Goal: Task Accomplishment & Management: Use online tool/utility

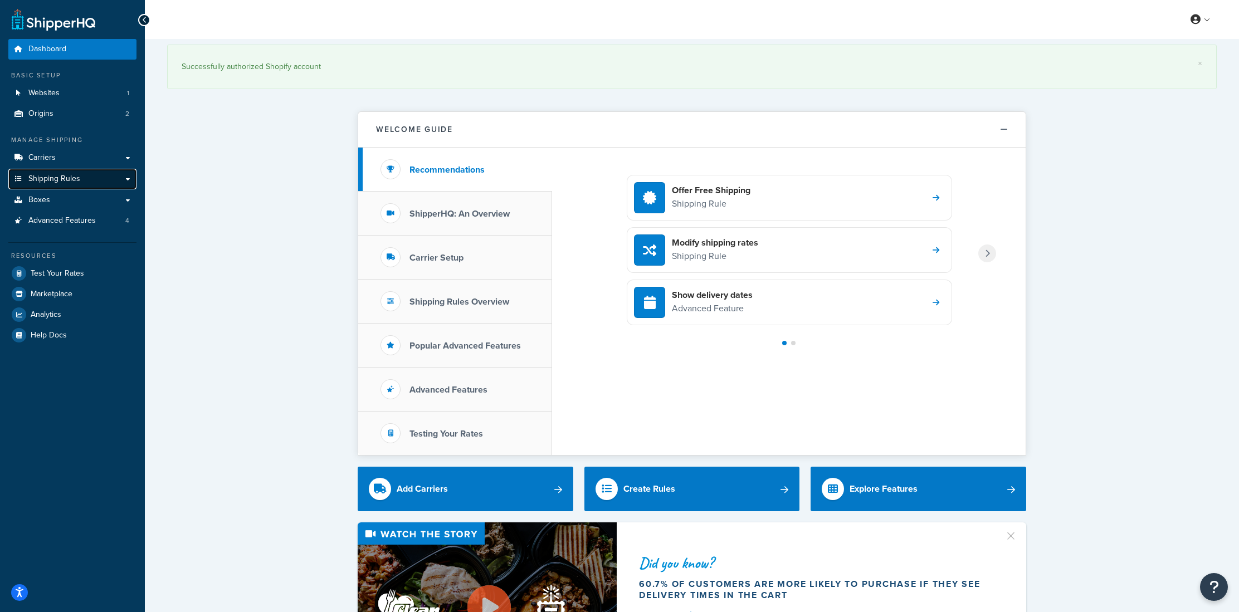
click at [52, 179] on span "Shipping Rules" at bounding box center [54, 178] width 52 height 9
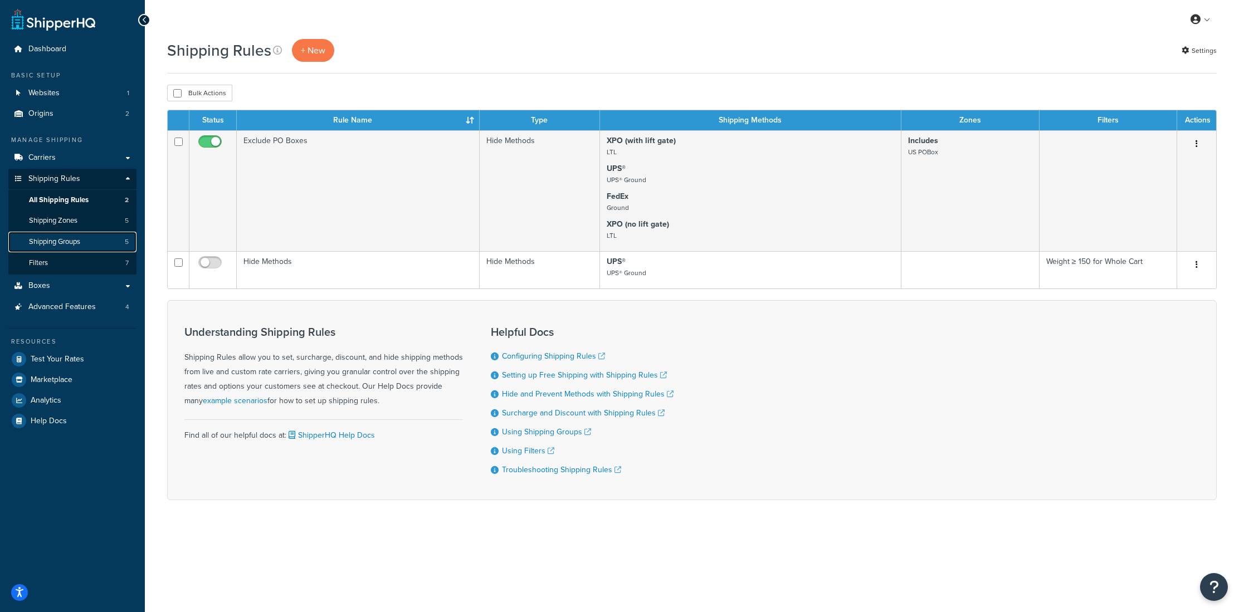
click at [52, 244] on span "Shipping Groups" at bounding box center [54, 241] width 51 height 9
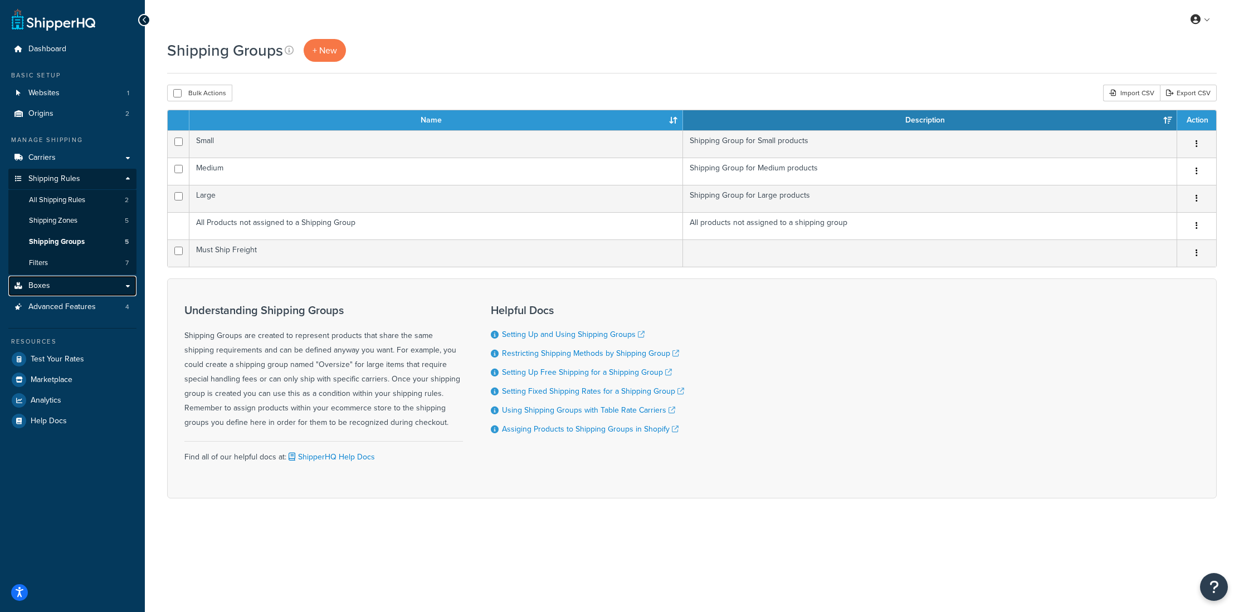
click at [45, 294] on link "Boxes" at bounding box center [72, 286] width 128 height 21
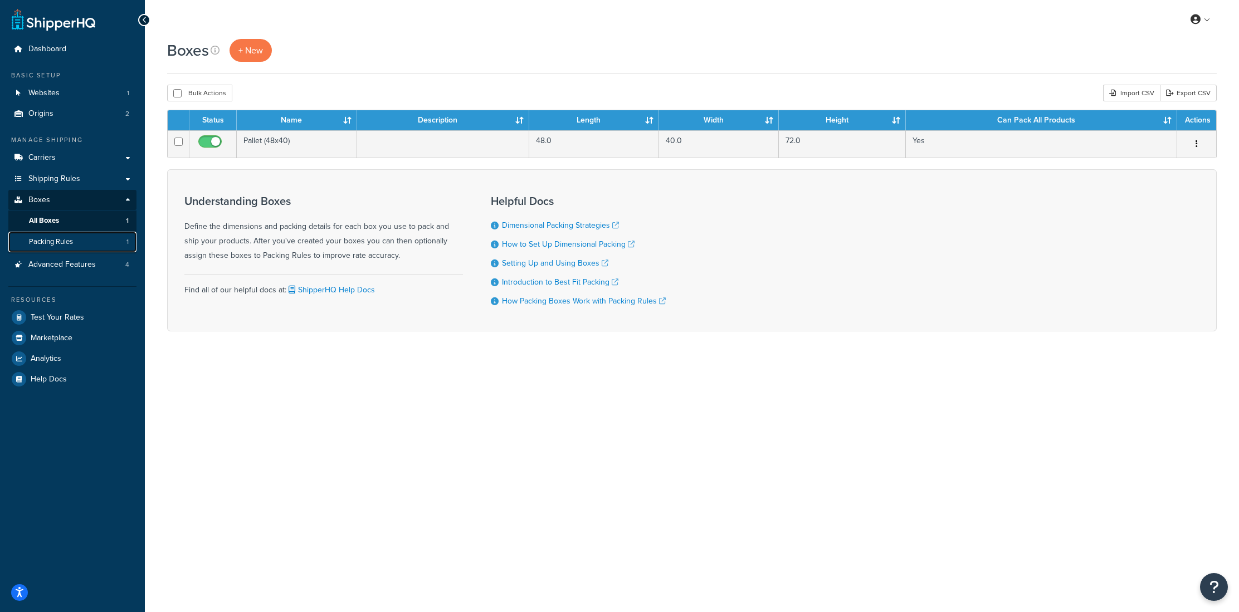
click at [52, 247] on link "Packing Rules 1" at bounding box center [72, 242] width 128 height 21
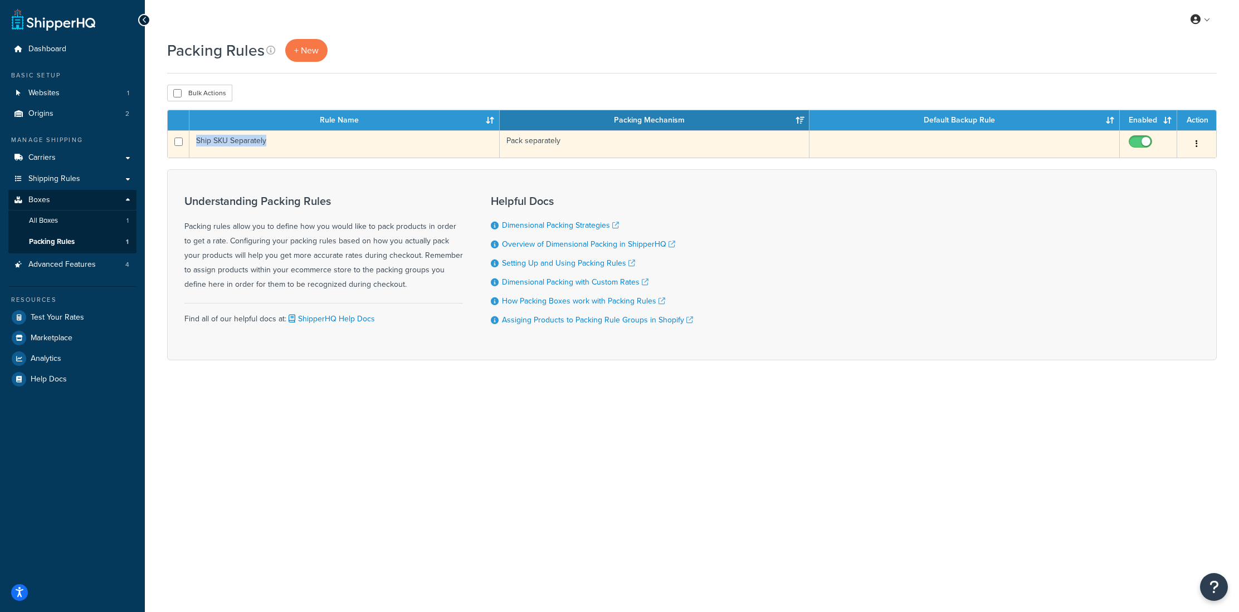
drag, startPoint x: 270, startPoint y: 143, endPoint x: 194, endPoint y: 146, distance: 75.2
click at [194, 146] on td "Ship SKU Separately" at bounding box center [344, 143] width 310 height 27
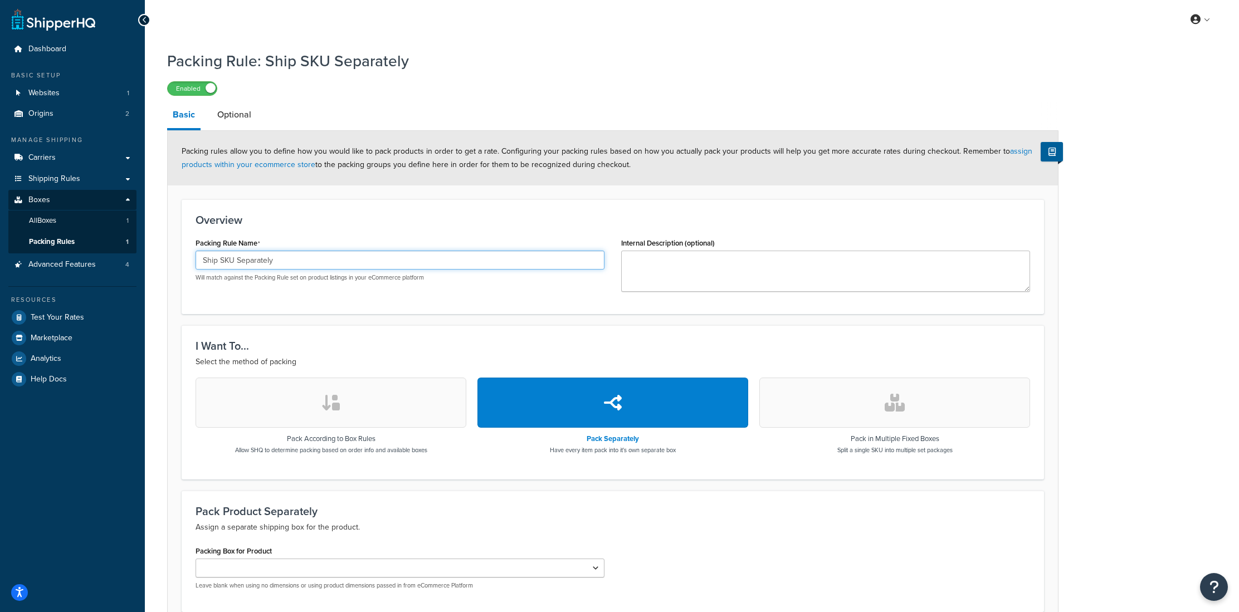
drag, startPoint x: 276, startPoint y: 263, endPoint x: 200, endPoint y: 260, distance: 75.3
click at [200, 260] on input "Ship SKU Separately" at bounding box center [399, 260] width 409 height 19
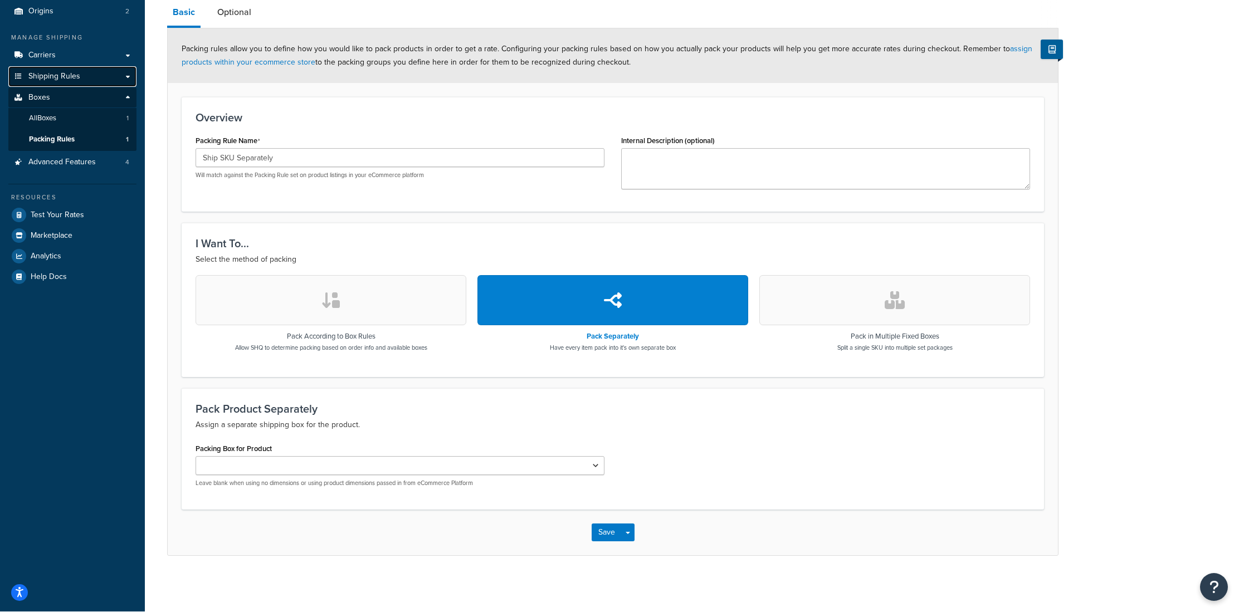
click at [55, 81] on span "Shipping Rules" at bounding box center [54, 76] width 52 height 9
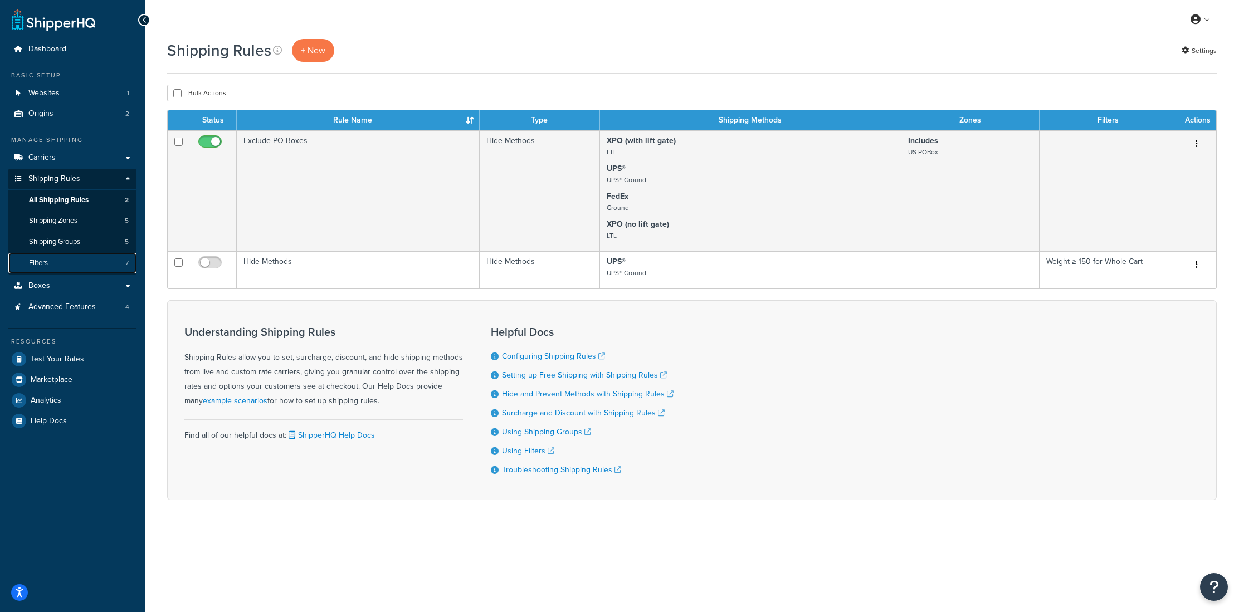
click at [56, 265] on link "Filters 7" at bounding box center [72, 263] width 128 height 21
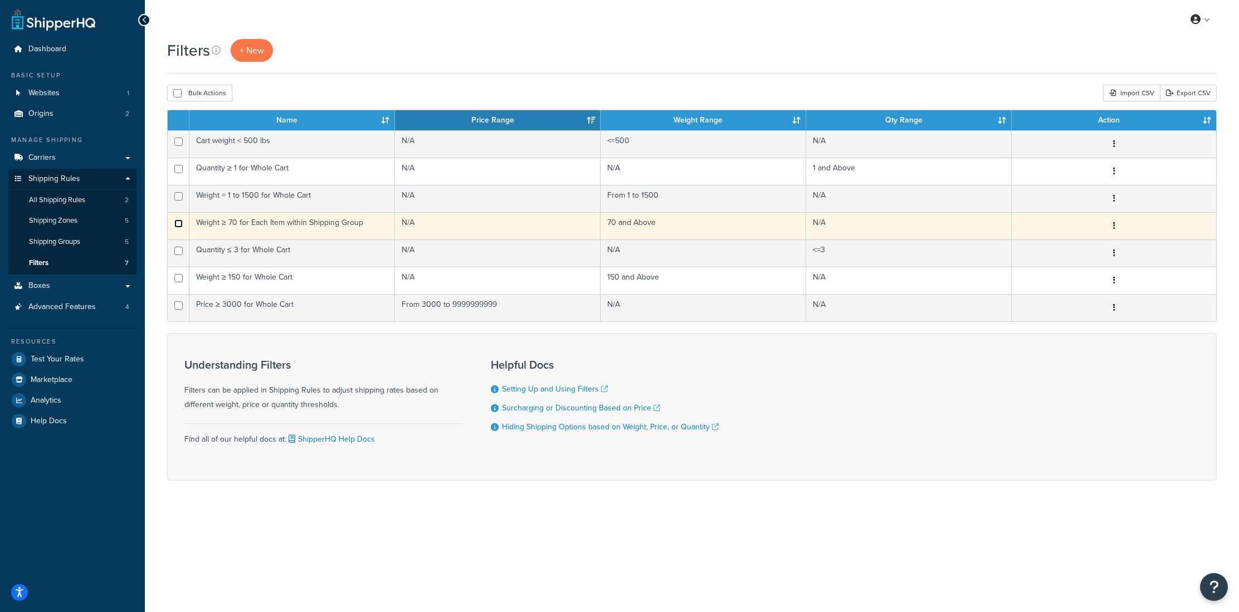
click at [175, 224] on input "checkbox" at bounding box center [178, 223] width 8 height 8
checkbox input "false"
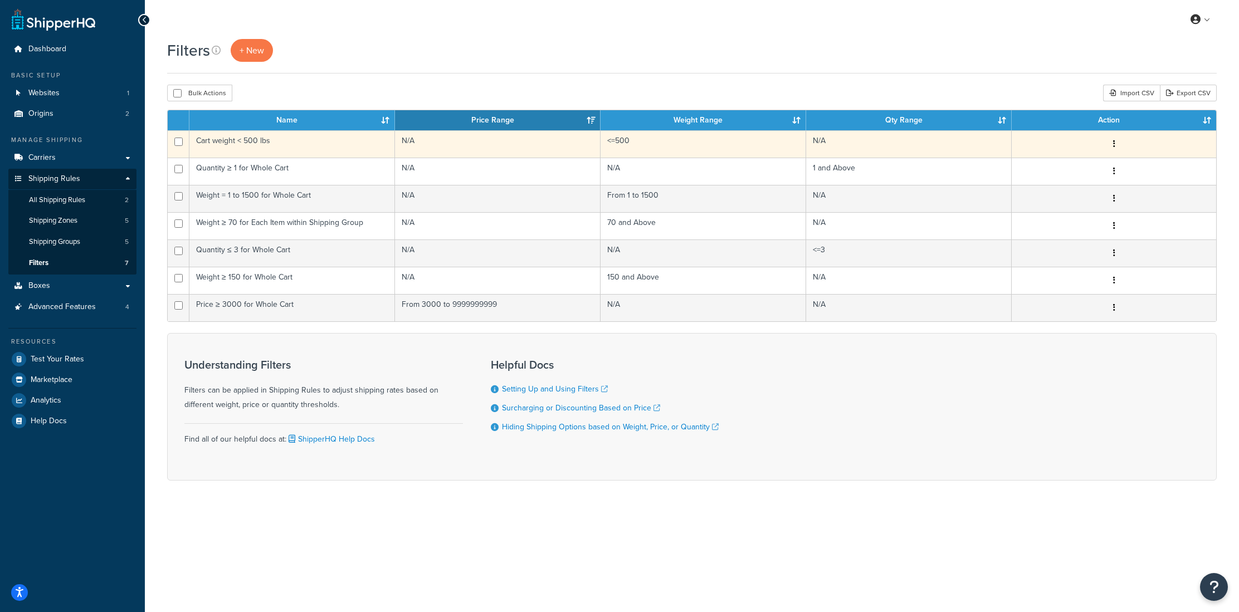
click at [275, 150] on td "Cart weight < 500 lbs" at bounding box center [292, 143] width 206 height 27
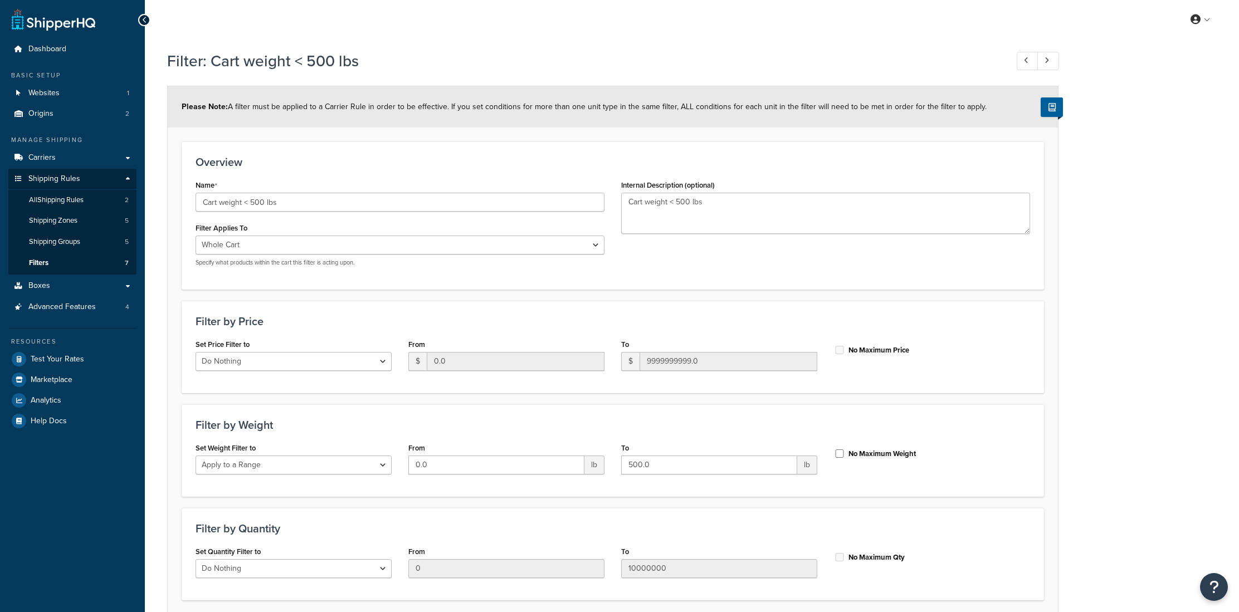
select select "range"
click at [52, 264] on link "Filters 7" at bounding box center [72, 263] width 128 height 21
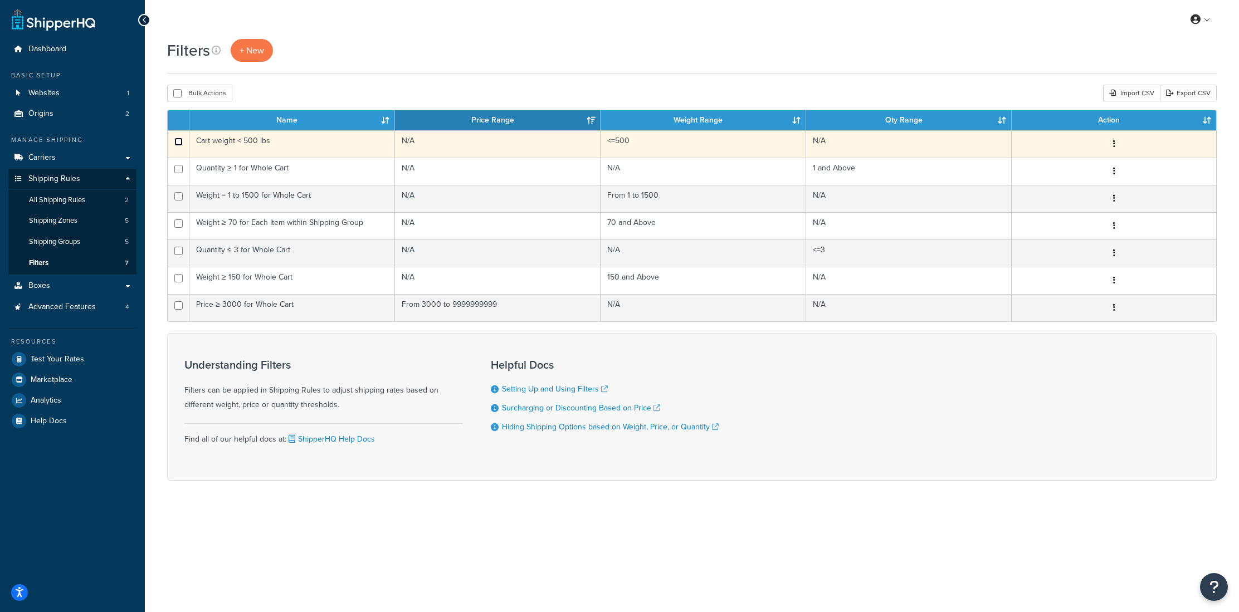
click at [175, 140] on input "checkbox" at bounding box center [178, 142] width 8 height 8
checkbox input "true"
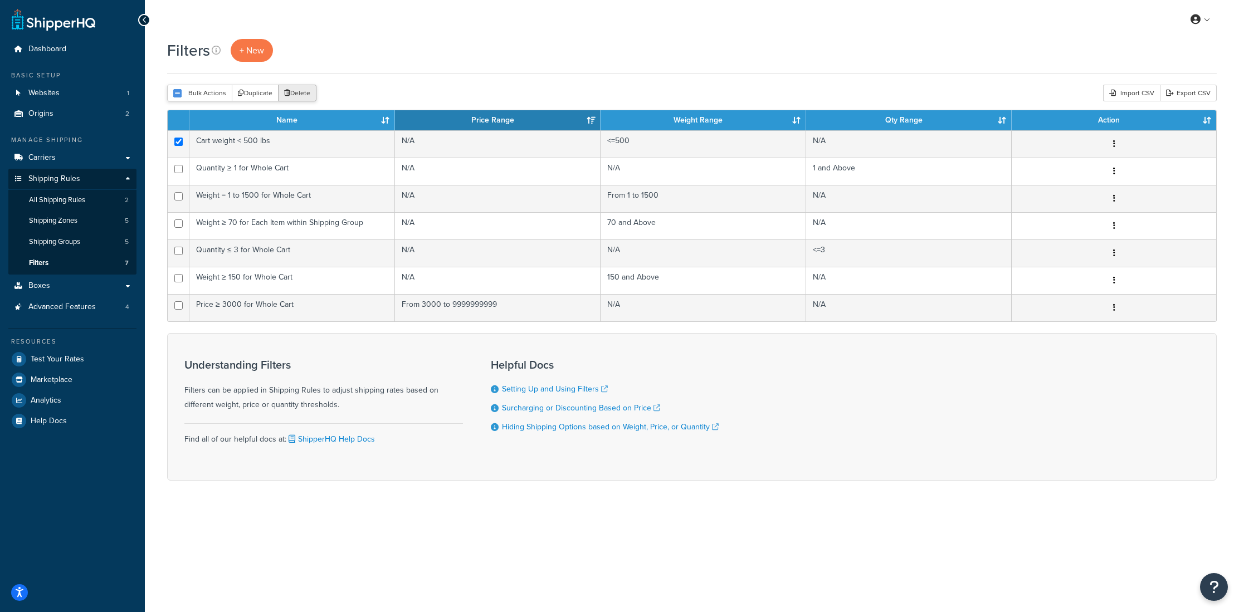
click at [291, 95] on button "Delete" at bounding box center [297, 93] width 38 height 17
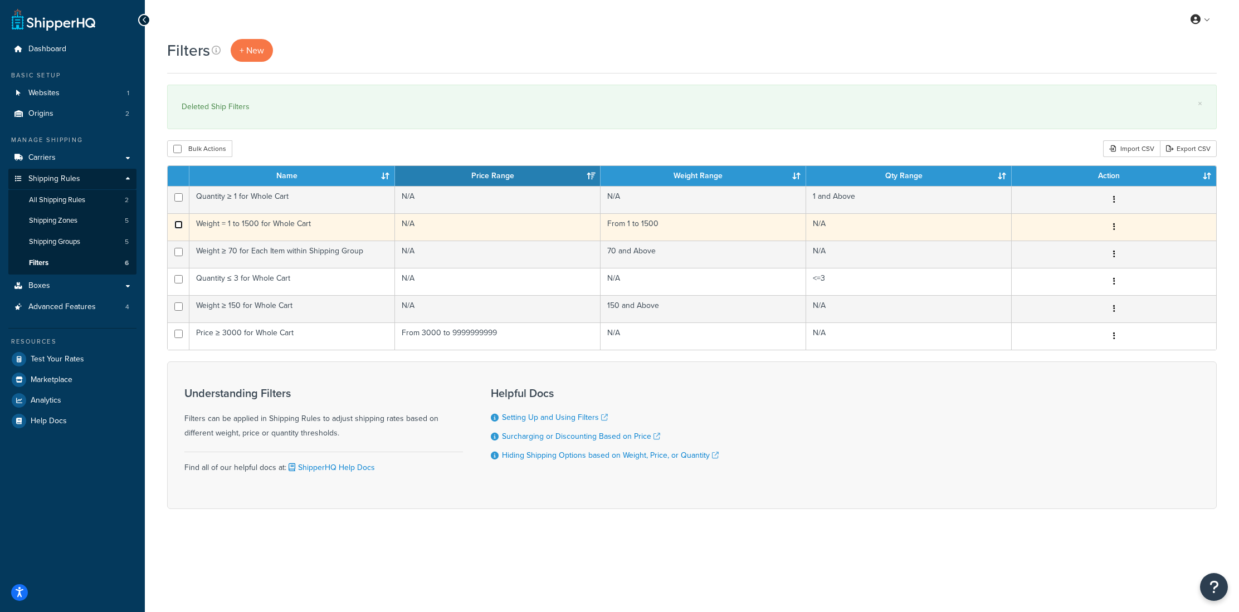
click at [178, 223] on input "checkbox" at bounding box center [178, 225] width 8 height 8
checkbox input "true"
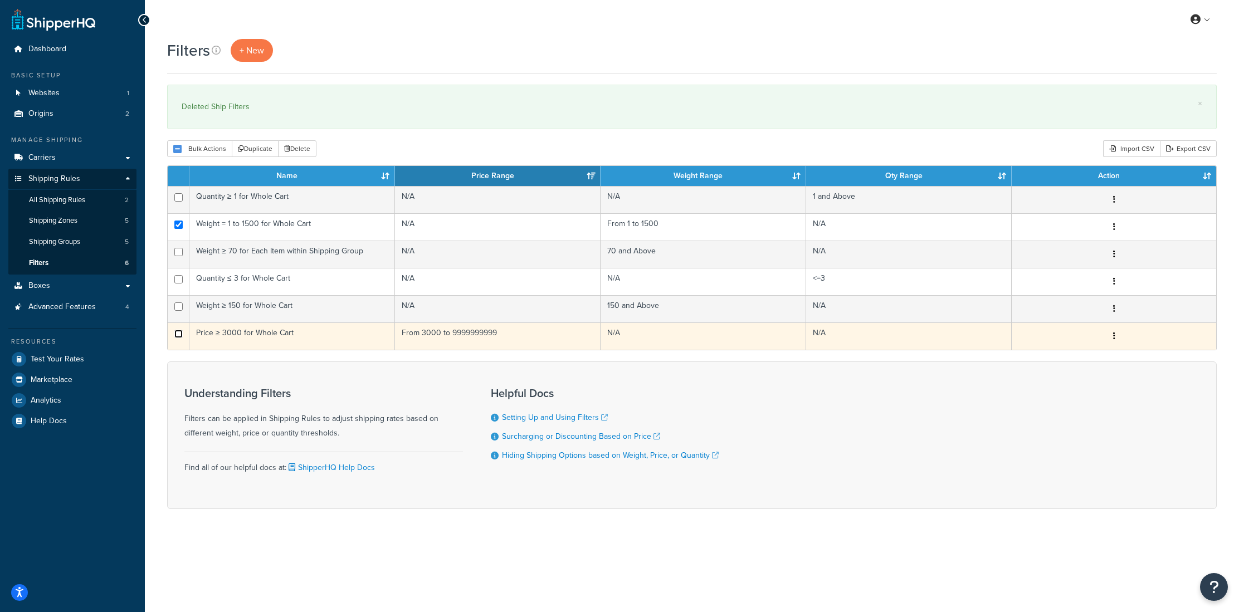
click at [178, 333] on input "checkbox" at bounding box center [178, 334] width 8 height 8
checkbox input "true"
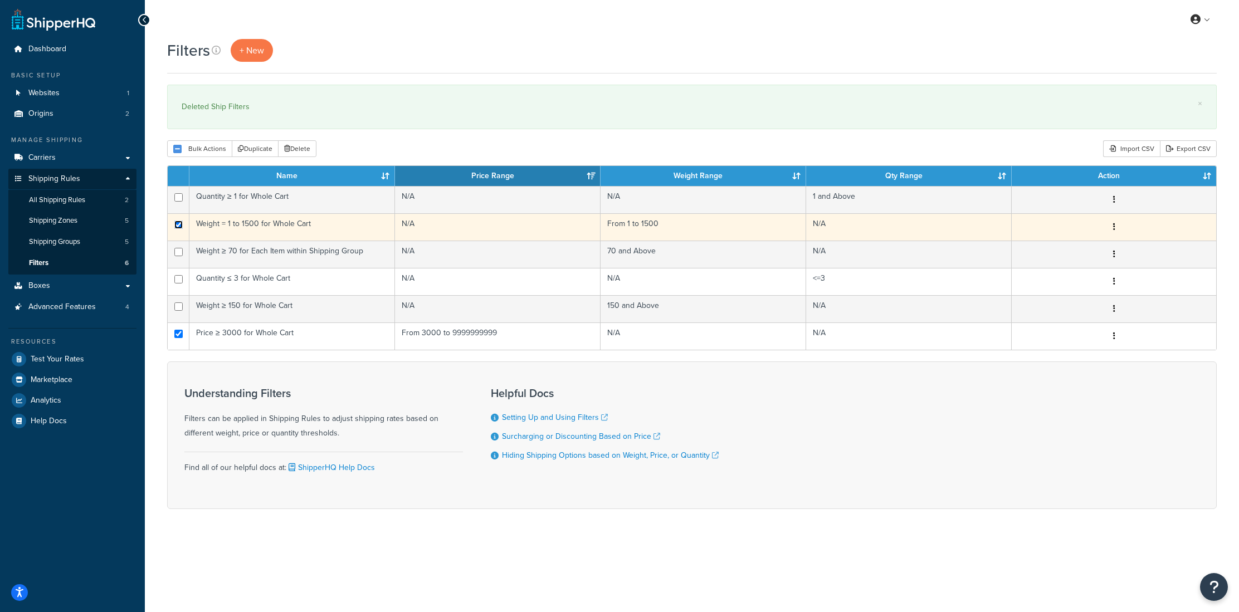
click at [182, 226] on input "checkbox" at bounding box center [178, 225] width 8 height 8
checkbox input "false"
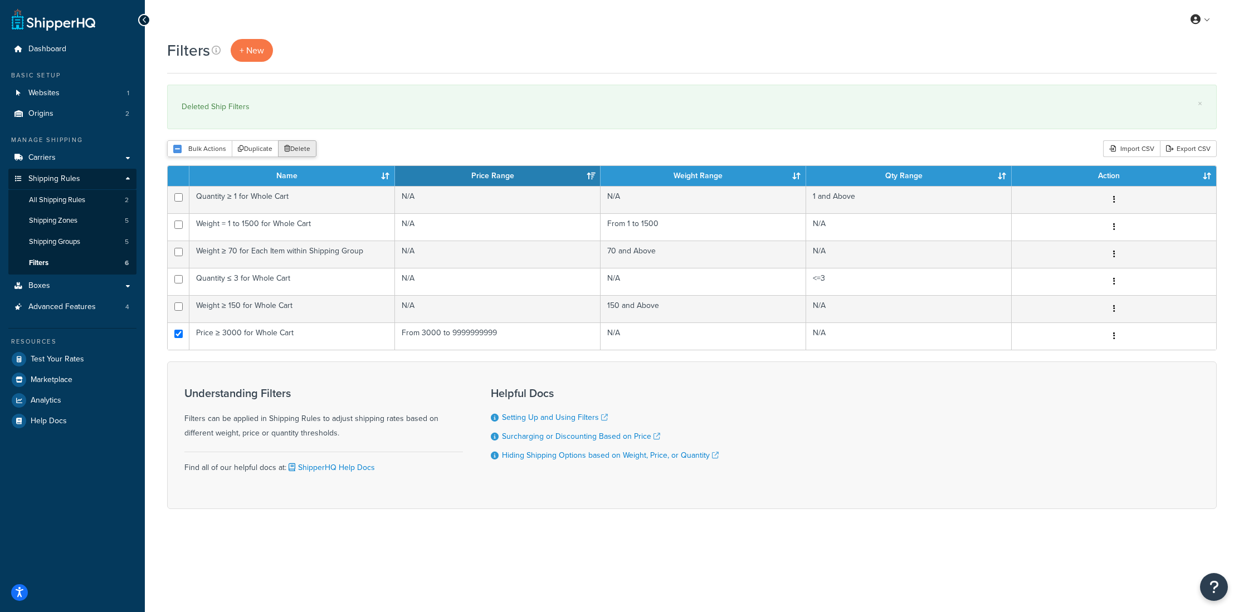
click at [290, 151] on button "Delete" at bounding box center [297, 148] width 38 height 17
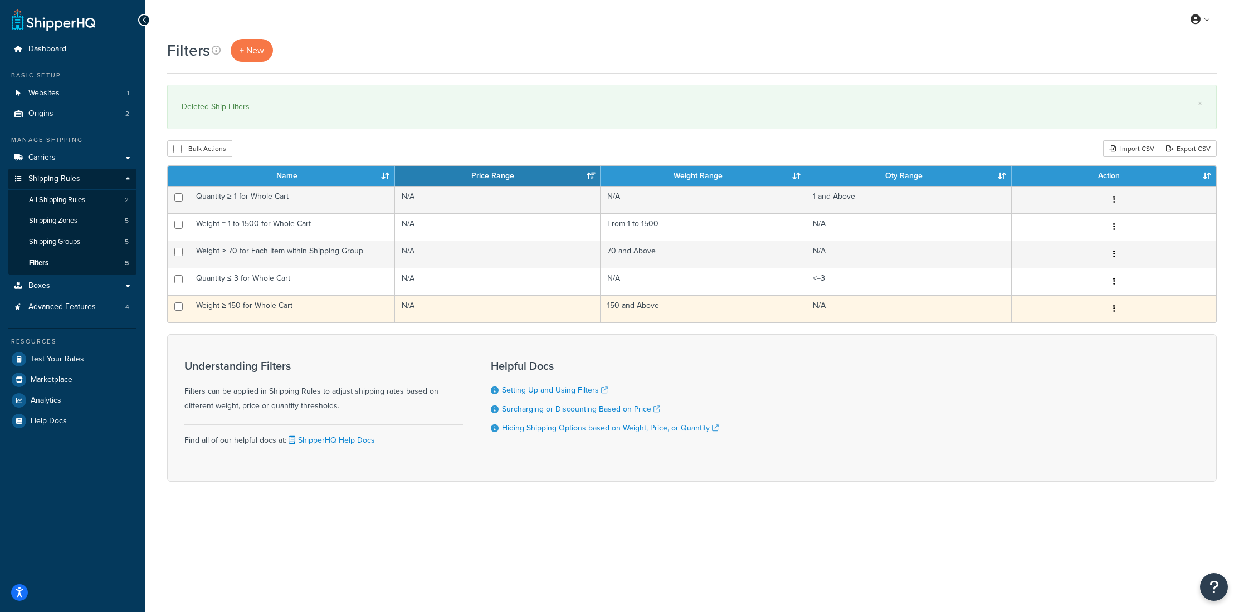
click at [556, 310] on td "N/A" at bounding box center [498, 308] width 206 height 27
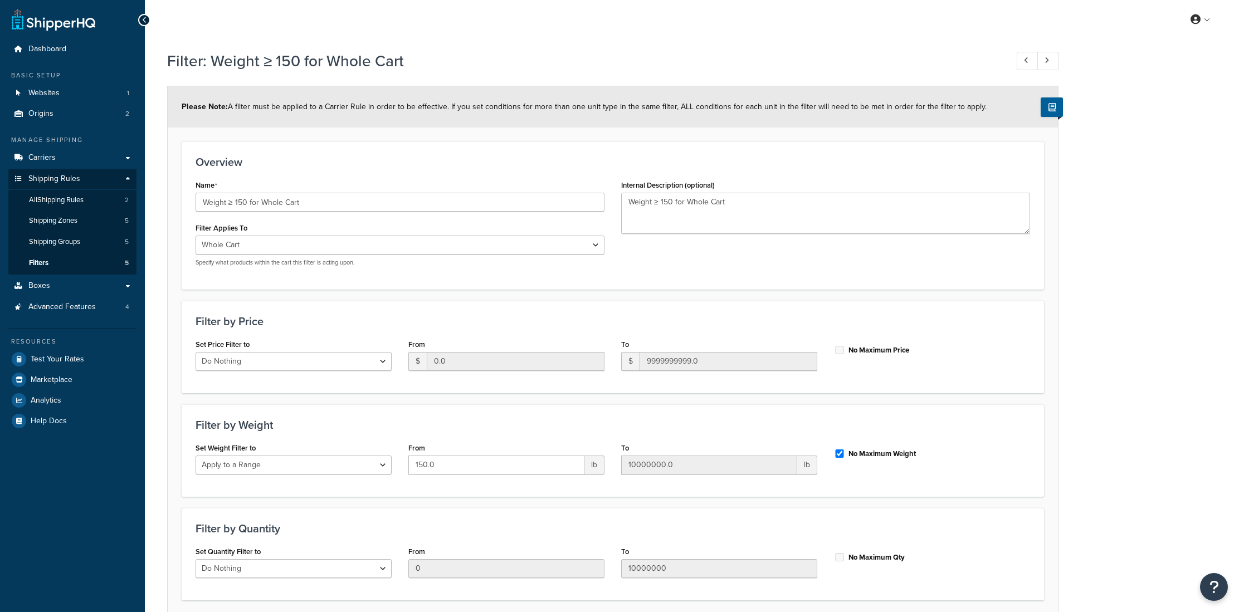
select select "range"
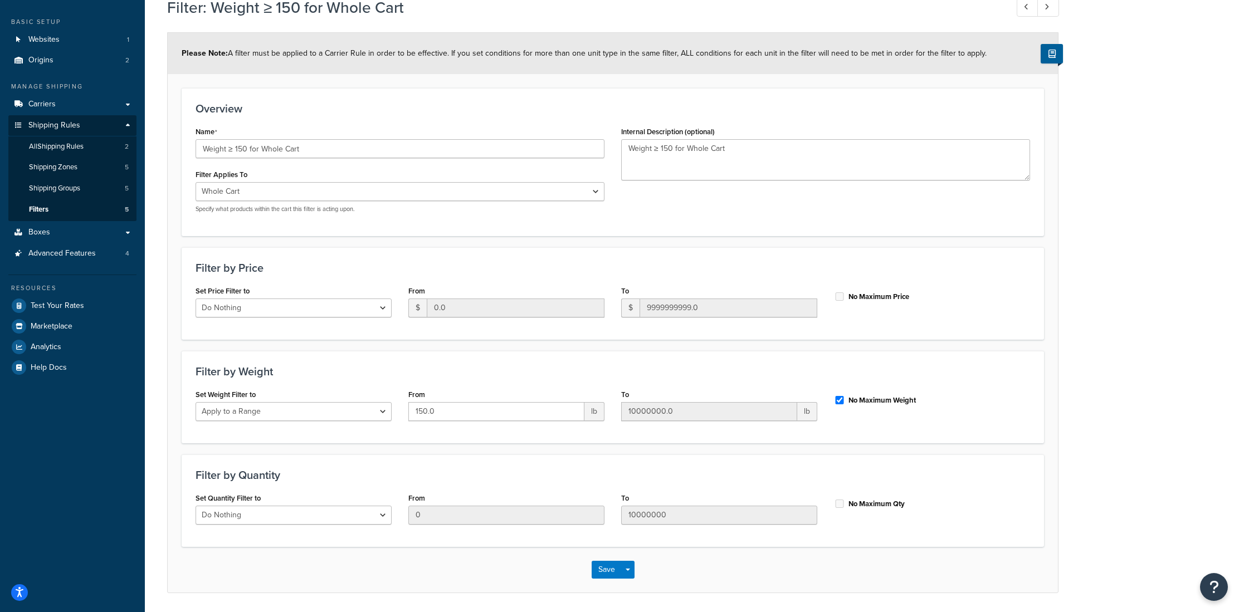
scroll to position [28, 0]
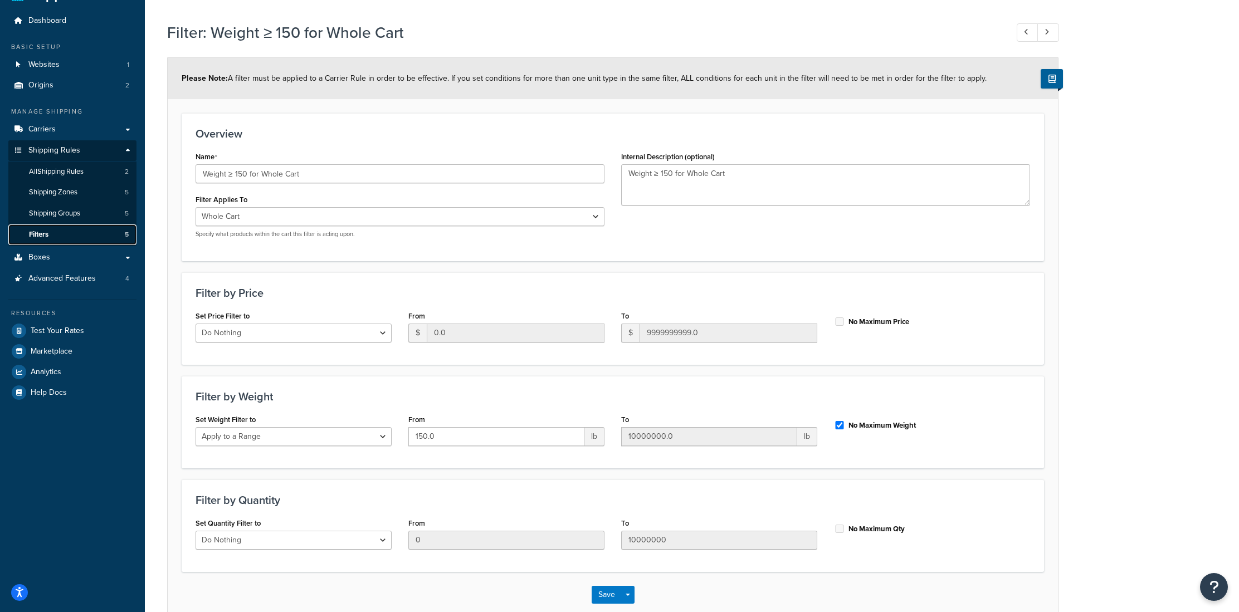
click at [52, 233] on link "Filters 5" at bounding box center [72, 234] width 128 height 21
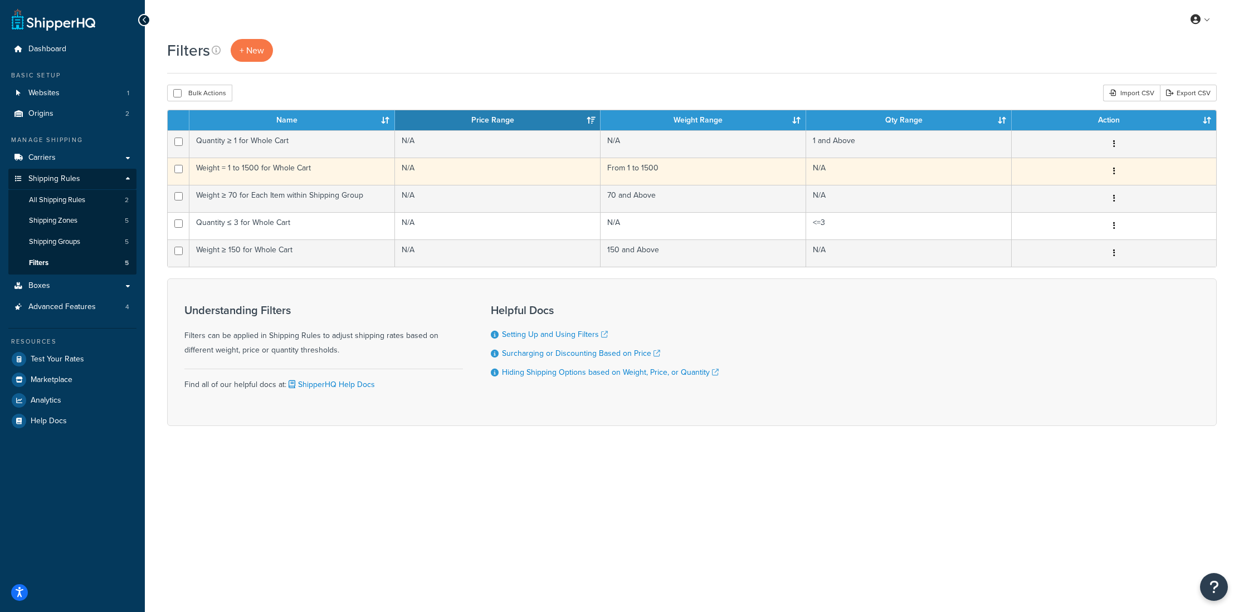
click at [254, 172] on td "Weight = 1 to 1500 for Whole Cart" at bounding box center [292, 171] width 206 height 27
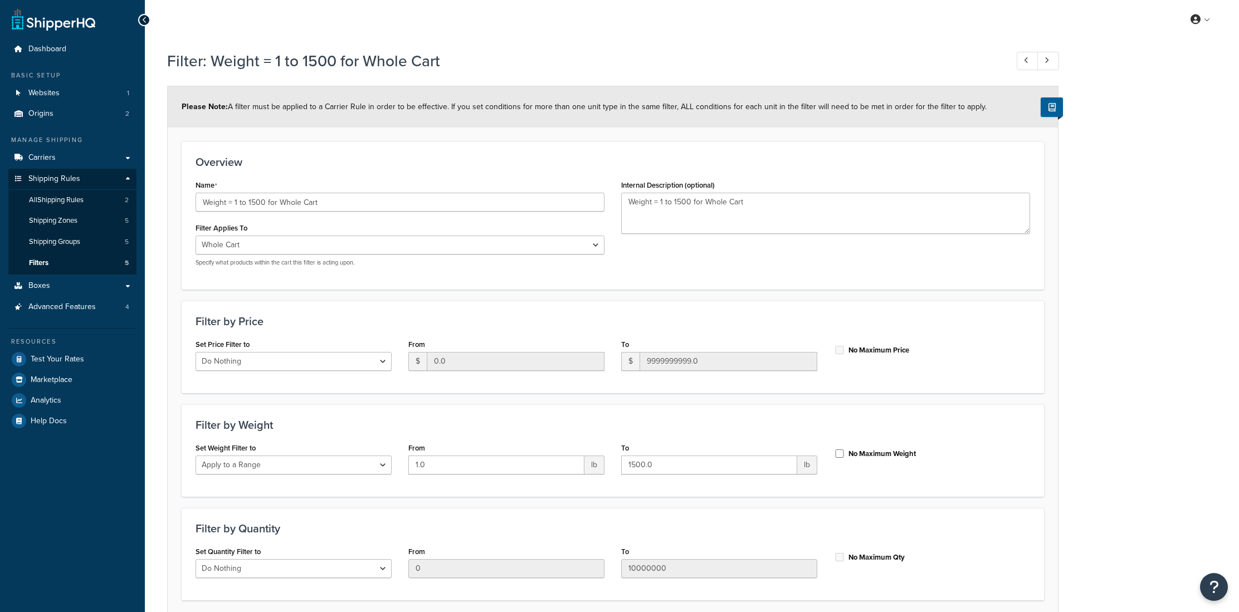
select select "range"
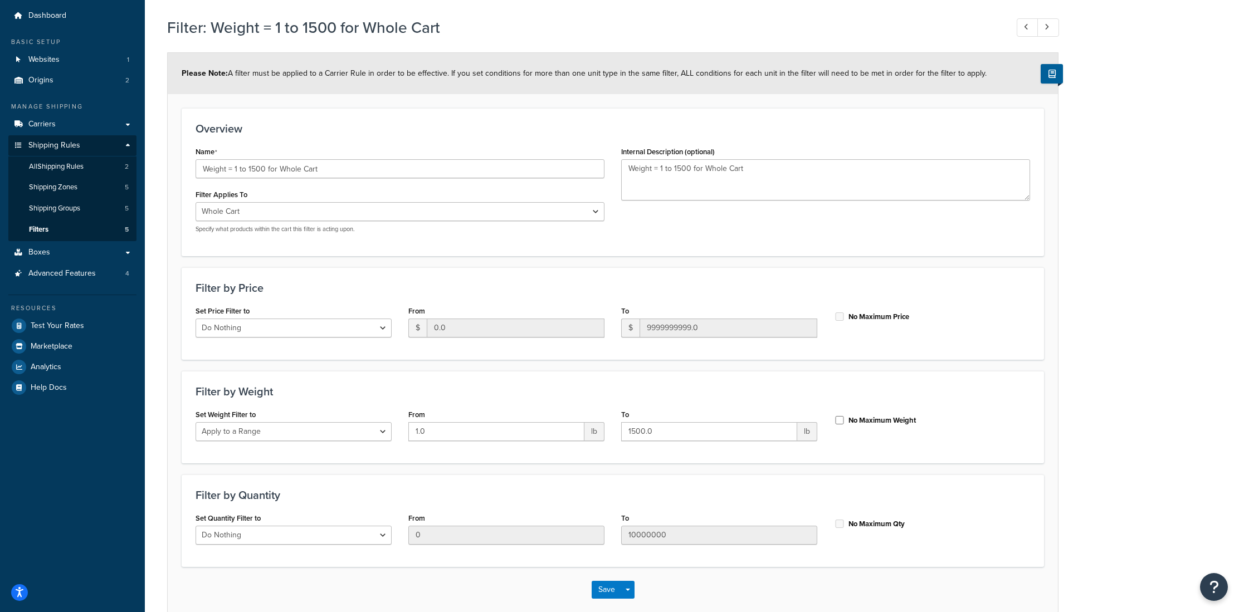
scroll to position [32, 0]
click at [55, 230] on link "Filters 5" at bounding box center [72, 231] width 128 height 21
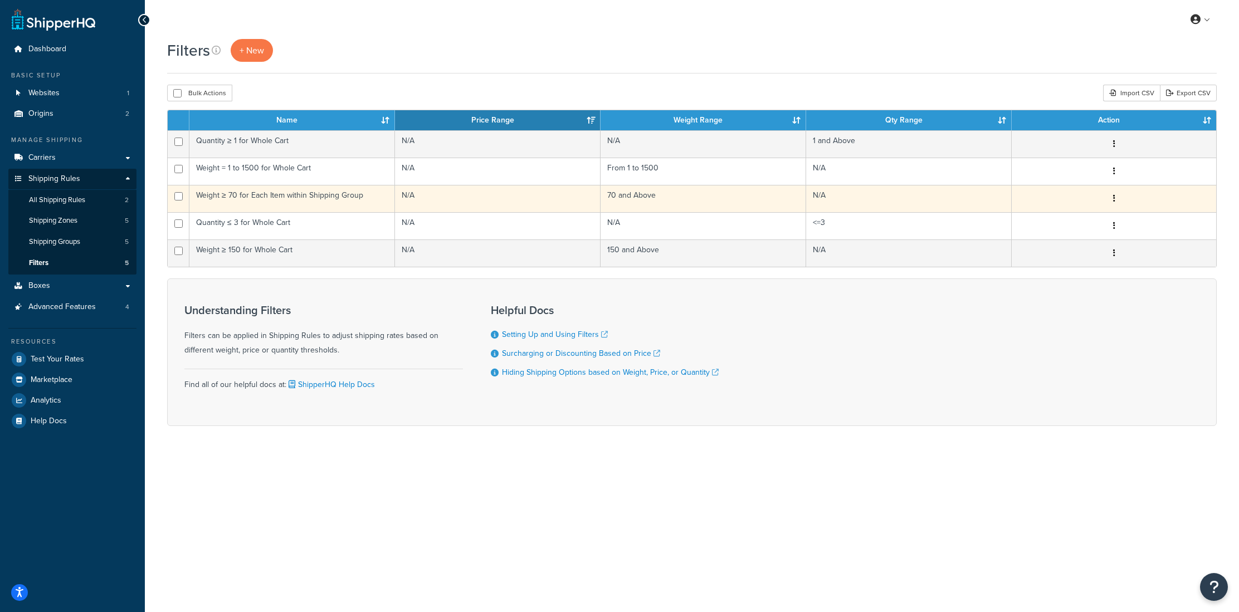
click at [284, 202] on td "Weight ≥ 70 for Each Item within Shipping Group" at bounding box center [292, 198] width 206 height 27
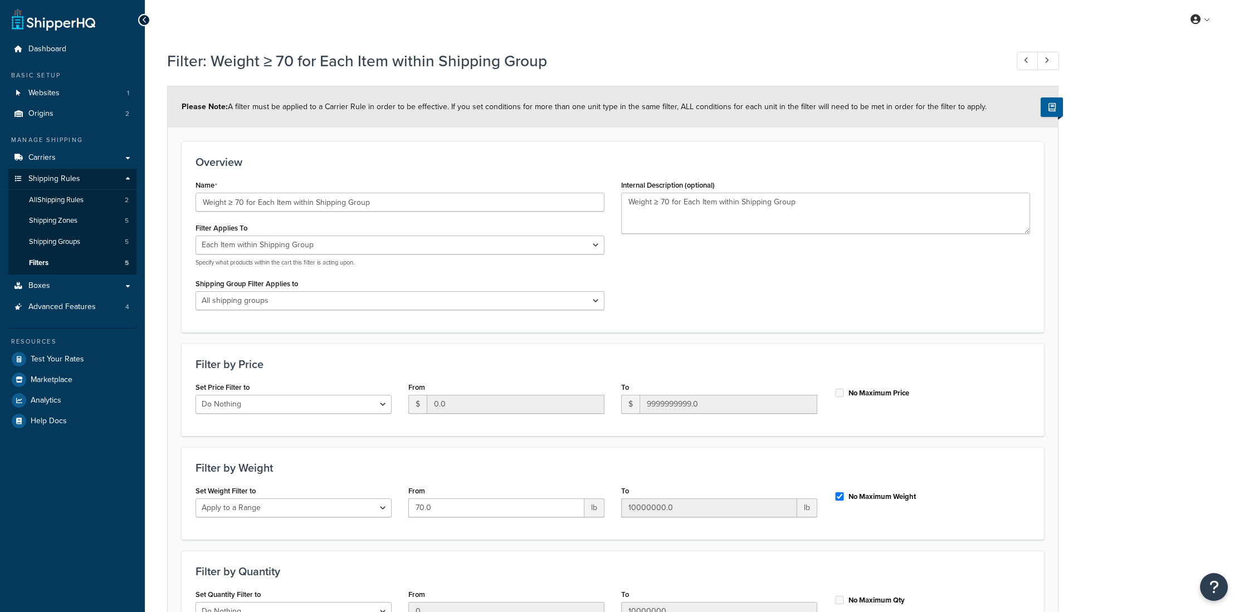
select select "ITEM"
select select "range"
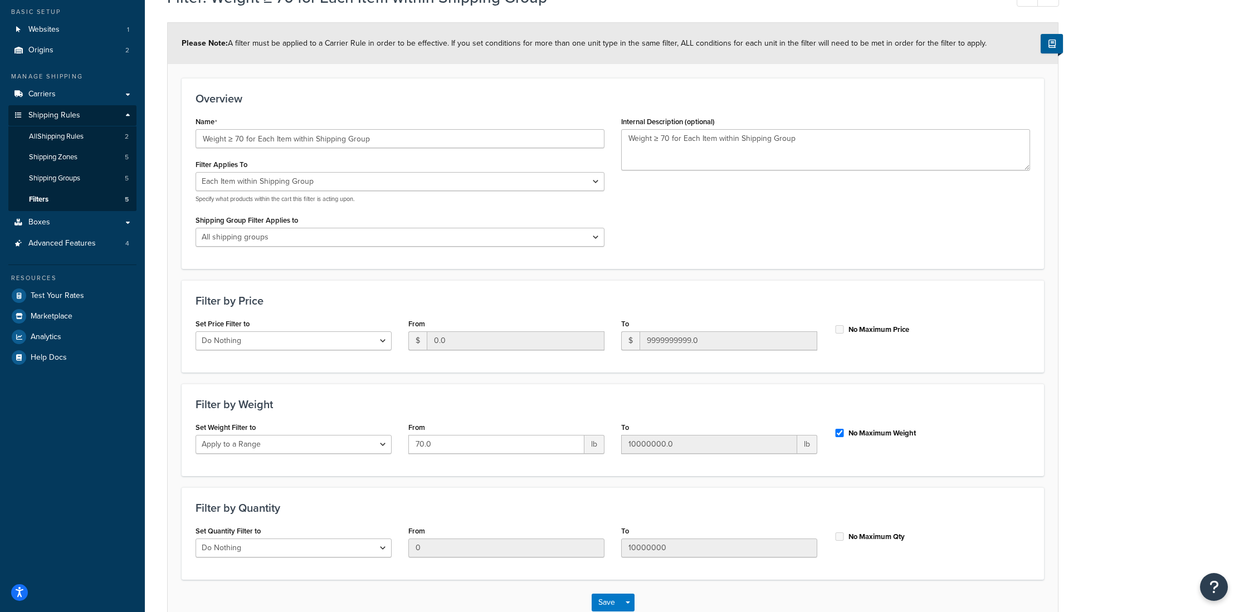
scroll to position [65, 0]
click at [262, 242] on select "All shipping groups Large Medium Small Must Ship Freight All Products not assig…" at bounding box center [399, 235] width 409 height 19
click at [53, 202] on link "Filters 5" at bounding box center [72, 198] width 128 height 21
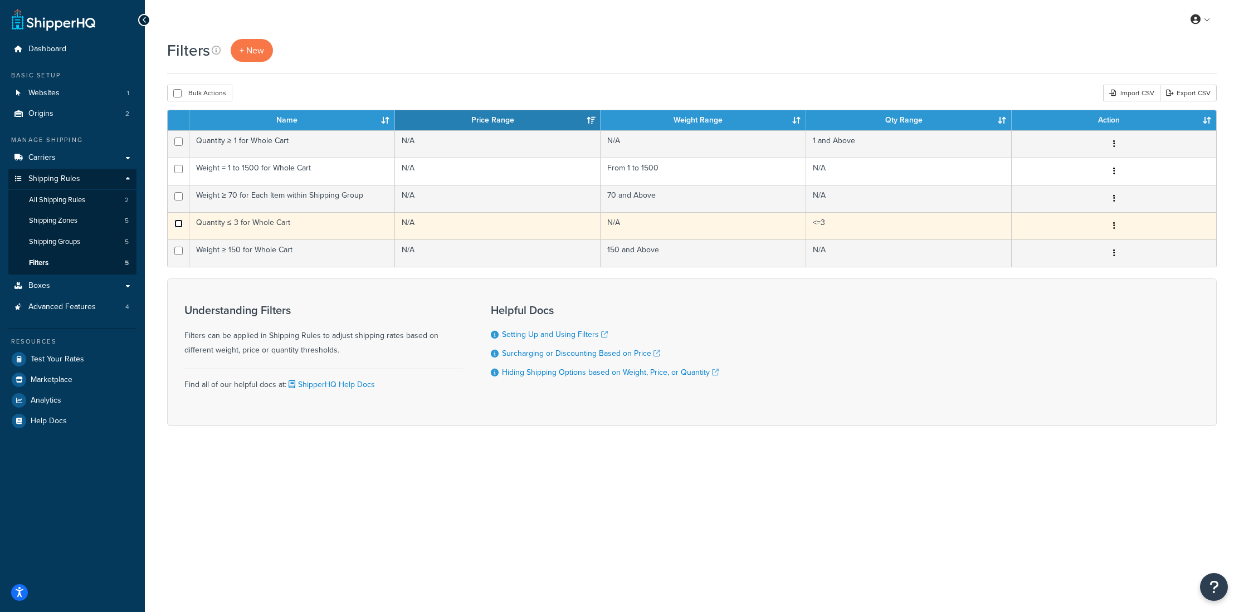
click at [177, 226] on input "checkbox" at bounding box center [178, 223] width 8 height 8
checkbox input "true"
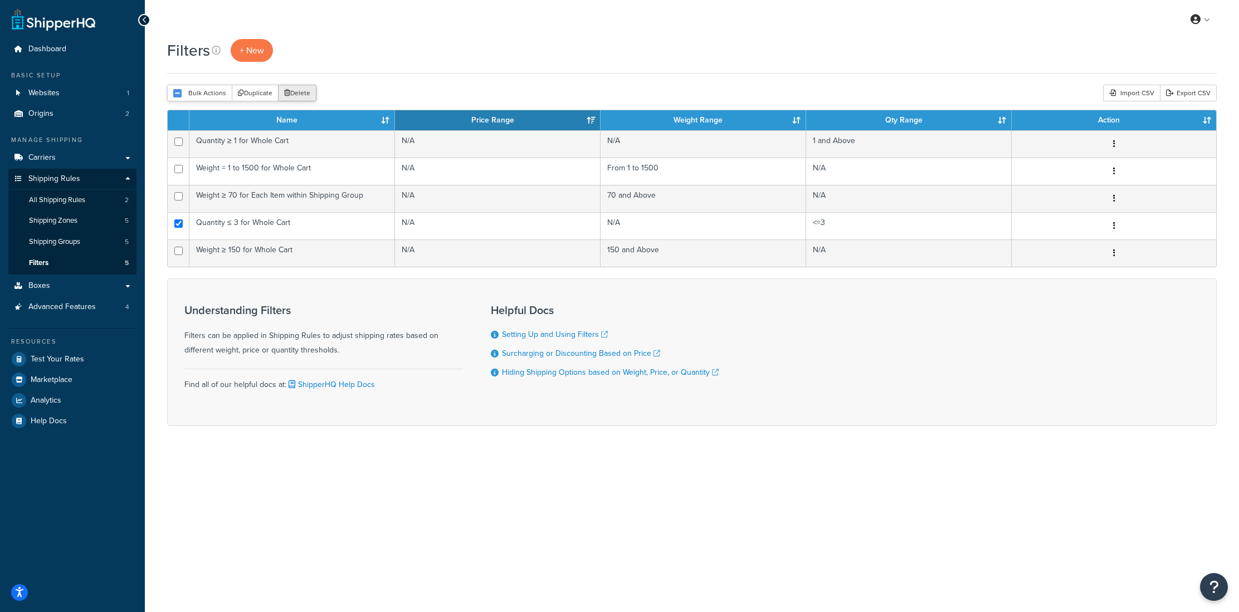
click at [290, 96] on button "Delete" at bounding box center [297, 93] width 38 height 17
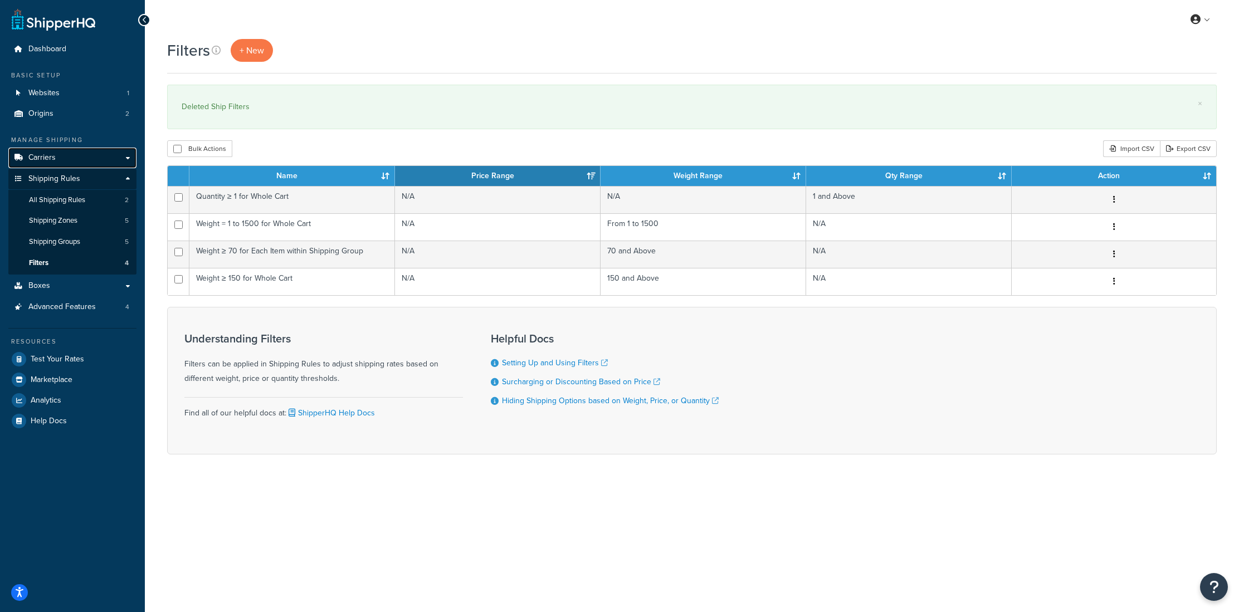
click at [51, 154] on span "Carriers" at bounding box center [41, 157] width 27 height 9
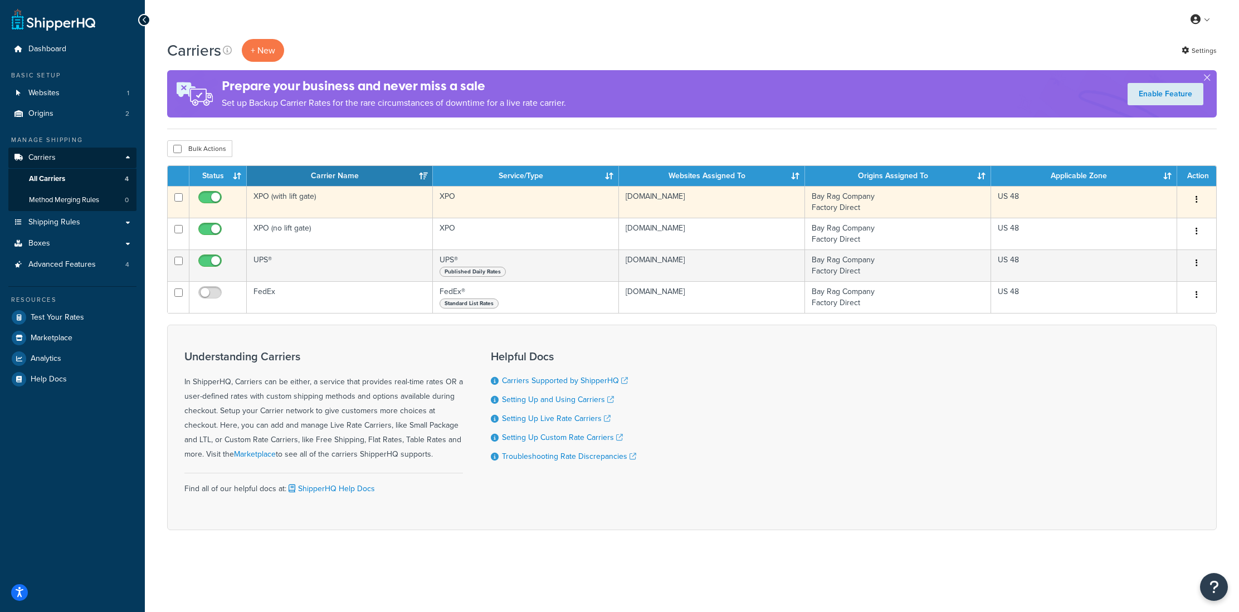
click at [282, 201] on td "XPO (with lift gate)" at bounding box center [340, 202] width 186 height 32
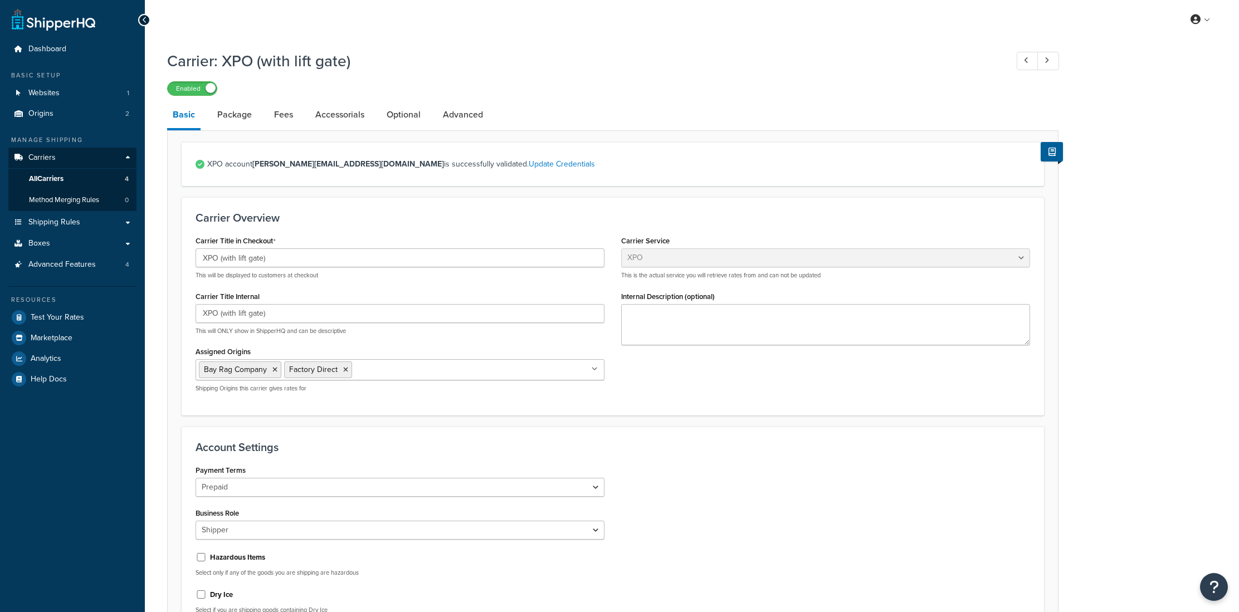
select select "xpoFreight"
click at [239, 119] on link "Package" at bounding box center [235, 114] width 46 height 27
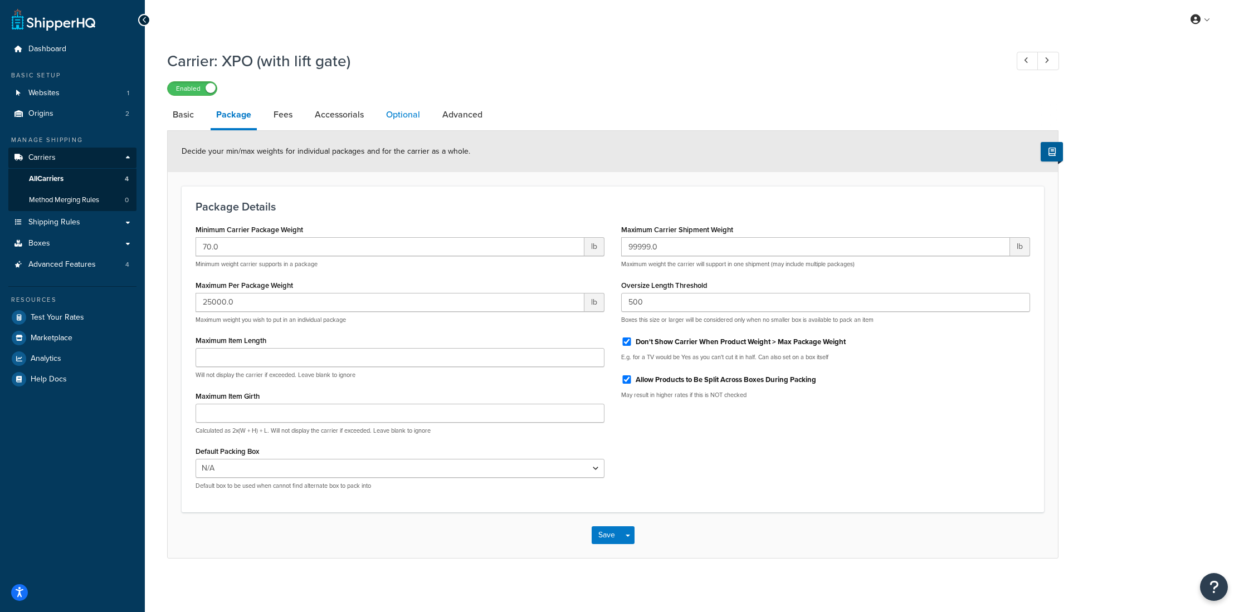
click at [394, 117] on link "Optional" at bounding box center [402, 114] width 45 height 27
select select "55"
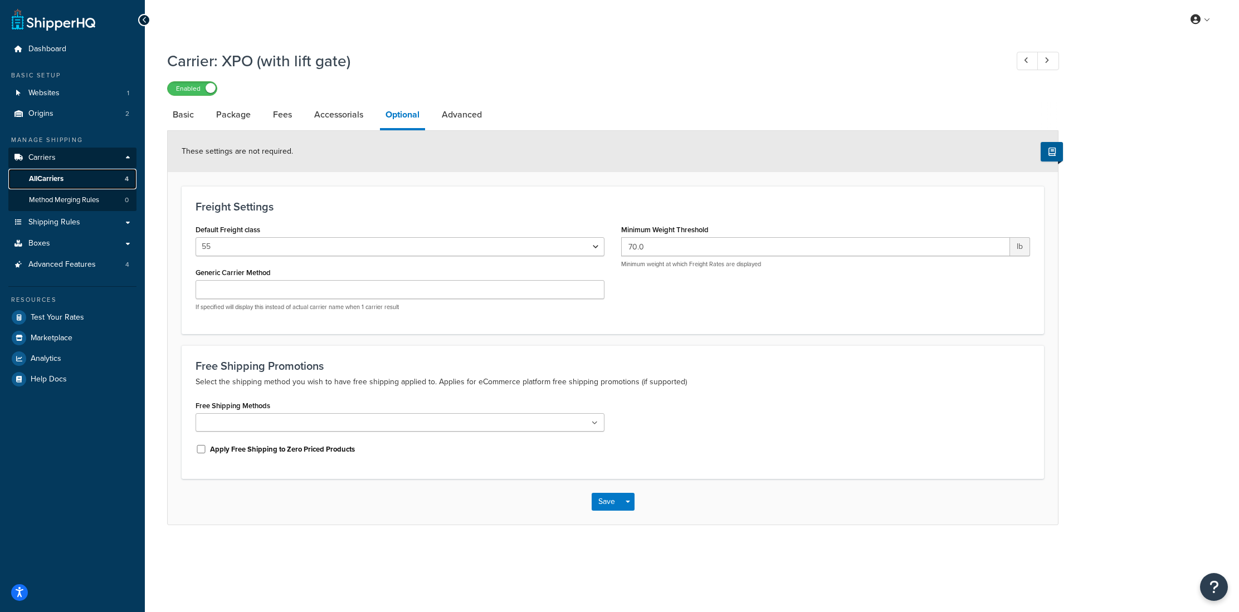
click at [56, 176] on span "All Carriers" at bounding box center [46, 178] width 35 height 9
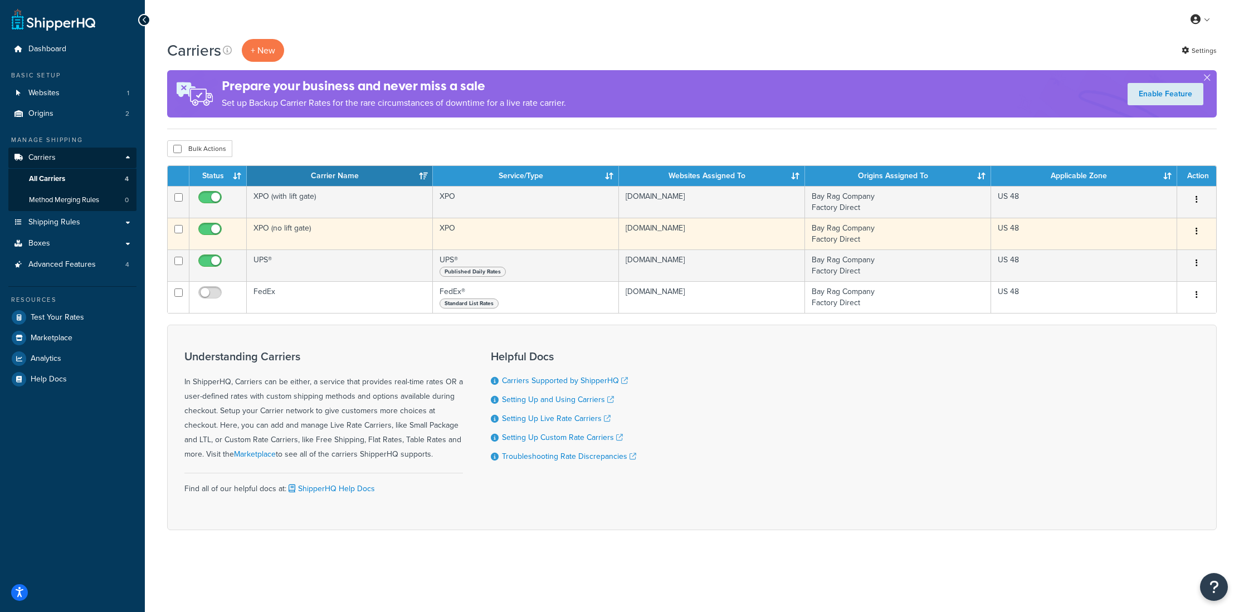
click at [284, 232] on td "XPO (no lift gate)" at bounding box center [340, 234] width 186 height 32
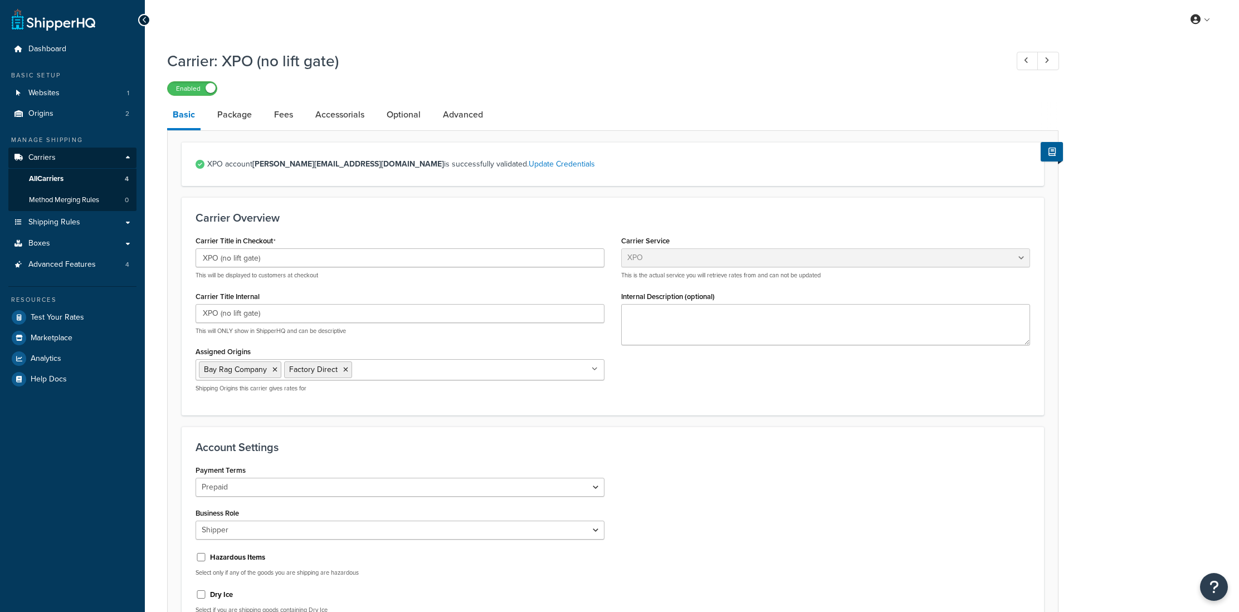
select select "xpoFreight"
click at [240, 121] on link "Package" at bounding box center [235, 114] width 46 height 27
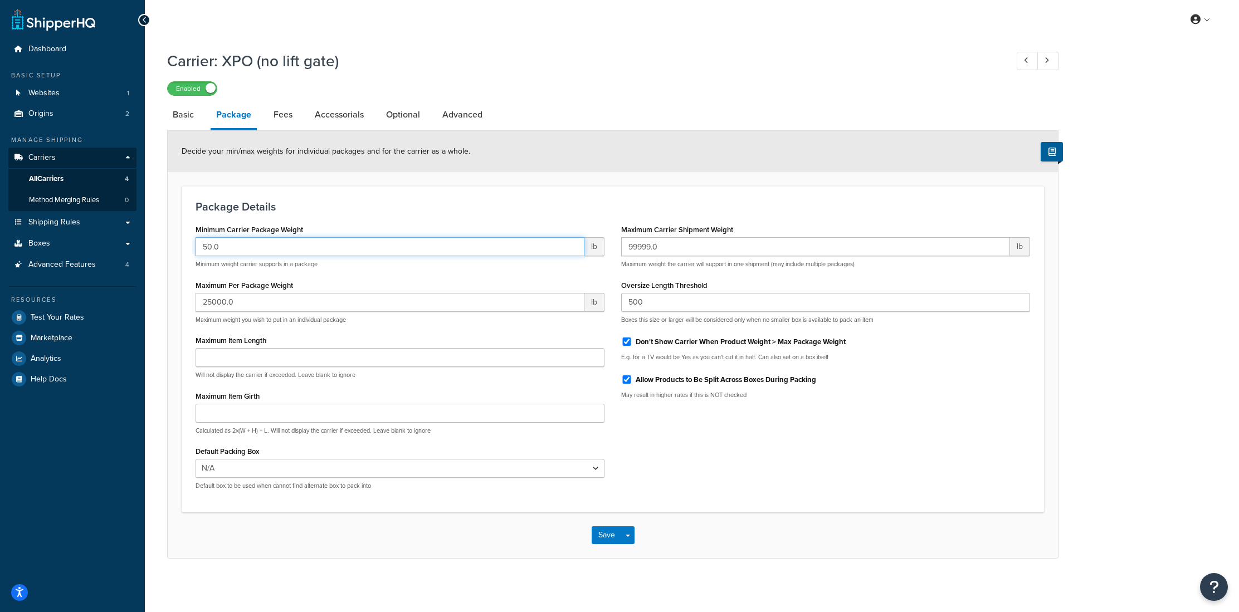
drag, startPoint x: 236, startPoint y: 255, endPoint x: 170, endPoint y: 247, distance: 66.1
click at [170, 247] on form "Decide your min/max weights for individual packages and for the carrier as a wh…" at bounding box center [613, 344] width 890 height 427
type input "70"
click at [353, 212] on h3 "Package Details" at bounding box center [612, 206] width 834 height 12
click at [629, 539] on button "Save Dropdown" at bounding box center [627, 535] width 13 height 18
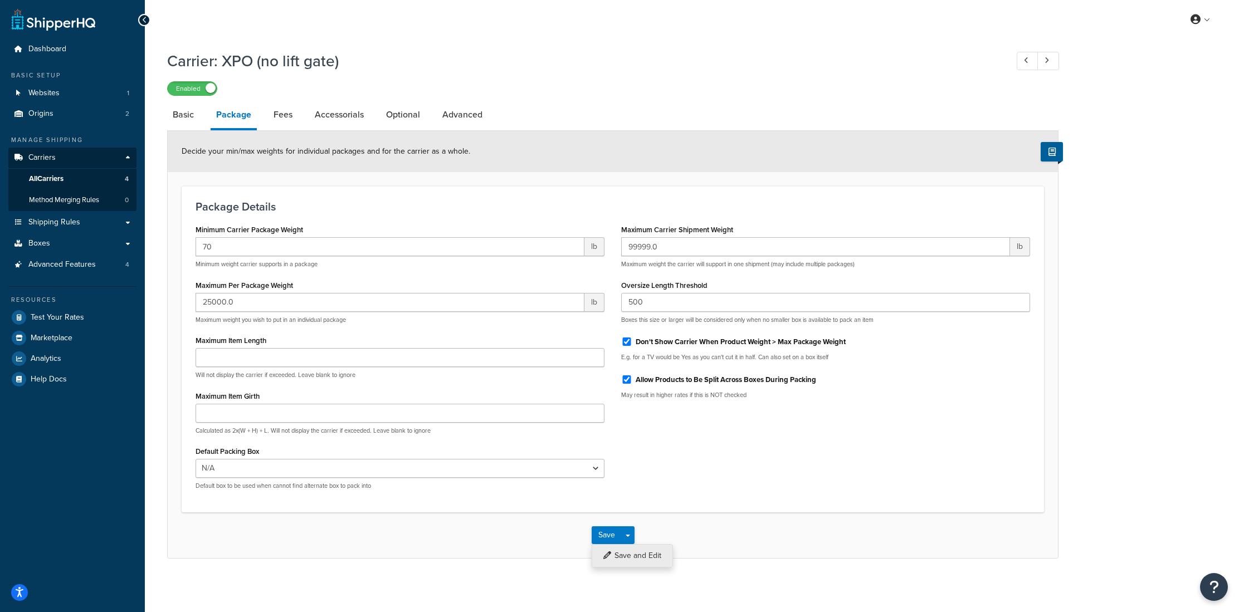
click at [629, 563] on button "Save and Edit" at bounding box center [631, 555] width 81 height 23
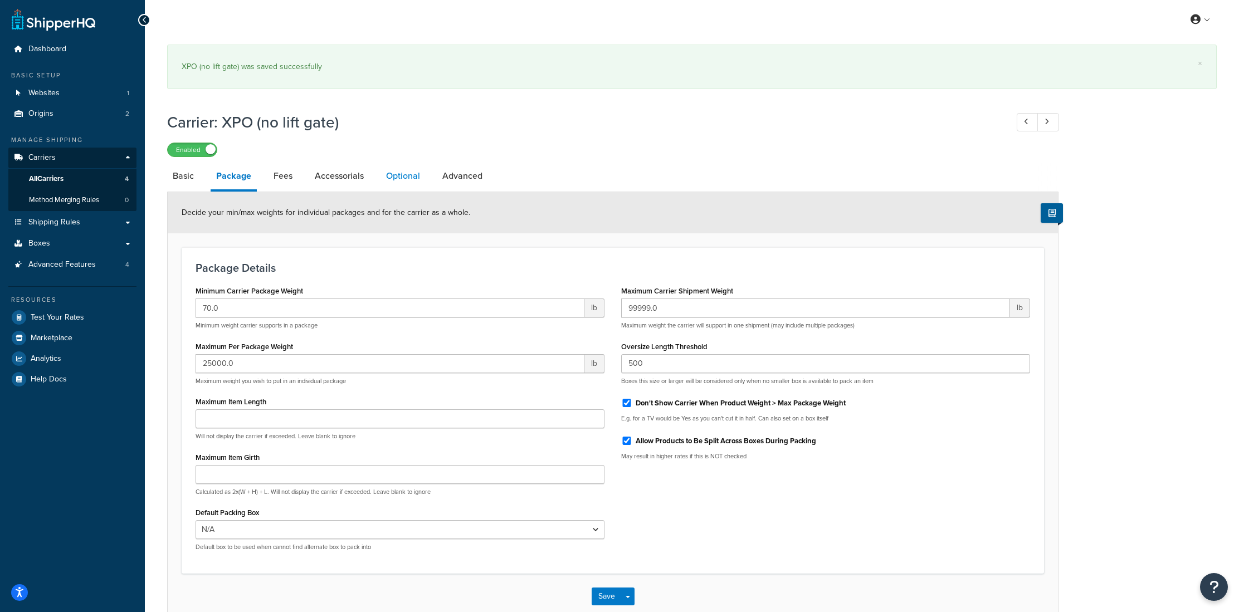
click at [400, 164] on link "Optional" at bounding box center [402, 176] width 45 height 27
select select "55"
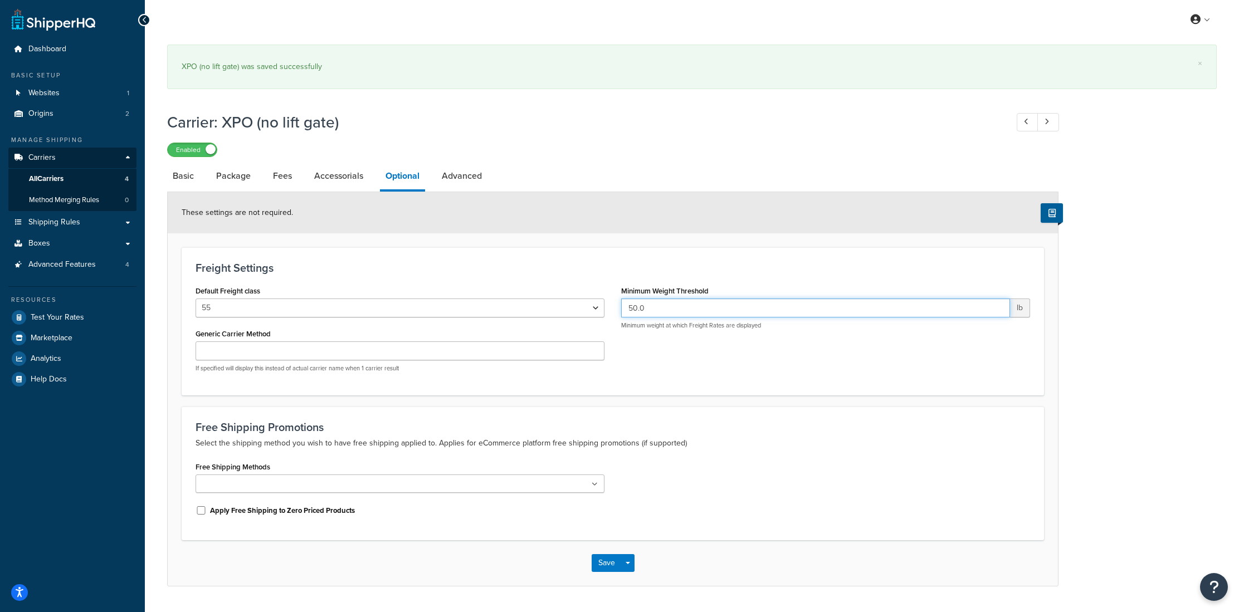
drag, startPoint x: 667, startPoint y: 312, endPoint x: 610, endPoint y: 309, distance: 56.9
click at [610, 309] on div "Default Freight class 50 55 60 65 70 77.5 85 92.5 100 110 125 150 175 200 250 3…" at bounding box center [612, 332] width 851 height 98
type input "70"
click at [630, 571] on button "Save Dropdown" at bounding box center [627, 563] width 13 height 18
click at [637, 588] on button "Save and Edit" at bounding box center [631, 583] width 81 height 23
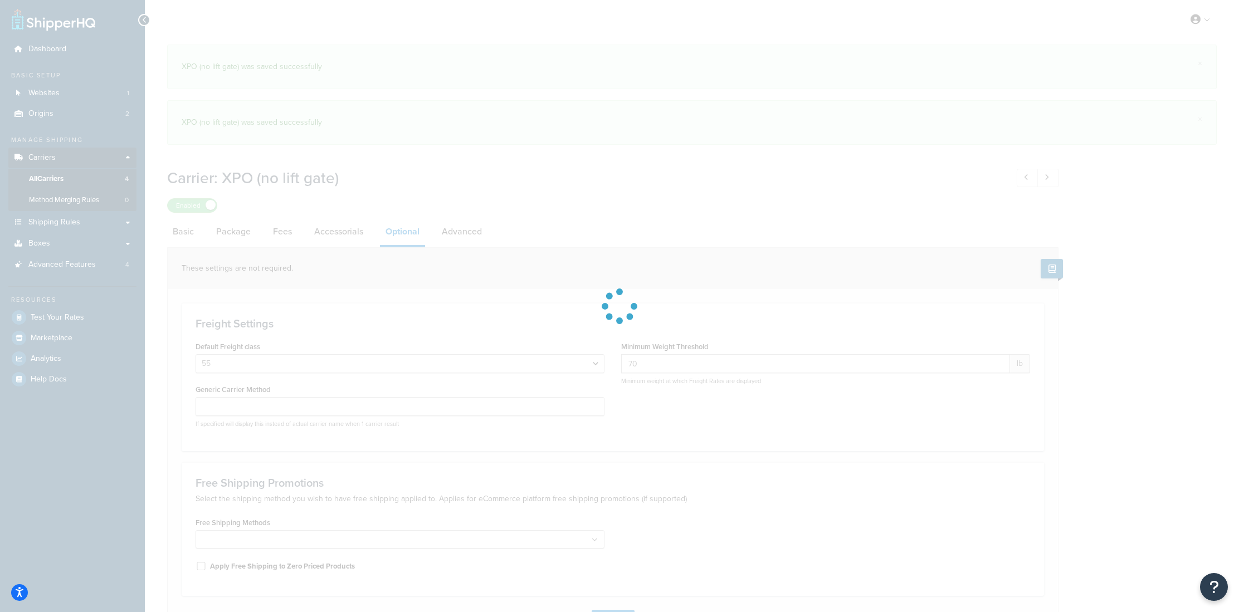
select select "55"
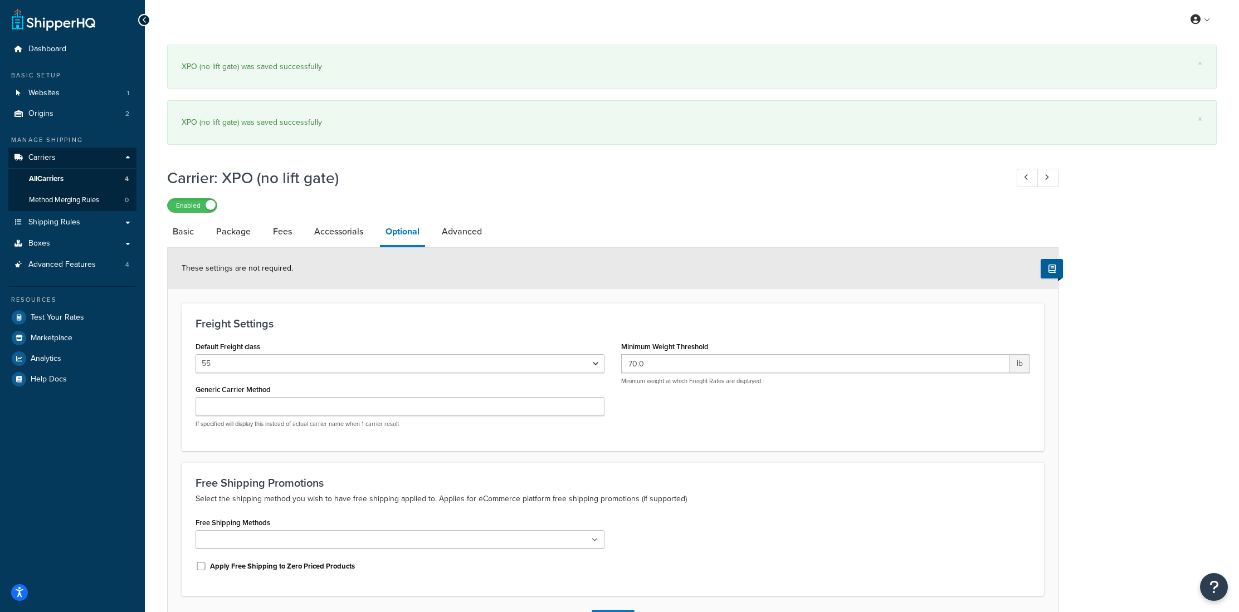
scroll to position [9, 0]
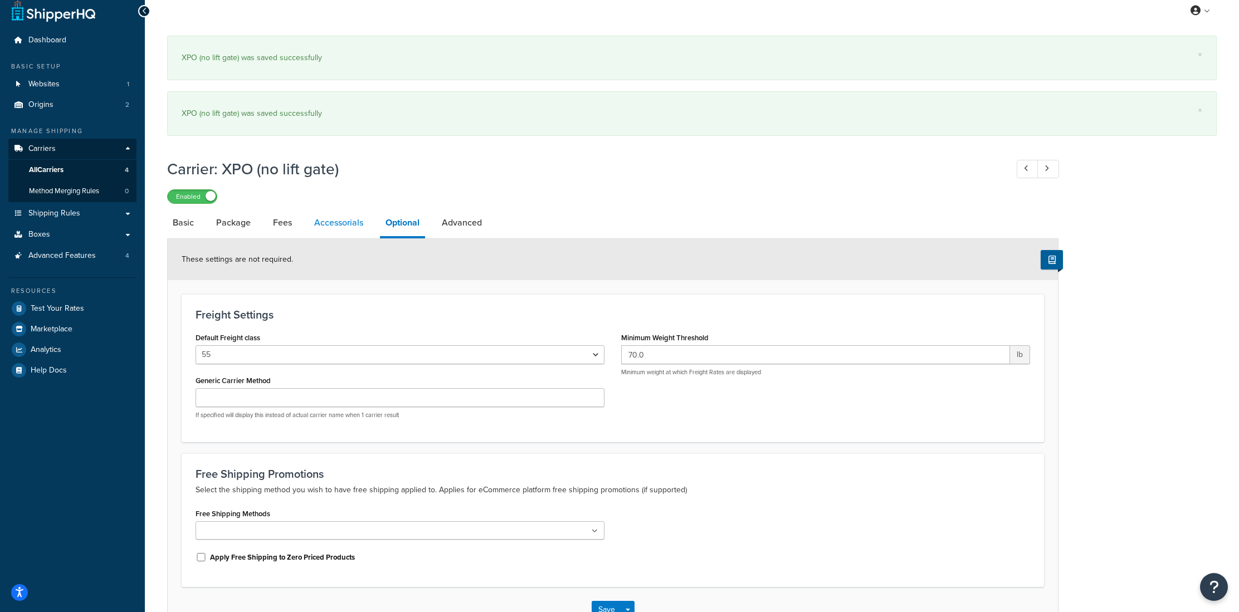
click at [337, 228] on link "Accessorials" at bounding box center [339, 222] width 60 height 27
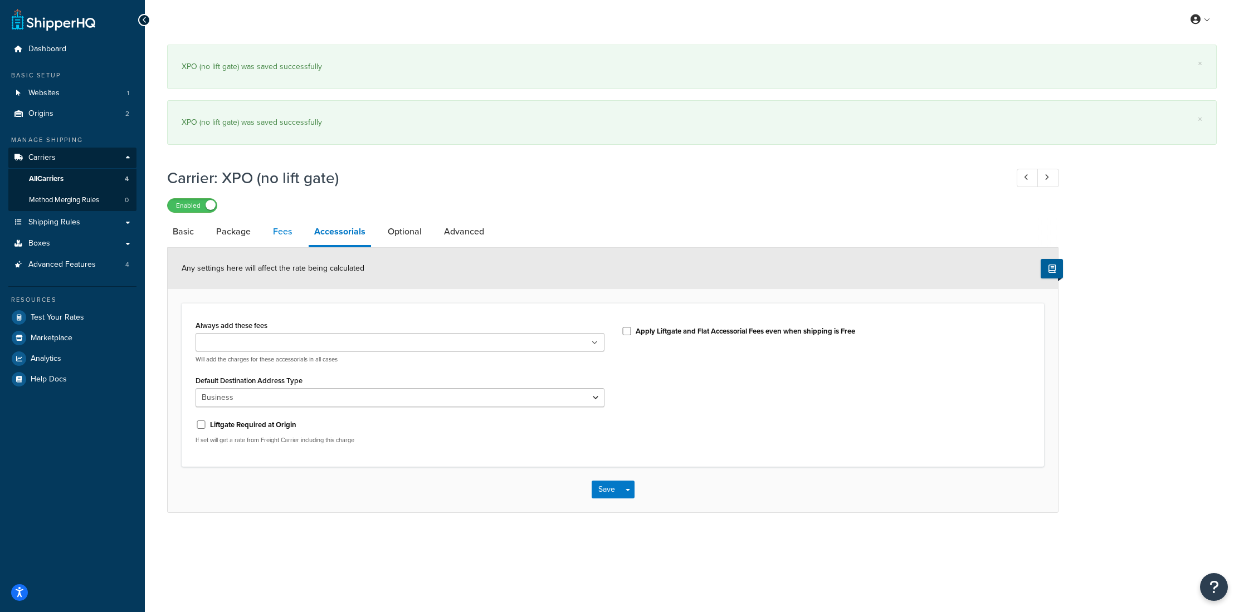
click at [281, 230] on link "Fees" at bounding box center [282, 231] width 30 height 27
select select "AFTER"
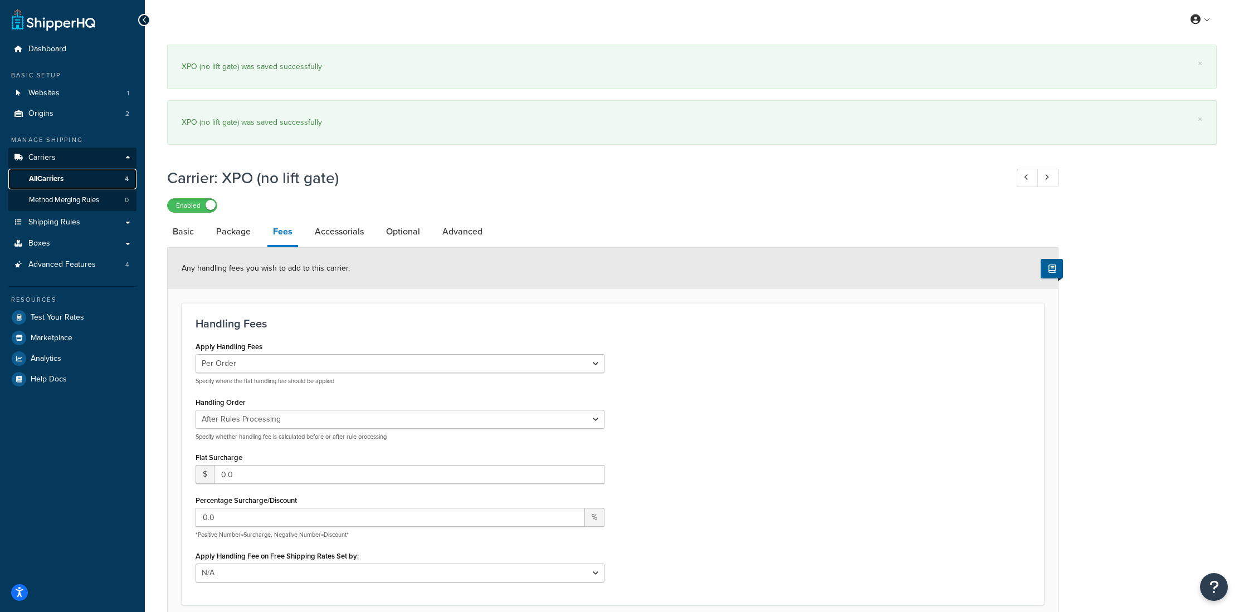
click at [61, 183] on span "All Carriers" at bounding box center [46, 178] width 35 height 9
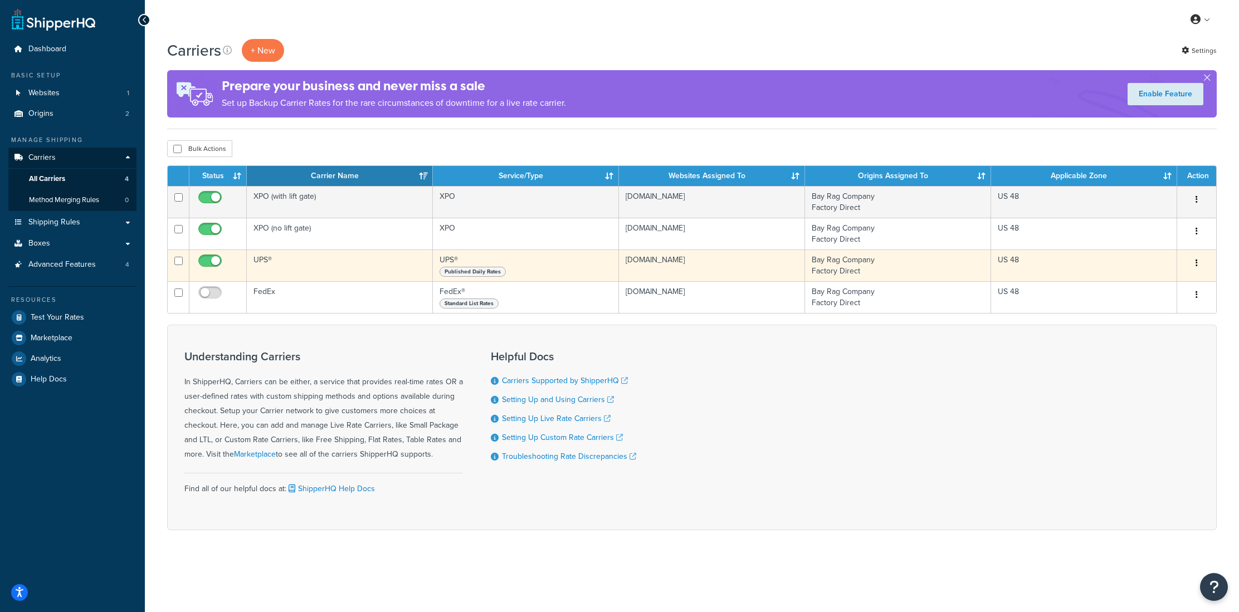
click at [278, 270] on td "UPS®" at bounding box center [340, 266] width 186 height 32
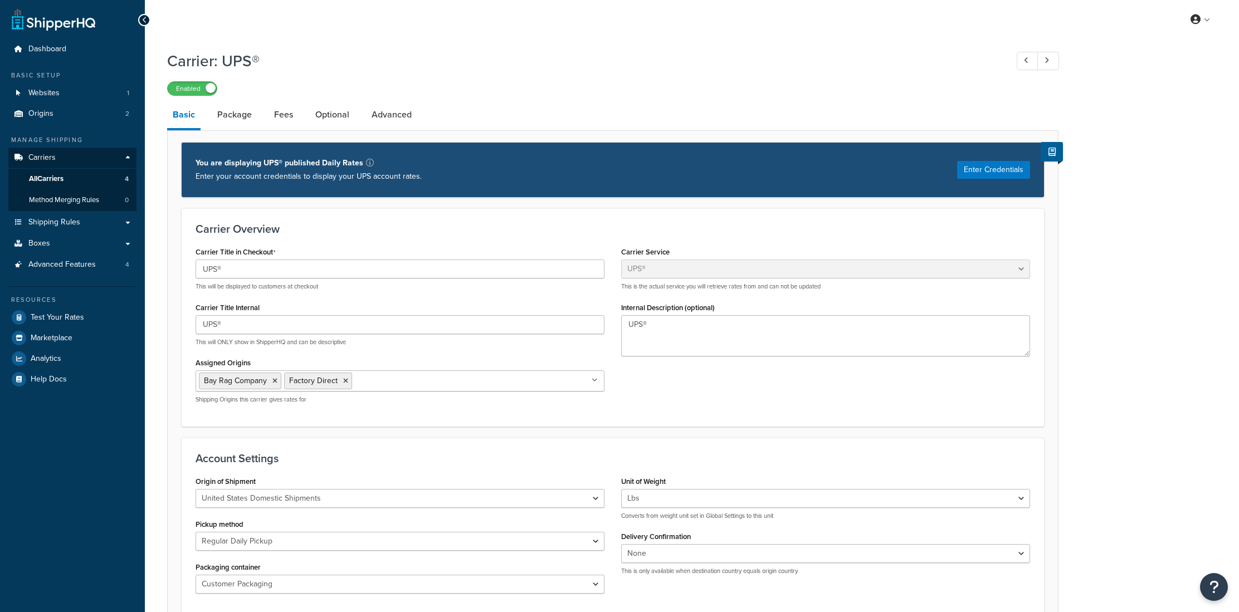
select select "ups"
click at [228, 119] on link "Package" at bounding box center [235, 114] width 46 height 27
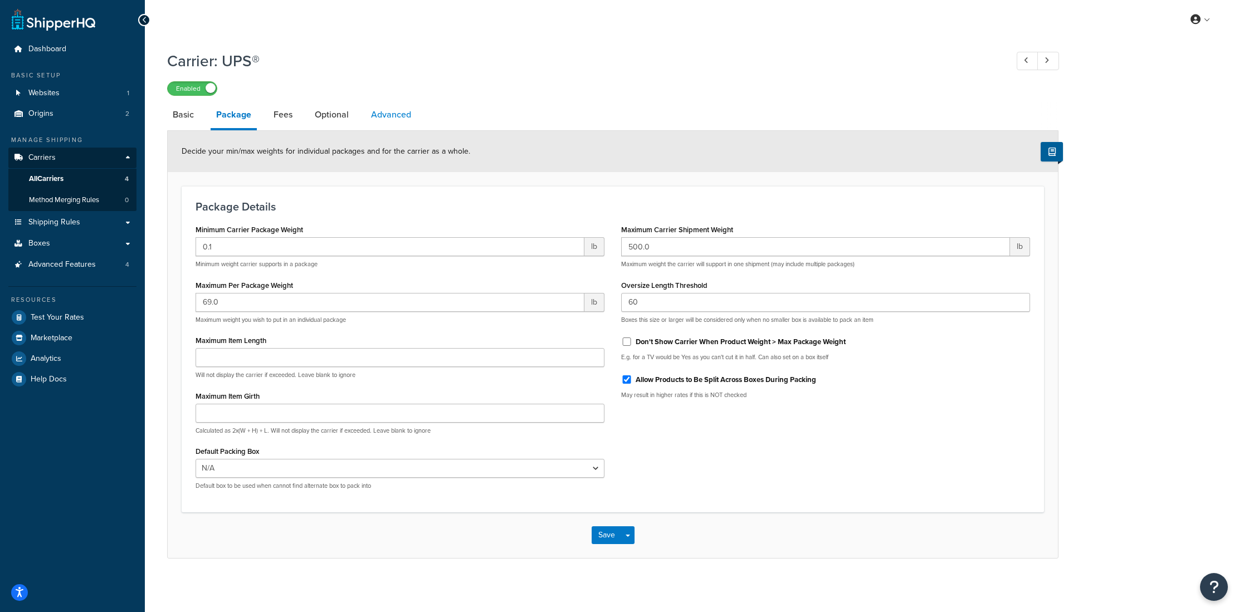
click at [382, 116] on link "Advanced" at bounding box center [390, 114] width 51 height 27
select select "false"
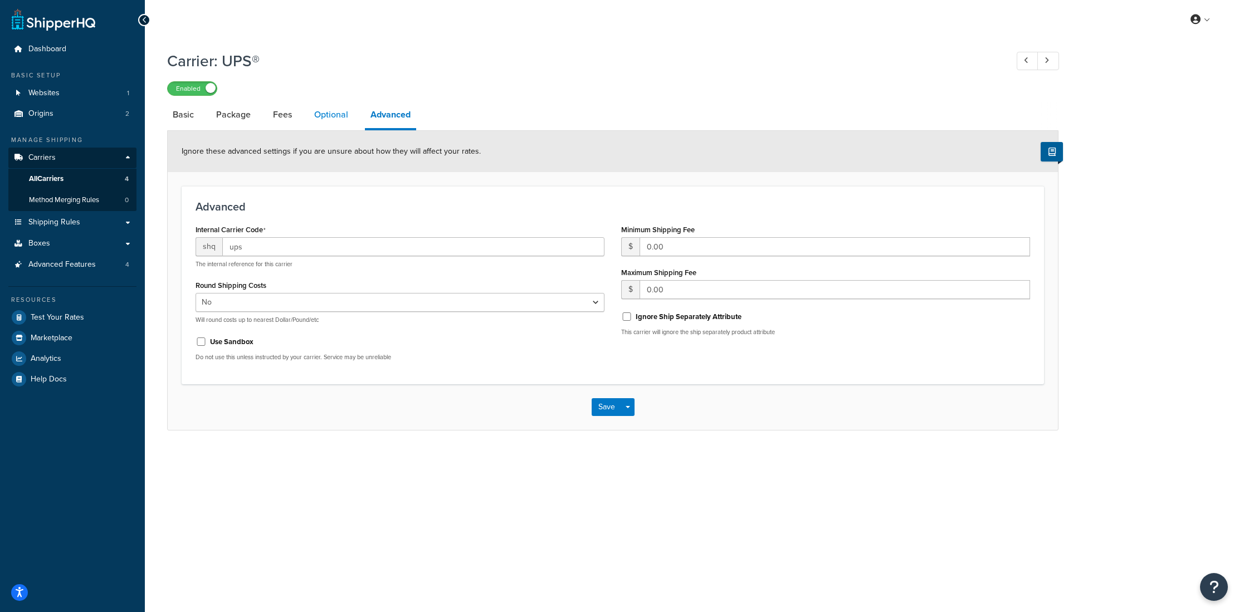
click at [325, 115] on link "Optional" at bounding box center [331, 114] width 45 height 27
select select "residential"
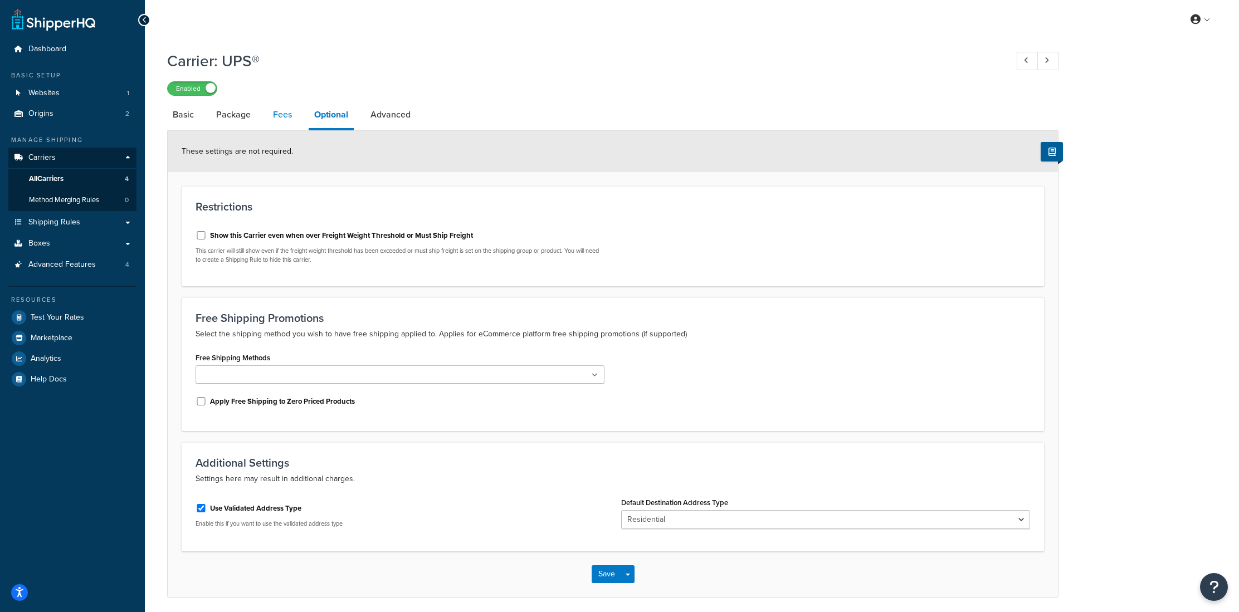
click at [280, 121] on link "Fees" at bounding box center [282, 114] width 30 height 27
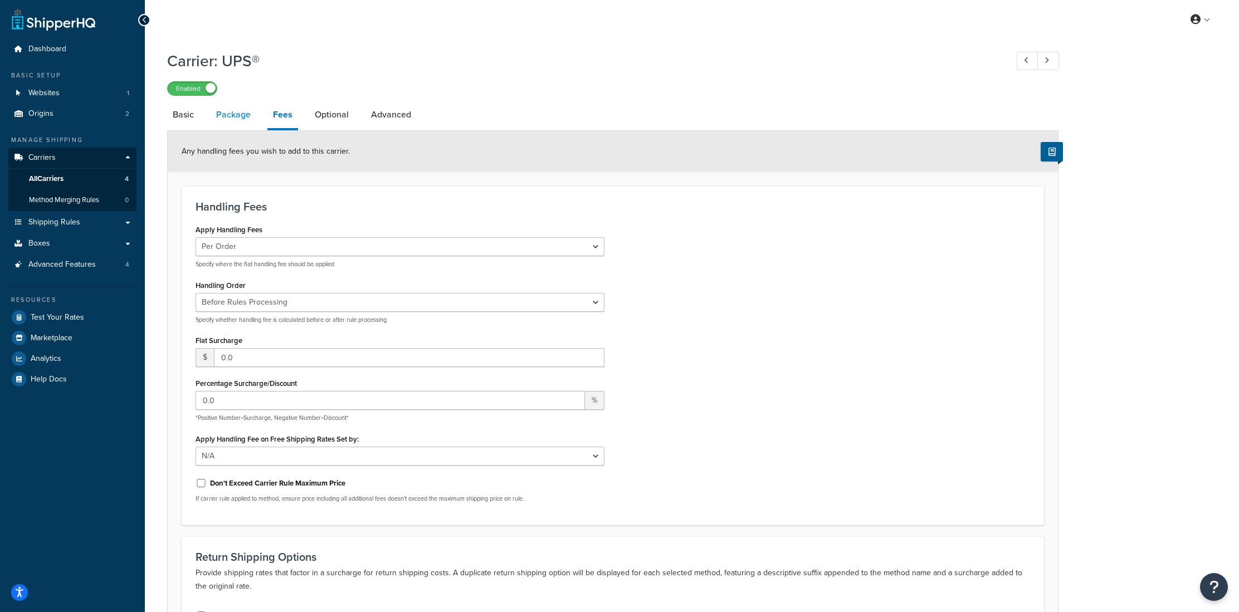
click at [233, 116] on link "Package" at bounding box center [234, 114] width 46 height 27
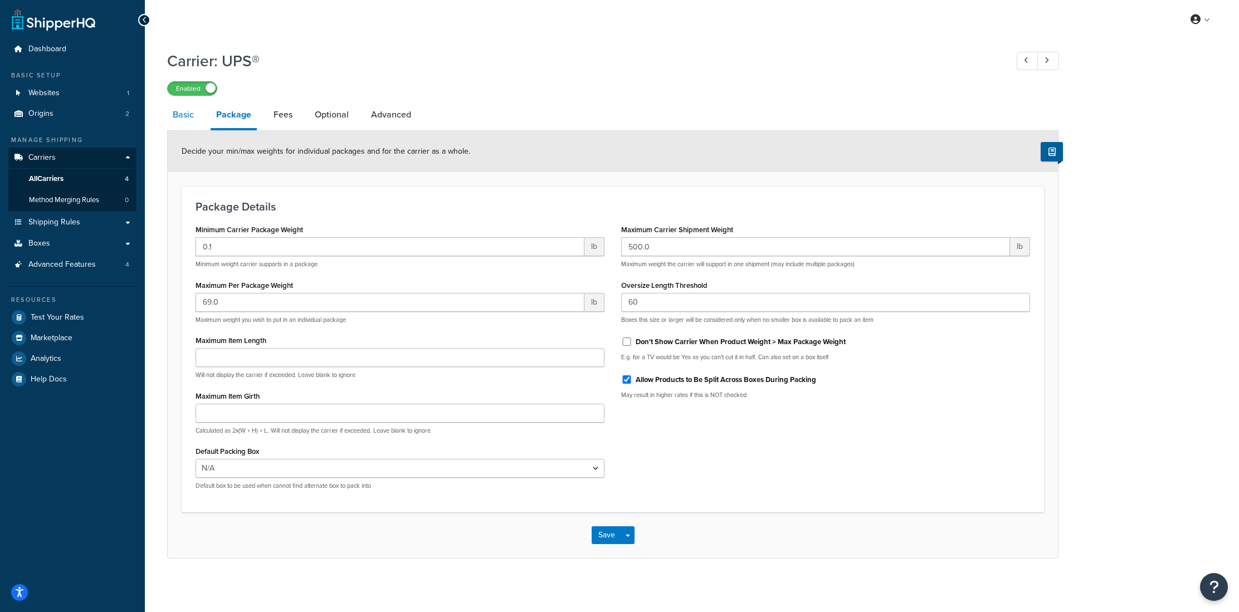
click at [183, 115] on link "Basic" at bounding box center [183, 114] width 32 height 27
select select "ups"
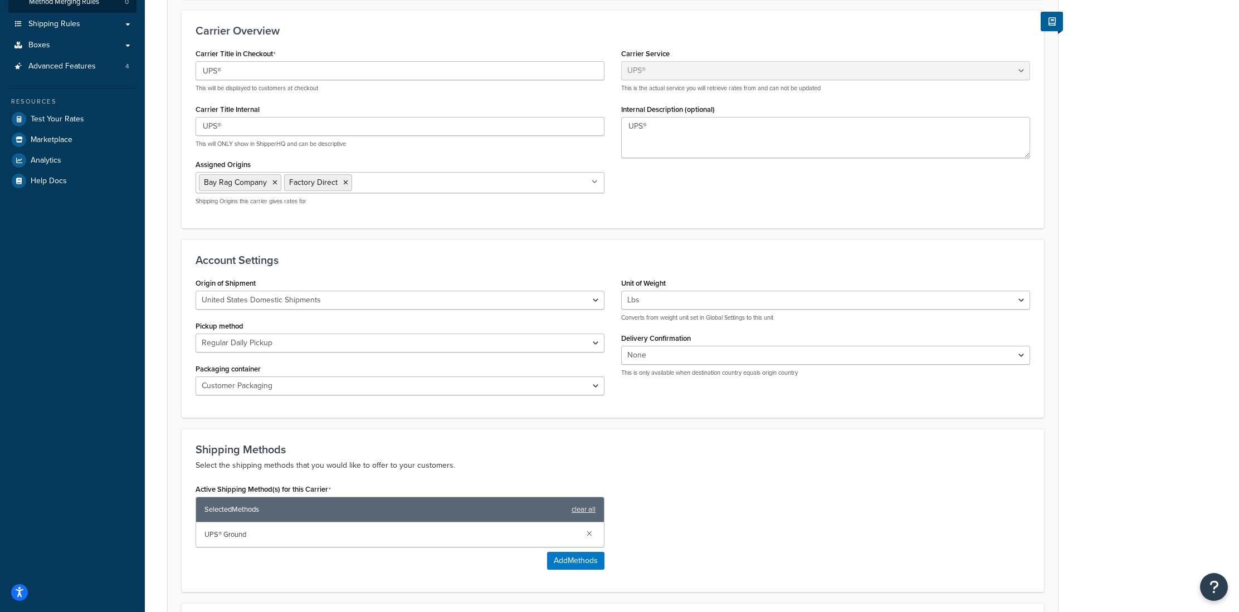
scroll to position [408, 0]
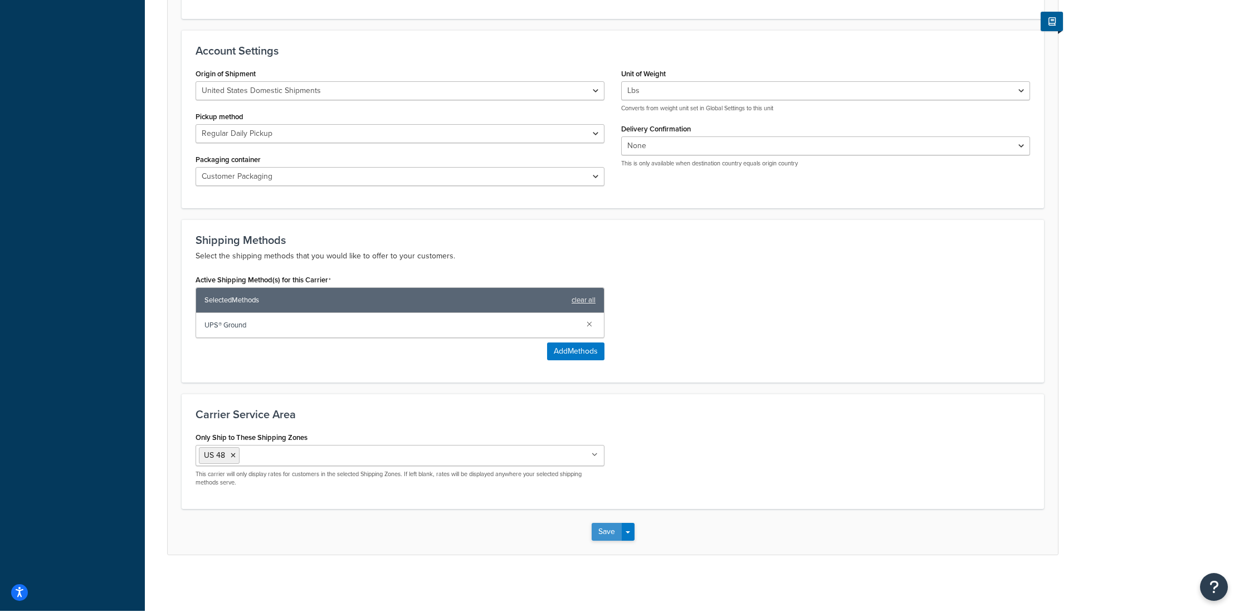
click at [605, 532] on button "Save" at bounding box center [606, 532] width 30 height 18
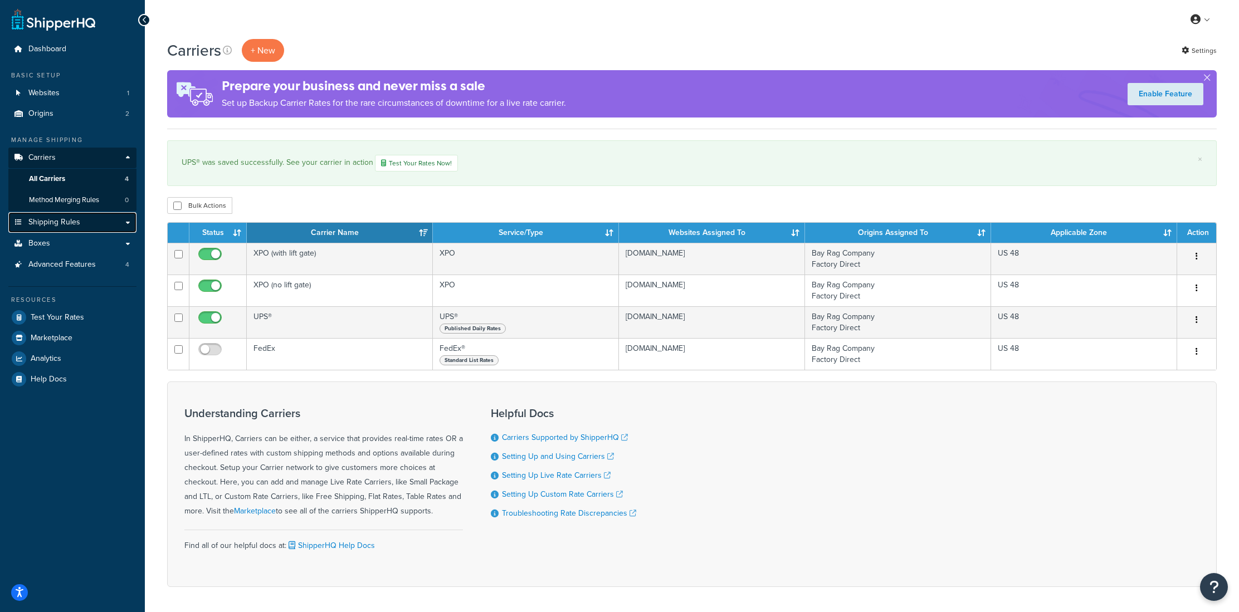
click at [58, 228] on link "Shipping Rules" at bounding box center [72, 222] width 128 height 21
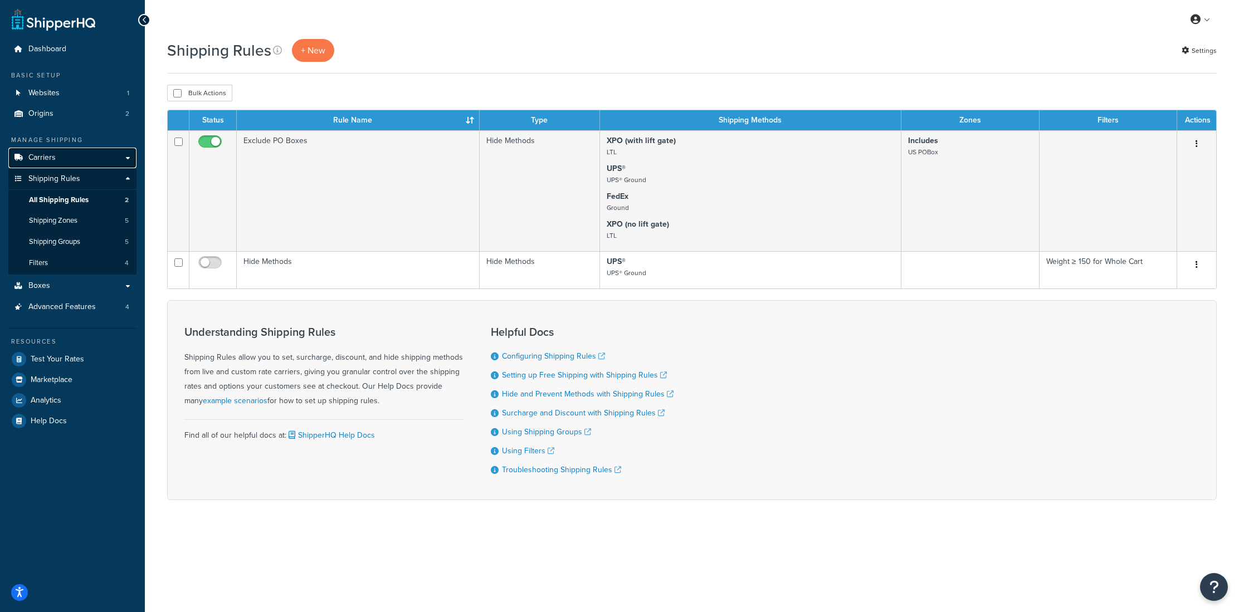
click at [67, 158] on link "Carriers" at bounding box center [72, 158] width 128 height 21
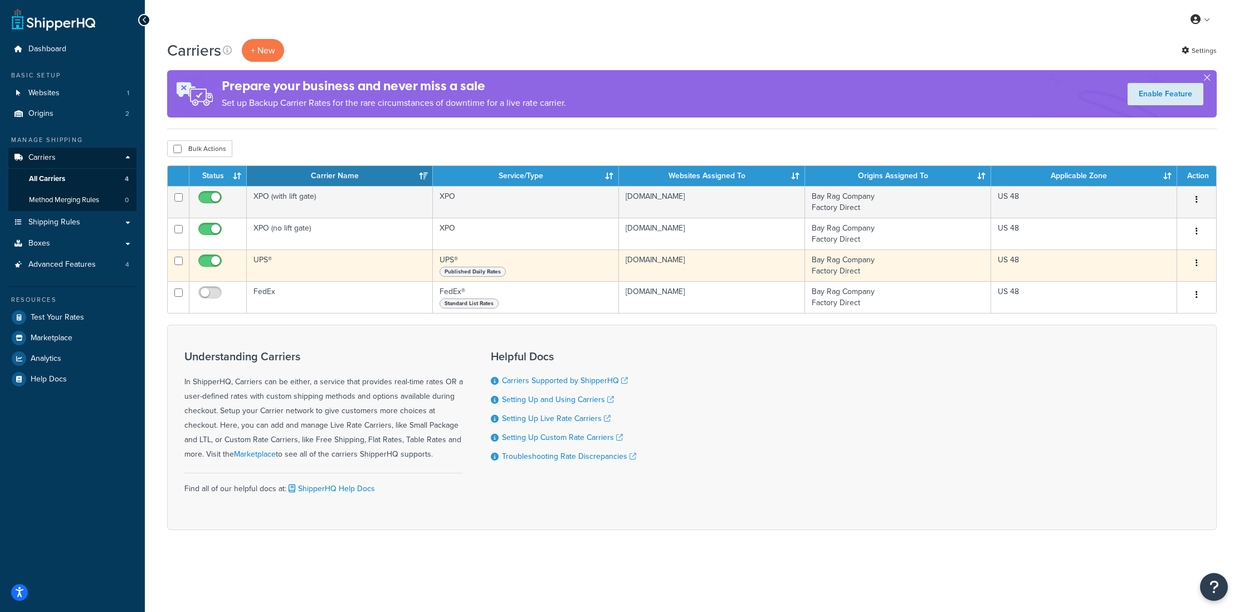
click at [265, 265] on td "UPS®" at bounding box center [340, 266] width 186 height 32
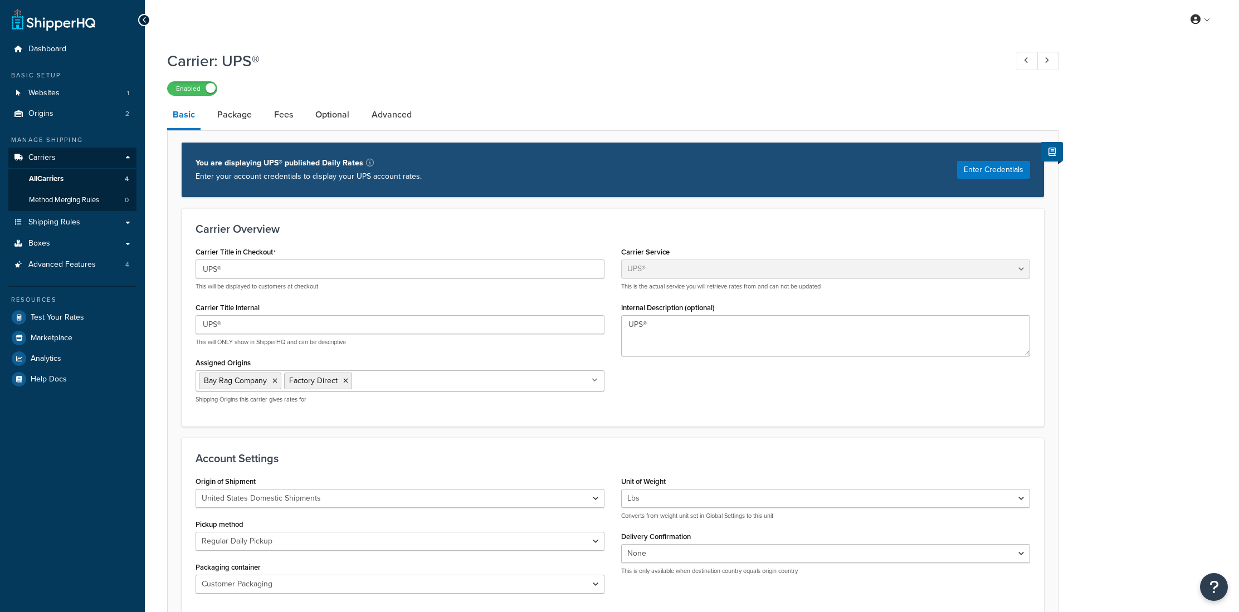
select select "ups"
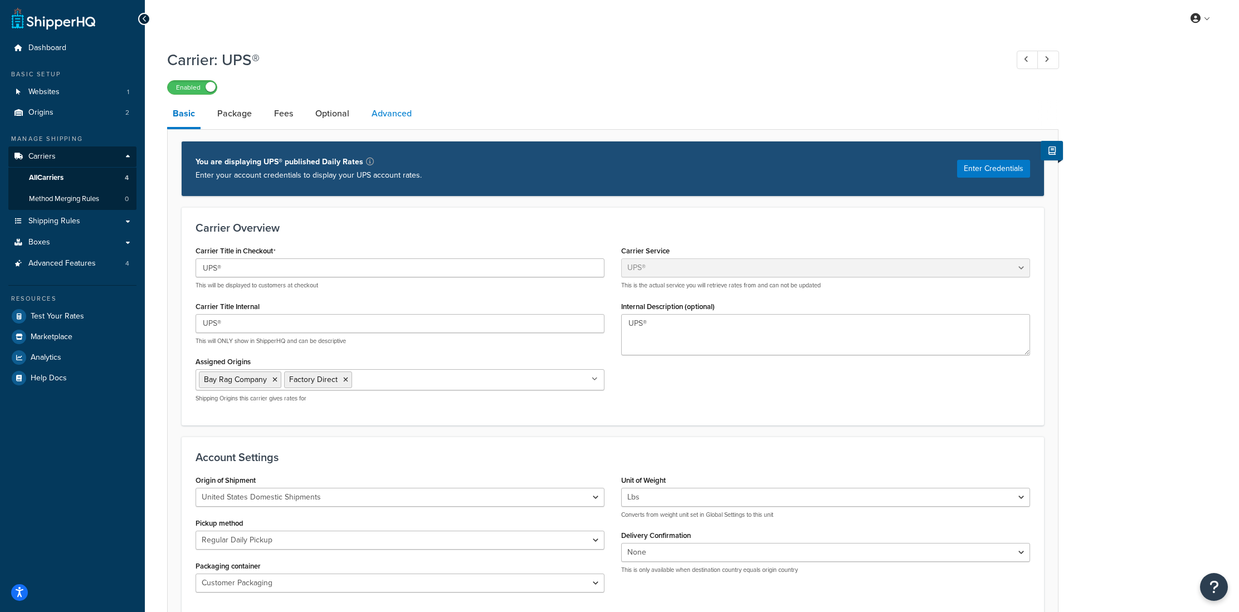
click at [394, 119] on link "Advanced" at bounding box center [391, 113] width 51 height 27
select select "false"
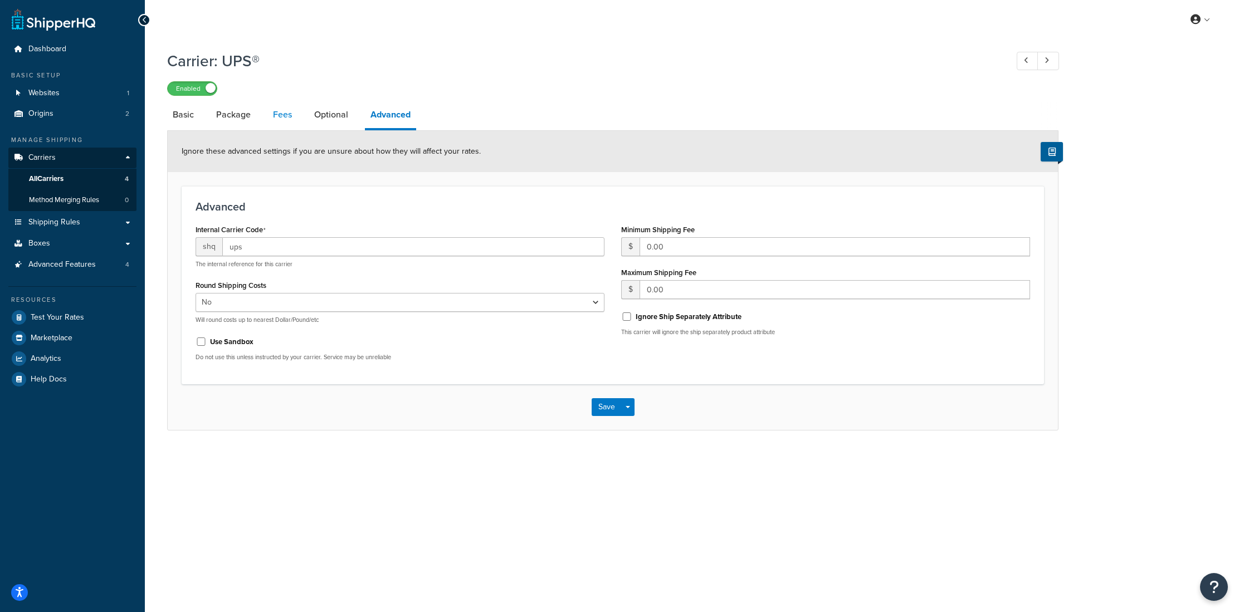
click at [286, 125] on link "Fees" at bounding box center [282, 114] width 30 height 27
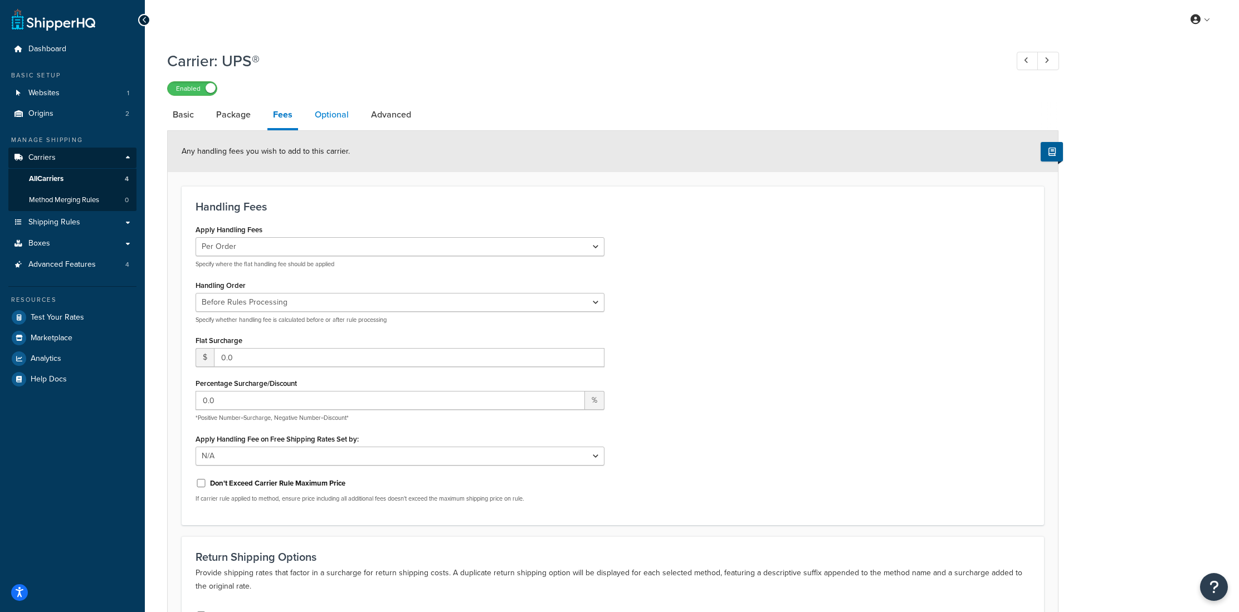
click at [336, 118] on link "Optional" at bounding box center [331, 114] width 45 height 27
select select "residential"
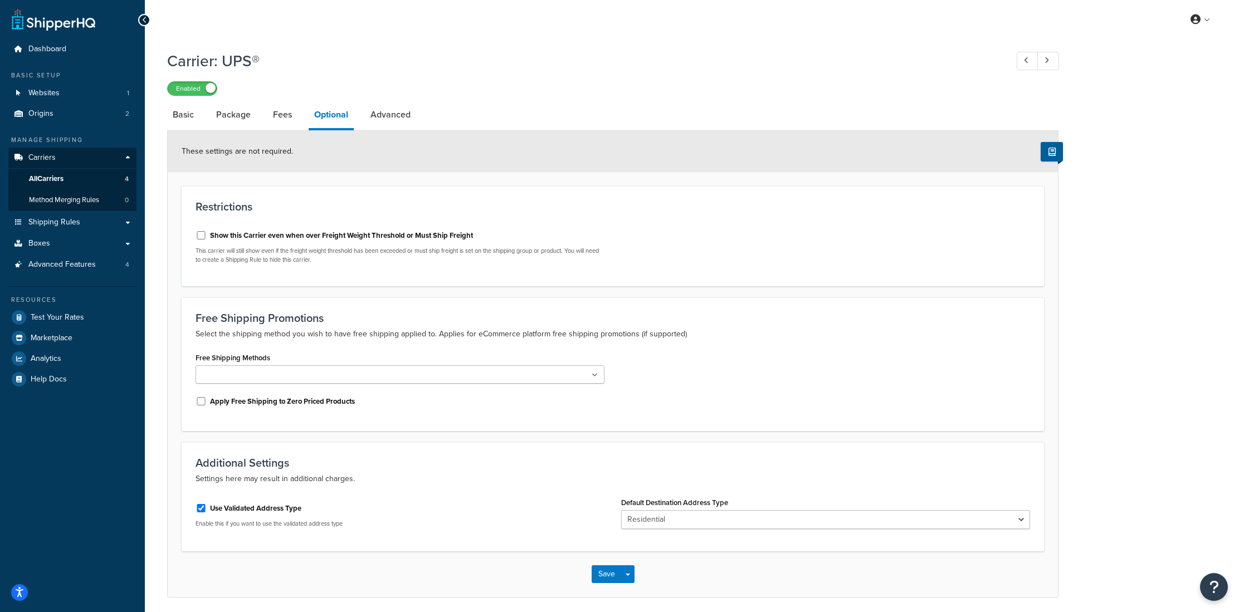
scroll to position [42, 0]
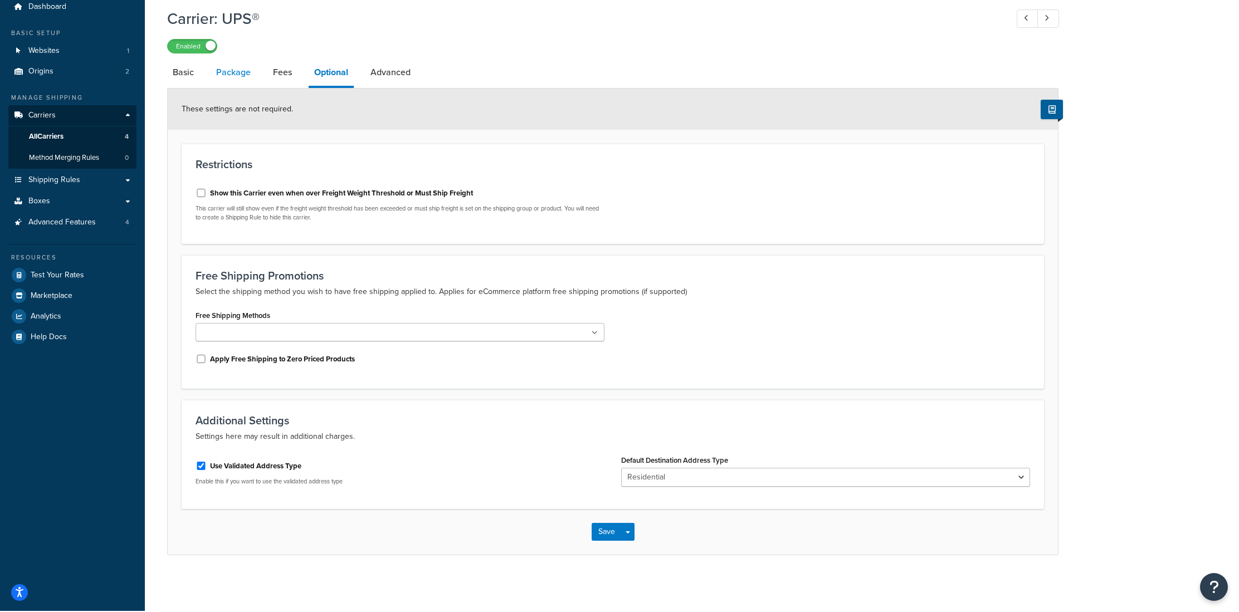
click at [230, 71] on link "Package" at bounding box center [234, 72] width 46 height 27
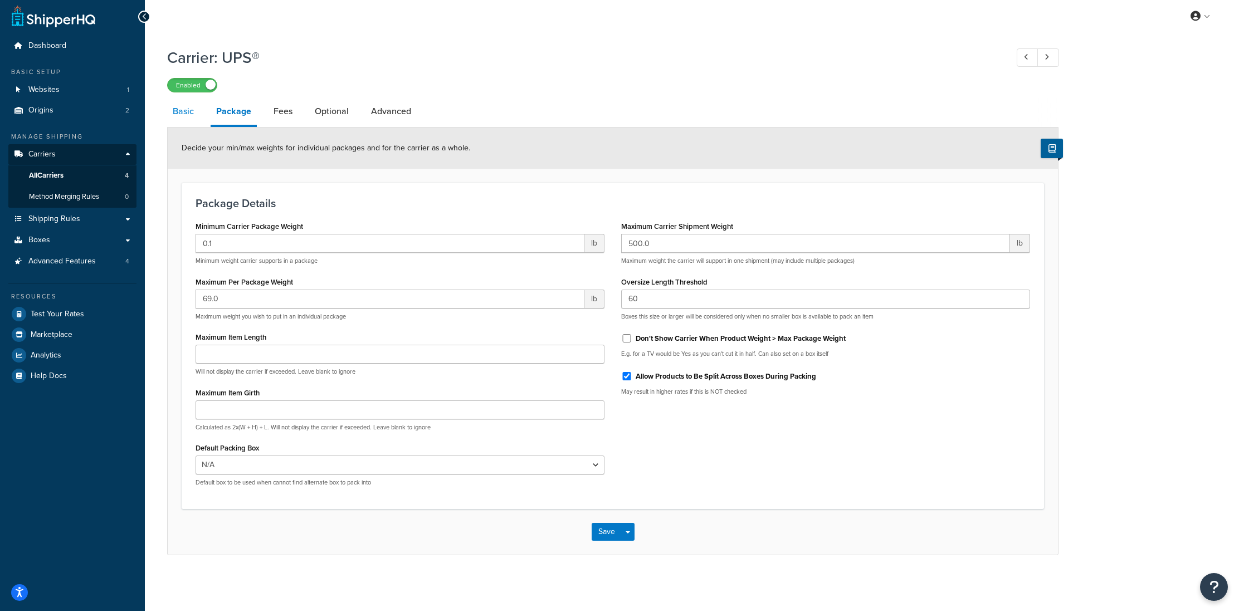
click at [176, 109] on link "Basic" at bounding box center [183, 111] width 32 height 27
select select "ups"
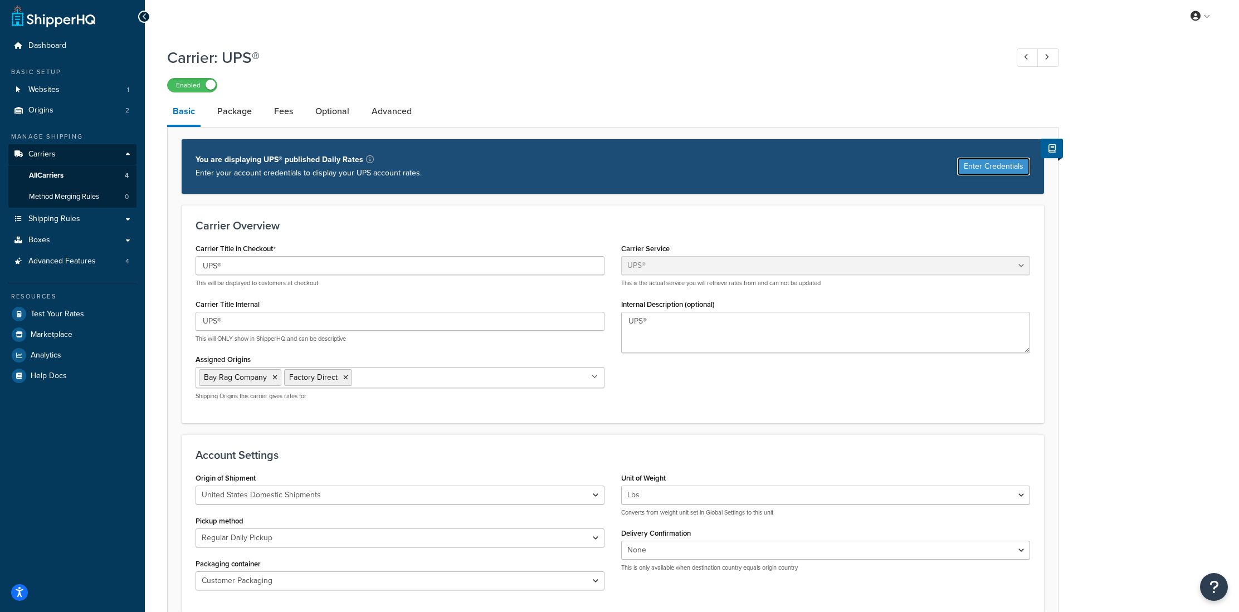
click at [998, 170] on button "Enter Credentials" at bounding box center [993, 167] width 73 height 18
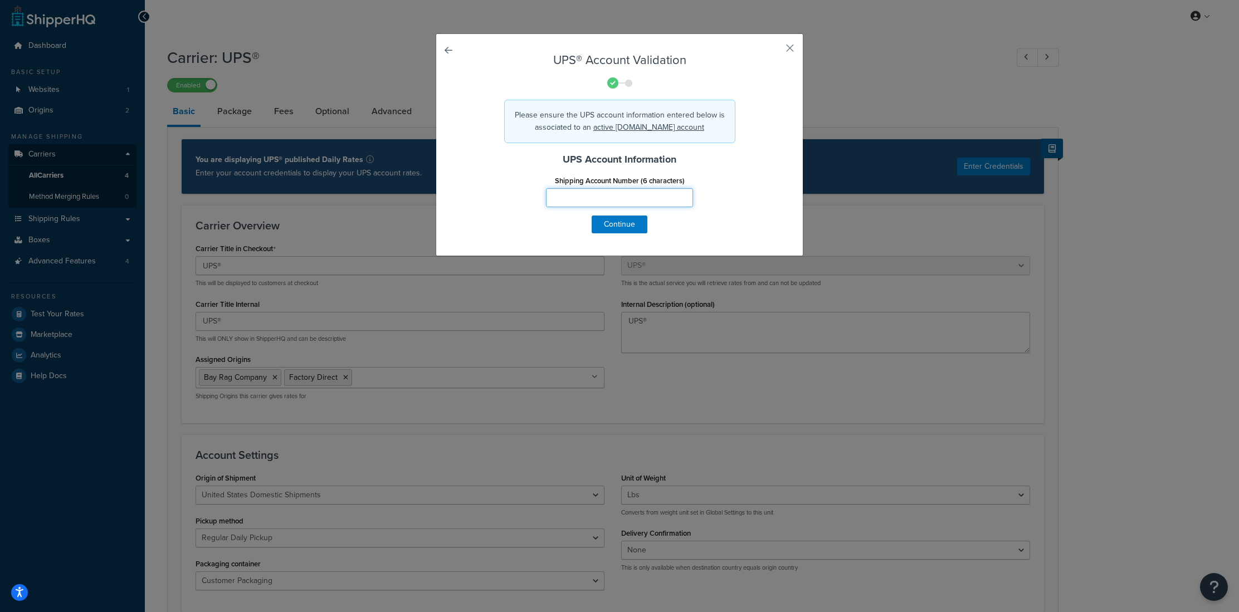
click at [614, 193] on input "Shipping Account Number (6 characters)" at bounding box center [619, 197] width 147 height 19
click at [625, 222] on button "Continue" at bounding box center [619, 225] width 56 height 18
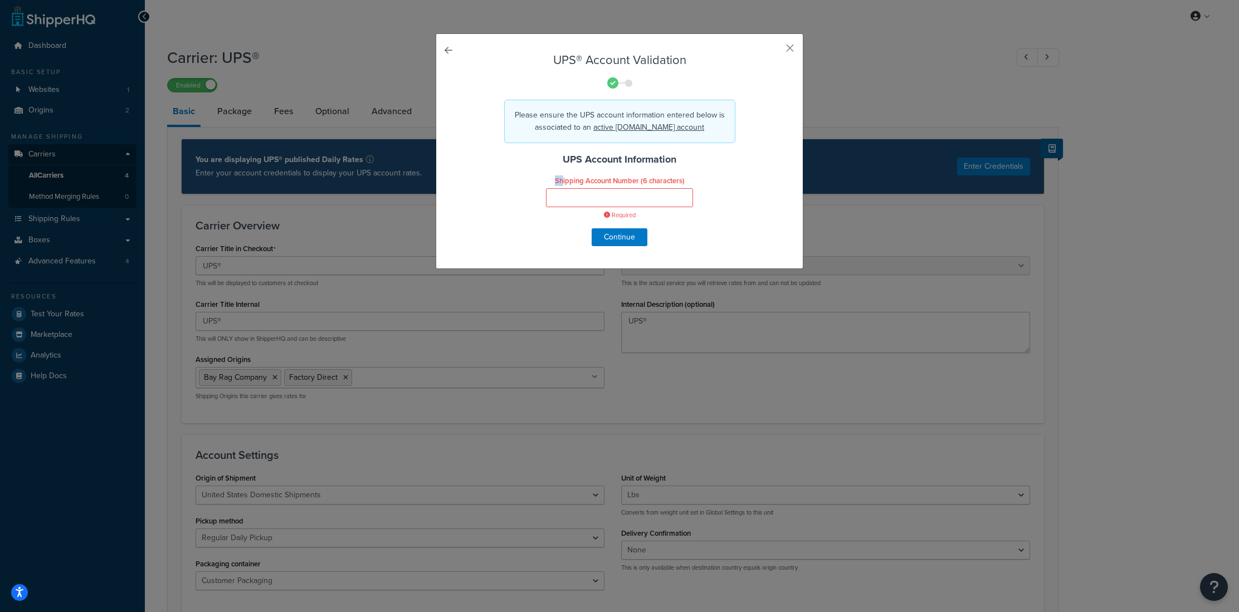
drag, startPoint x: 554, startPoint y: 172, endPoint x: 561, endPoint y: 172, distance: 7.2
click at [561, 177] on label "Shipping Account Number (6 characters)" at bounding box center [620, 181] width 130 height 8
click at [561, 188] on input "Shipping Account Number (6 characters)" at bounding box center [619, 197] width 147 height 19
drag, startPoint x: 639, startPoint y: 174, endPoint x: 554, endPoint y: 178, distance: 84.7
click at [555, 178] on label "Shipping Account Number (6 characters)" at bounding box center [620, 181] width 130 height 8
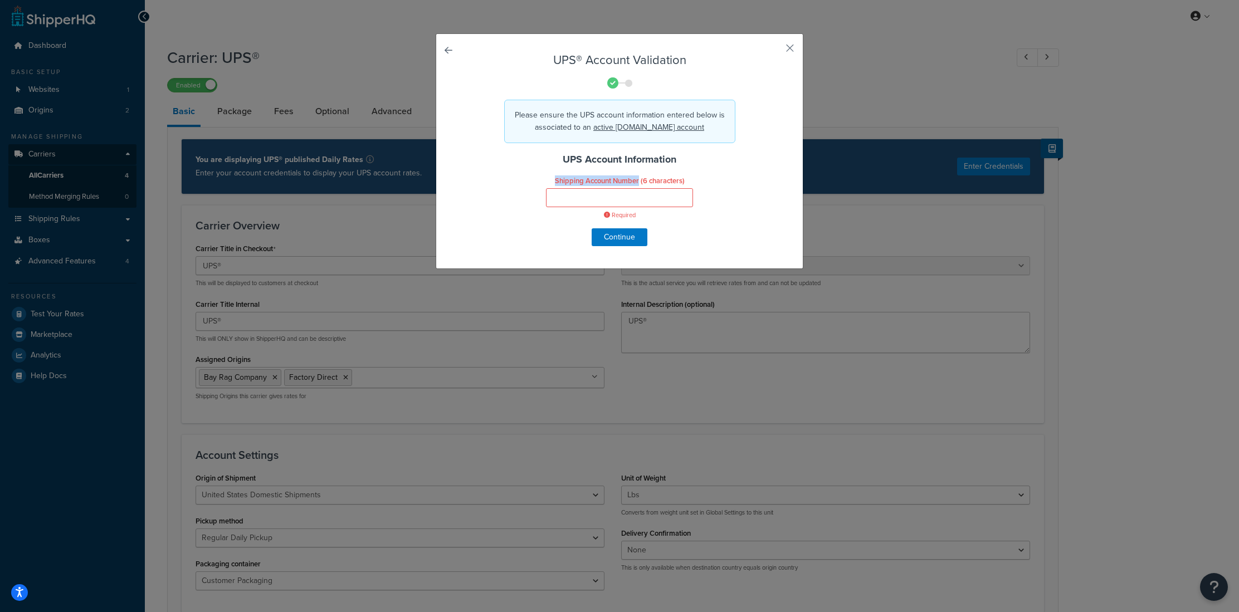
click at [554, 188] on input "Shipping Account Number (6 characters)" at bounding box center [619, 197] width 147 height 19
drag, startPoint x: 554, startPoint y: 173, endPoint x: 640, endPoint y: 178, distance: 85.9
click at [640, 178] on label "Shipping Account Number (6 characters)" at bounding box center [620, 181] width 130 height 8
click at [640, 188] on input "Shipping Account Number (6 characters)" at bounding box center [619, 197] width 147 height 19
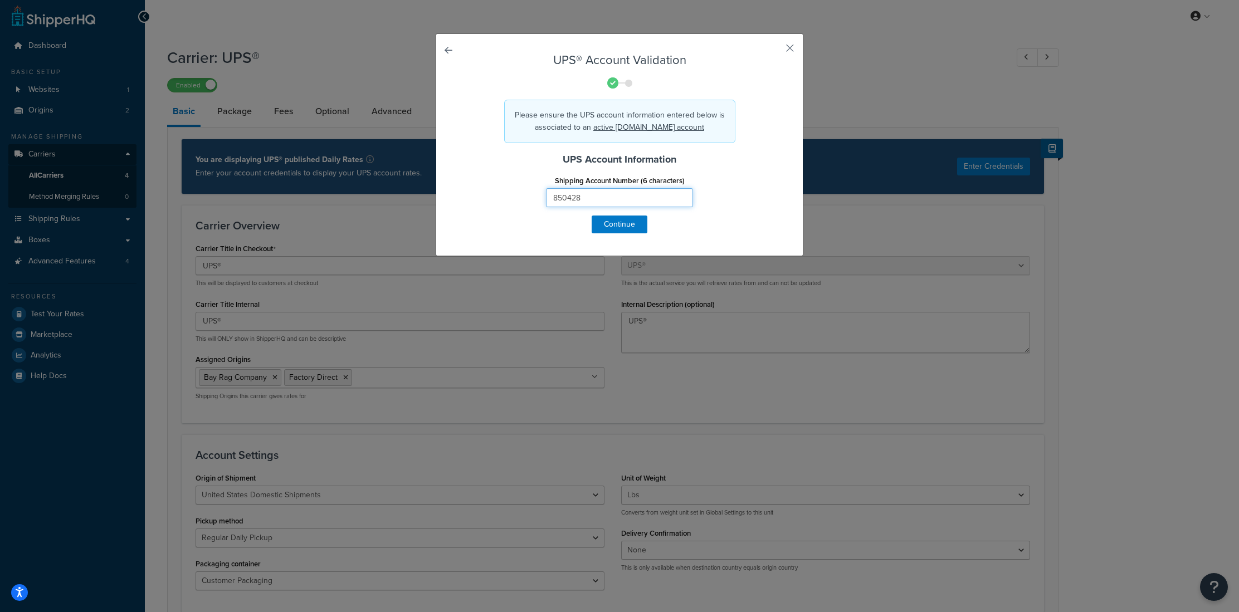
type input "850428"
click at [634, 227] on div "UPS® Account Validation Please ensure the UPS account information entered below…" at bounding box center [620, 144] width 368 height 223
click at [635, 222] on button "Continue" at bounding box center [619, 225] width 56 height 18
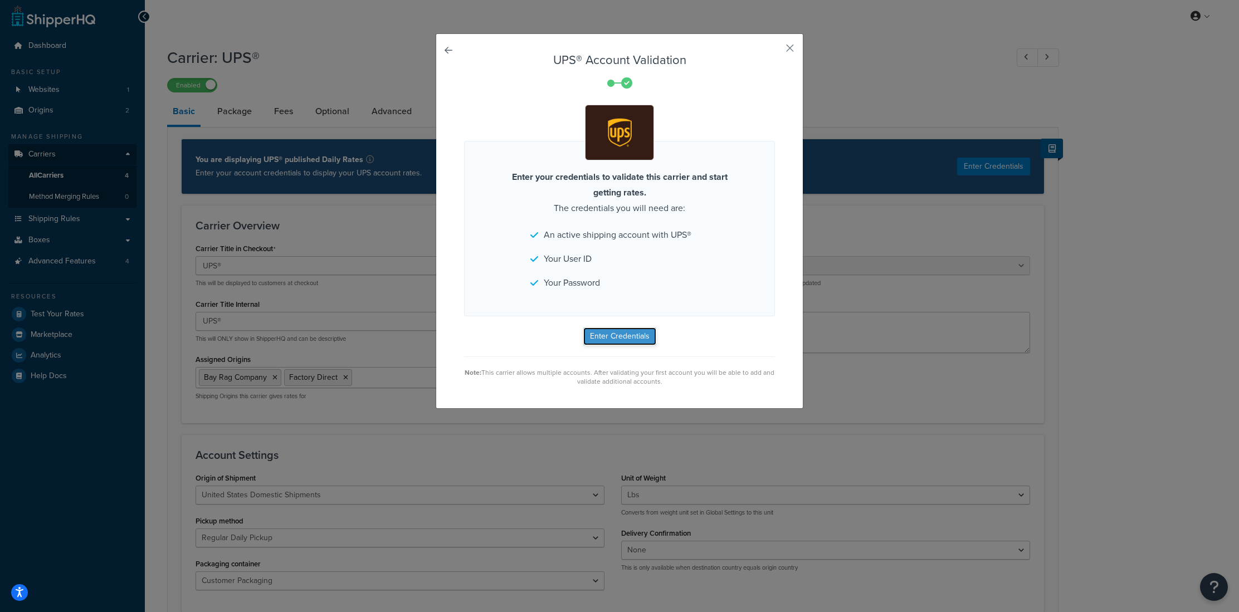
click at [625, 336] on button "Enter Credentials" at bounding box center [619, 336] width 73 height 18
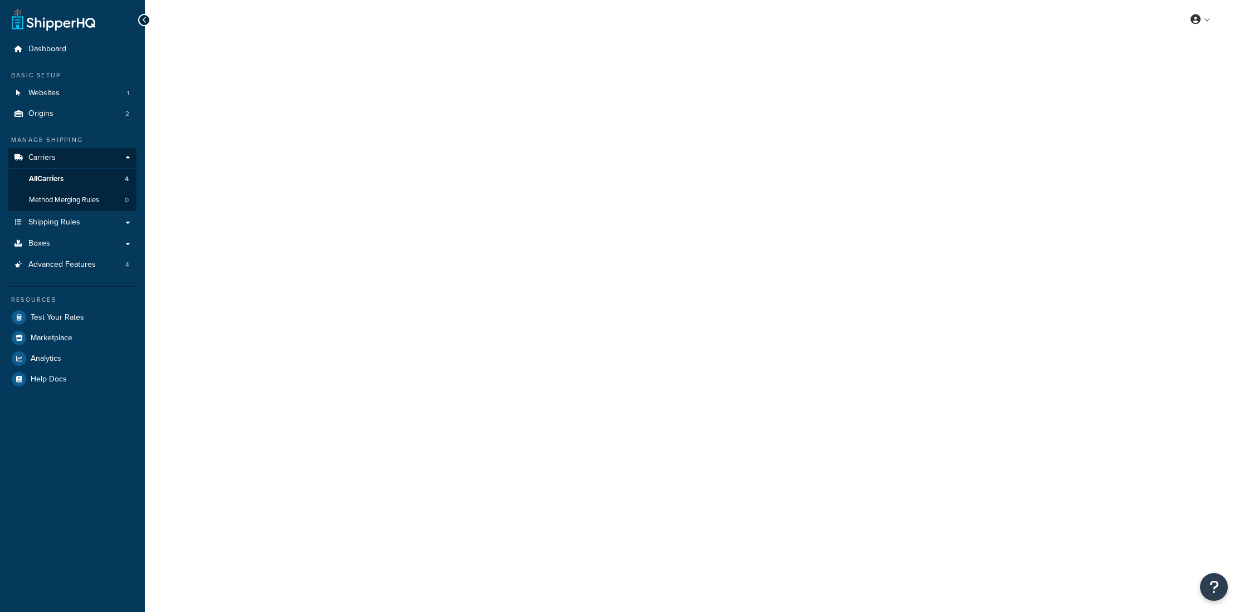
select select "ups"
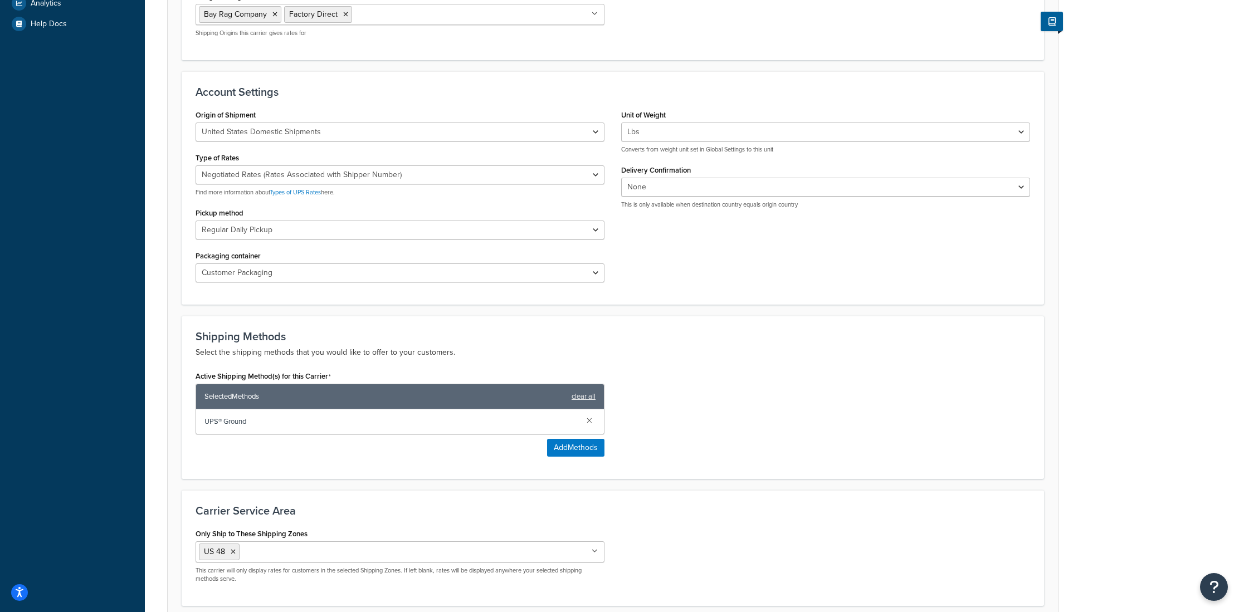
scroll to position [452, 0]
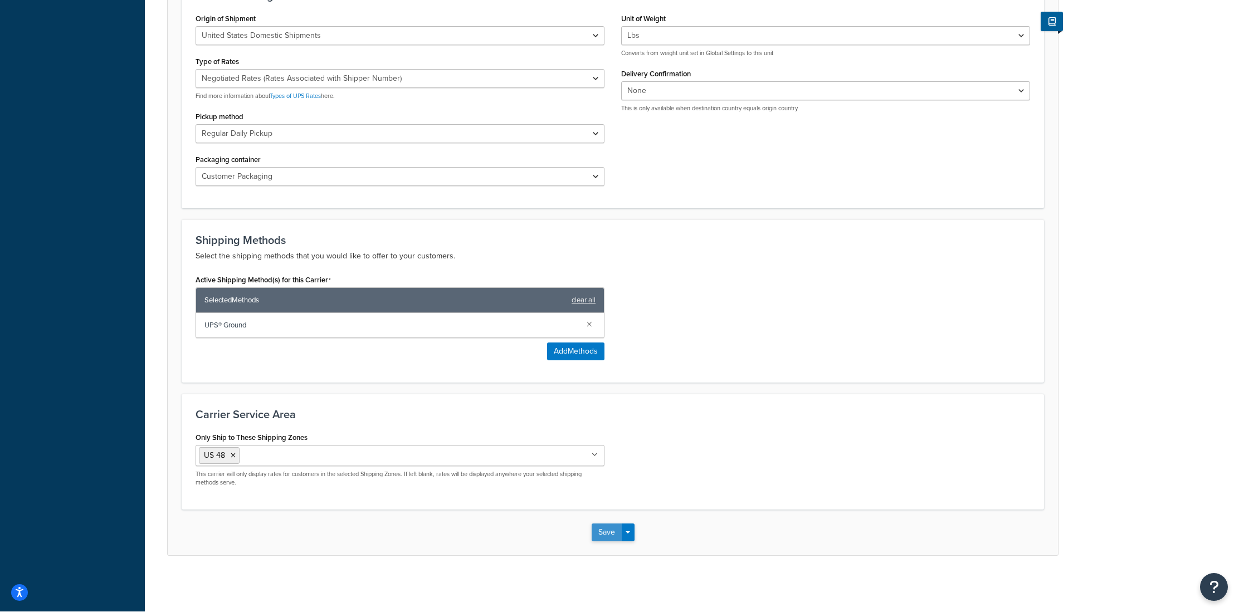
click at [598, 531] on button "Save" at bounding box center [606, 533] width 30 height 18
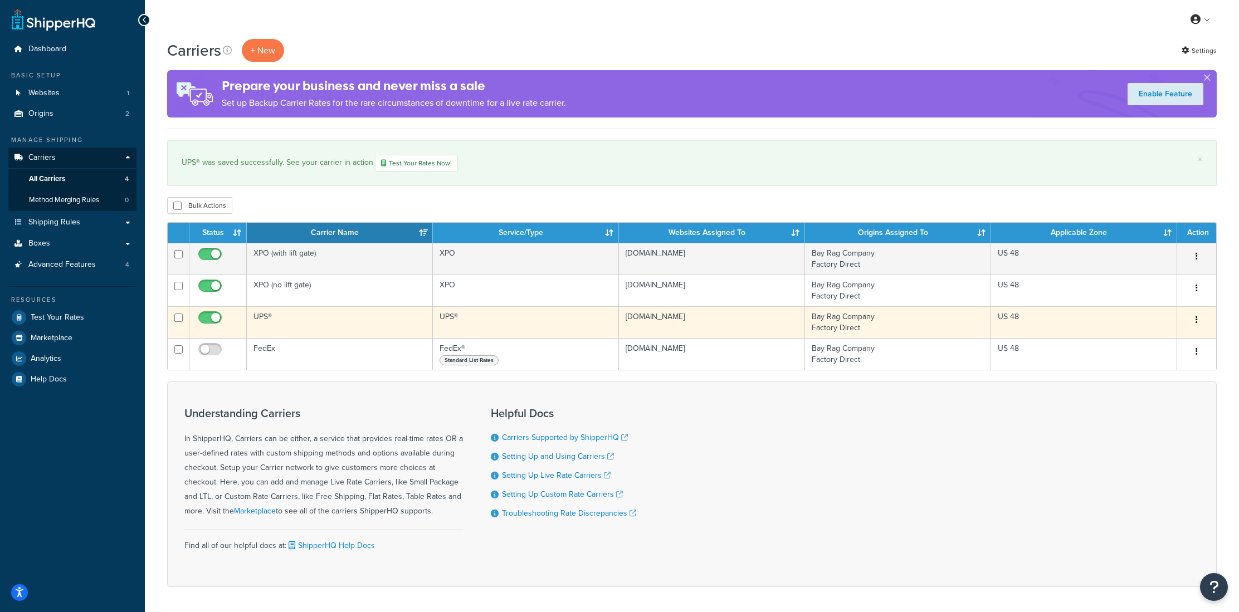
click at [277, 325] on td "UPS®" at bounding box center [340, 322] width 186 height 32
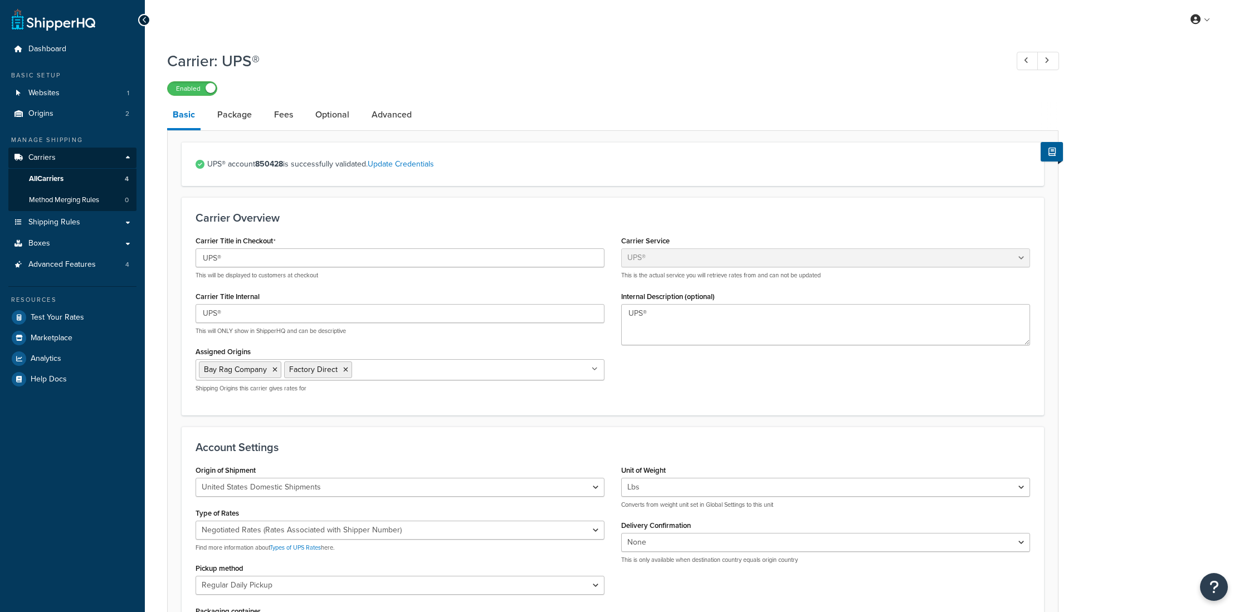
select select "ups"
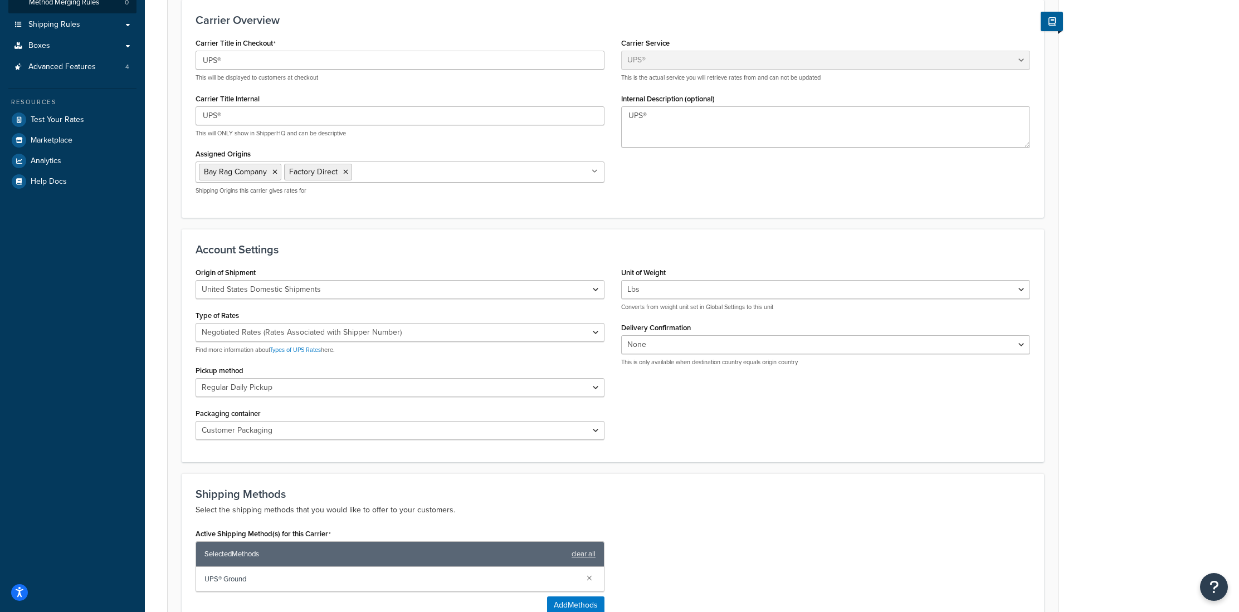
scroll to position [242, 0]
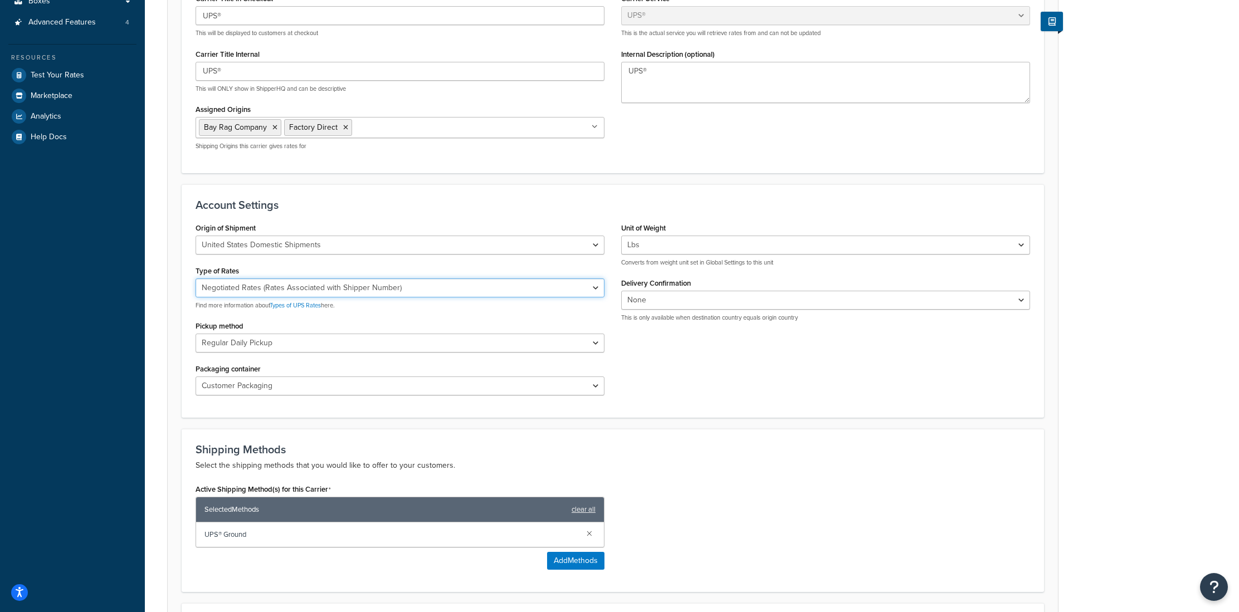
click at [407, 291] on select "Negotiated Rates (Rates Associated with Shipper Number) Daily Rates Retail Rate…" at bounding box center [399, 287] width 409 height 19
click at [195, 279] on select "Negotiated Rates (Rates Associated with Shipper Number) Daily Rates Retail Rate…" at bounding box center [399, 287] width 409 height 19
click at [784, 368] on div "Origin of Shipment United States Domestic Shipments Shipments Originating in Un…" at bounding box center [612, 312] width 851 height 184
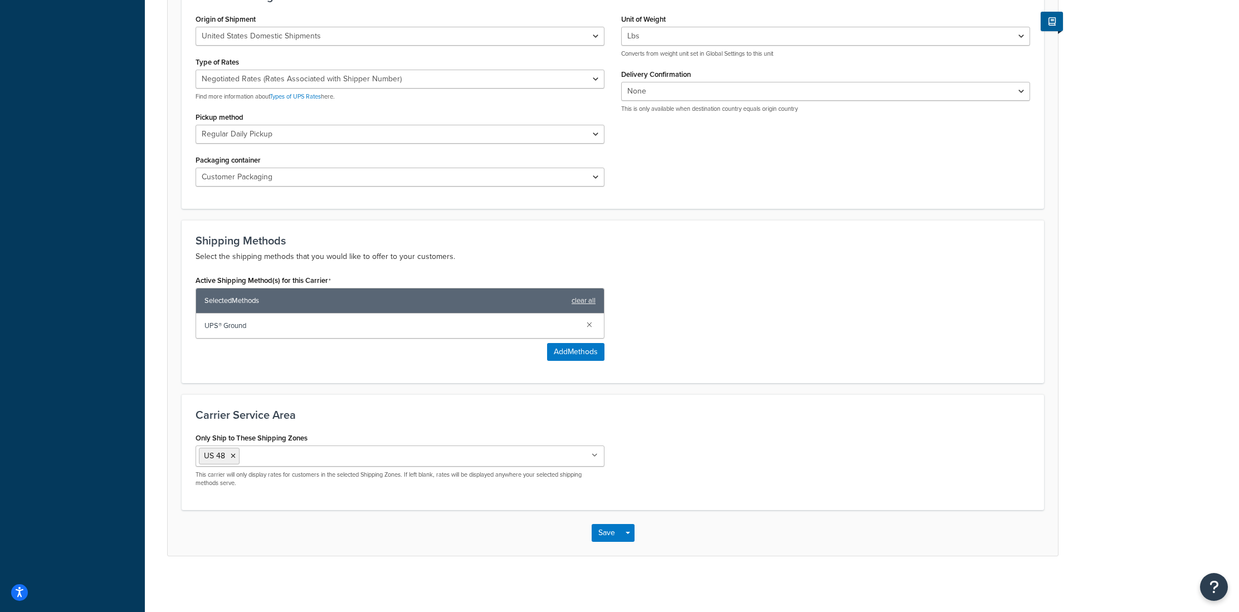
scroll to position [452, 0]
drag, startPoint x: 604, startPoint y: 530, endPoint x: 683, endPoint y: 473, distance: 96.9
click at [604, 529] on button "Save" at bounding box center [606, 533] width 30 height 18
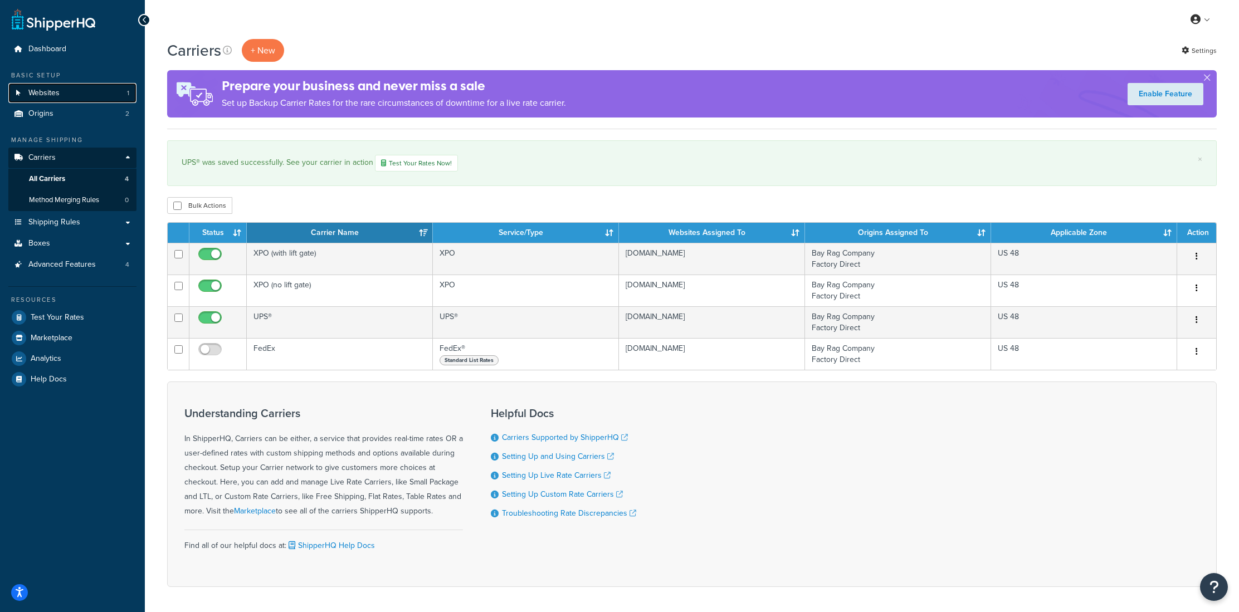
click at [72, 86] on link "Websites 1" at bounding box center [72, 93] width 128 height 21
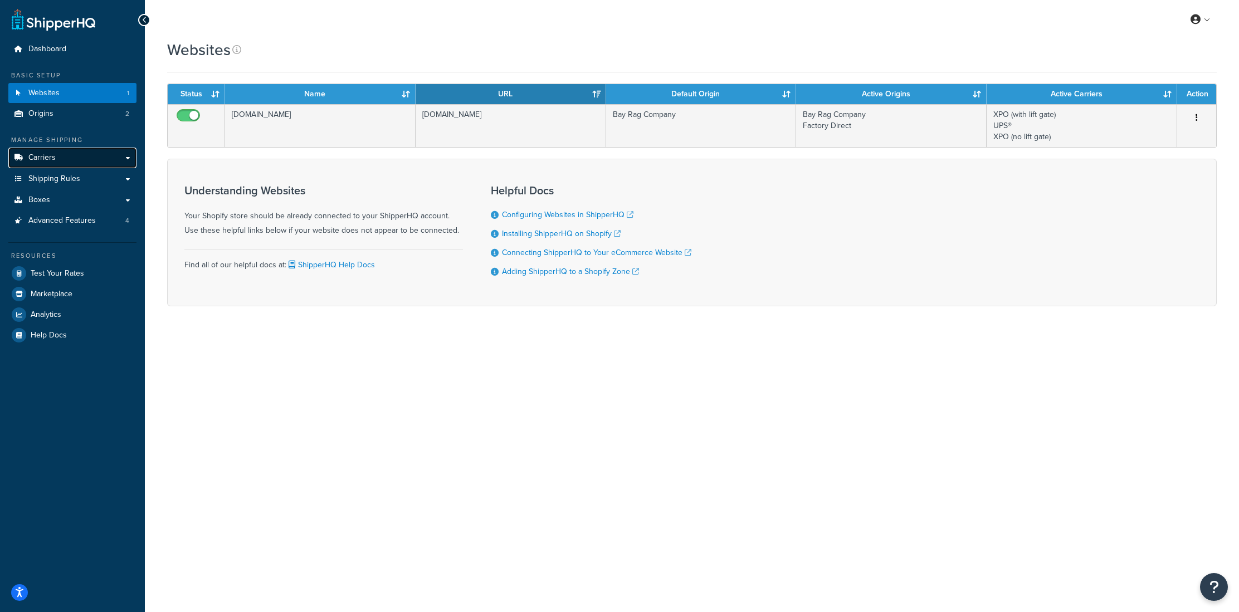
click at [62, 160] on link "Carriers" at bounding box center [72, 158] width 128 height 21
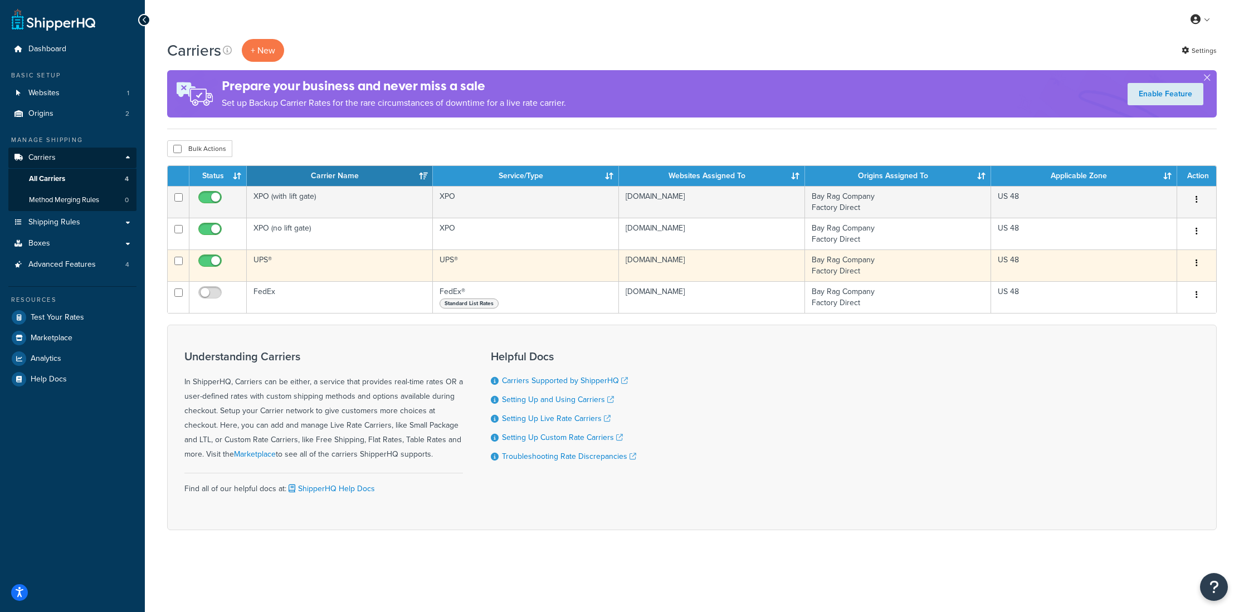
click at [299, 262] on td "UPS®" at bounding box center [340, 266] width 186 height 32
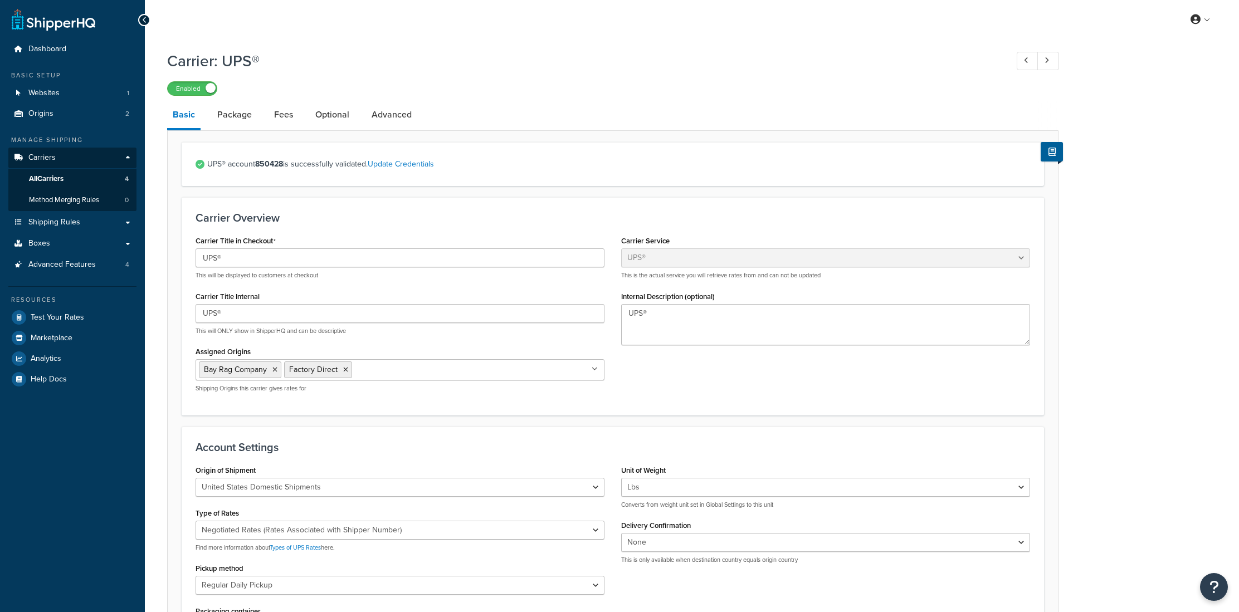
select select "ups"
click at [416, 166] on link "Update Credentials" at bounding box center [401, 164] width 66 height 12
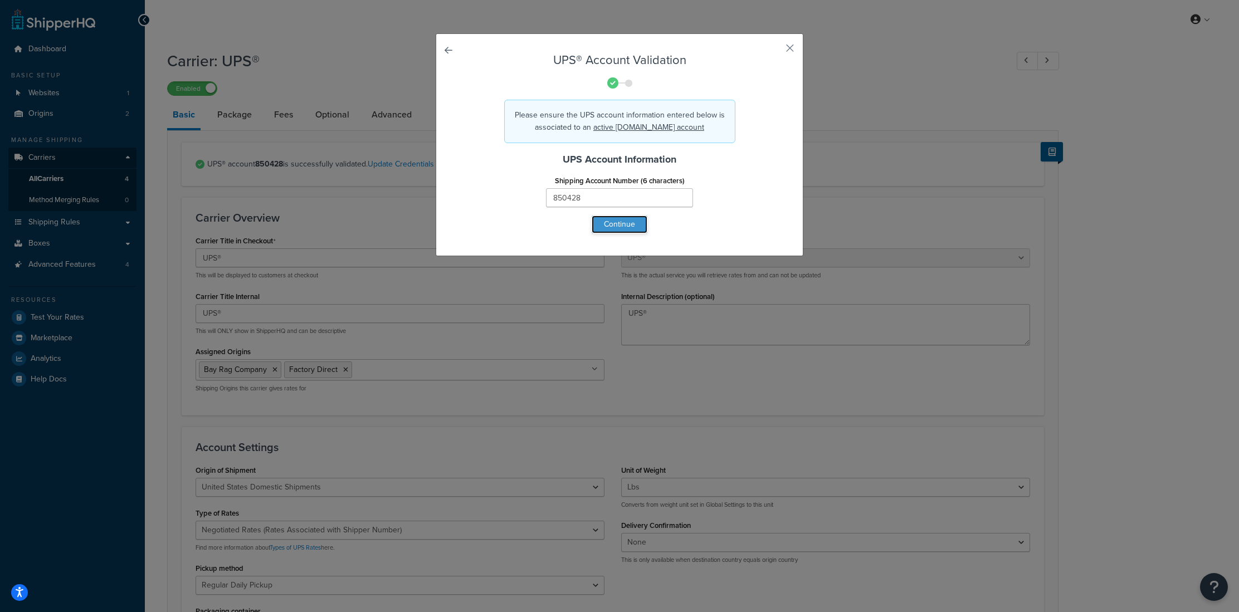
click at [603, 217] on button "Continue" at bounding box center [619, 225] width 56 height 18
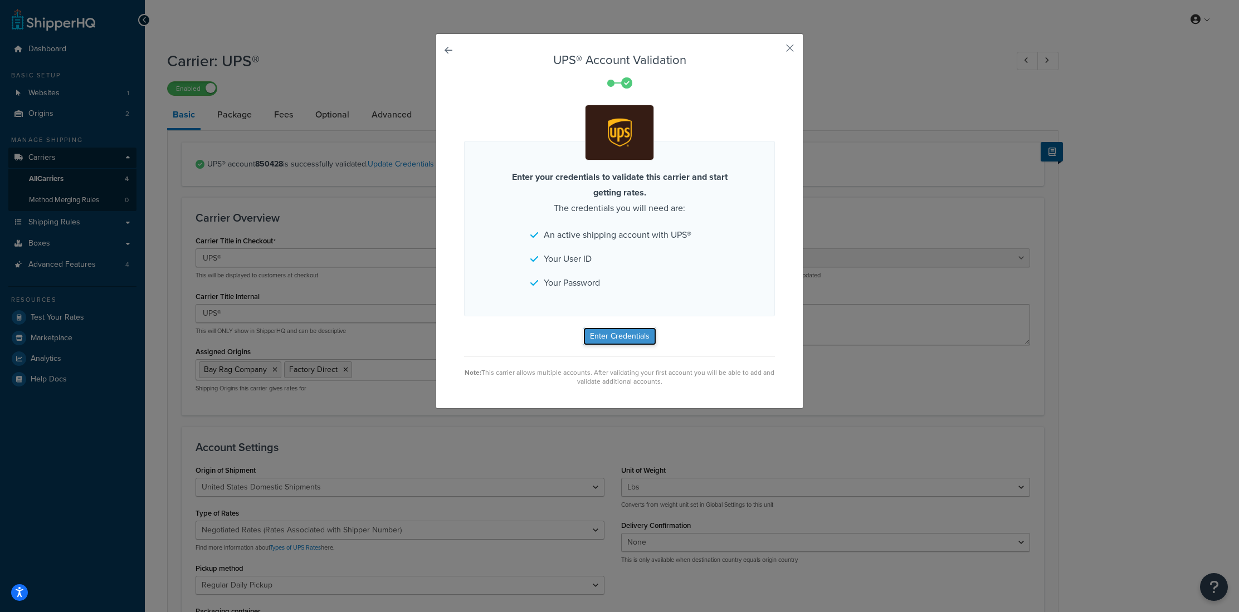
click at [610, 339] on button "Enter Credentials" at bounding box center [619, 336] width 73 height 18
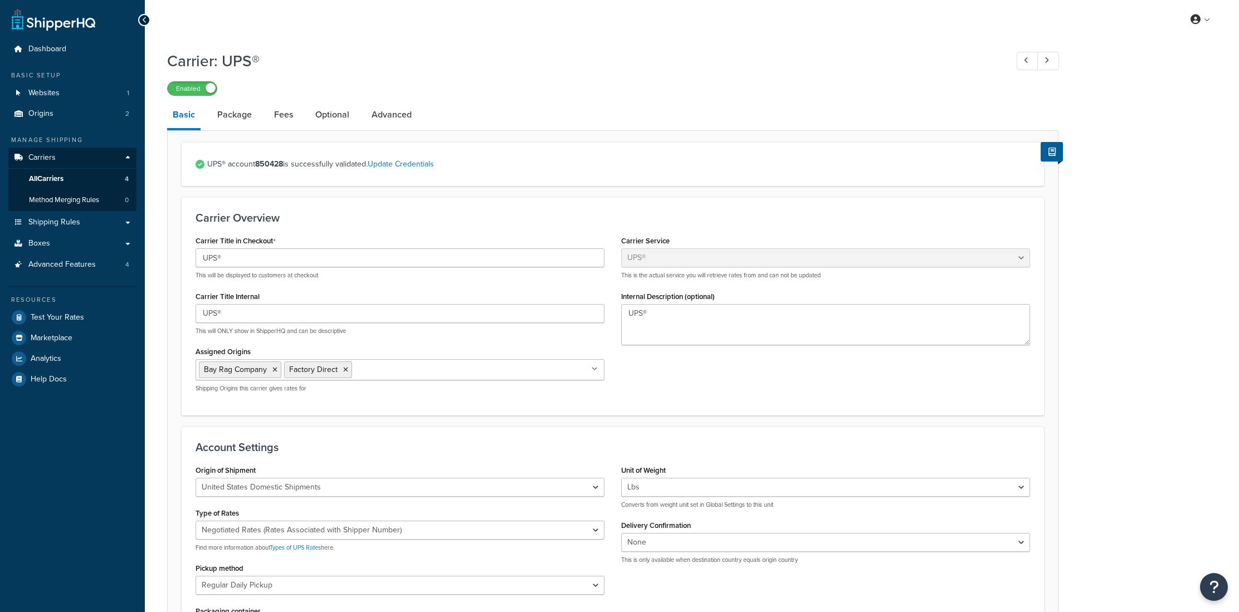
select select "ups"
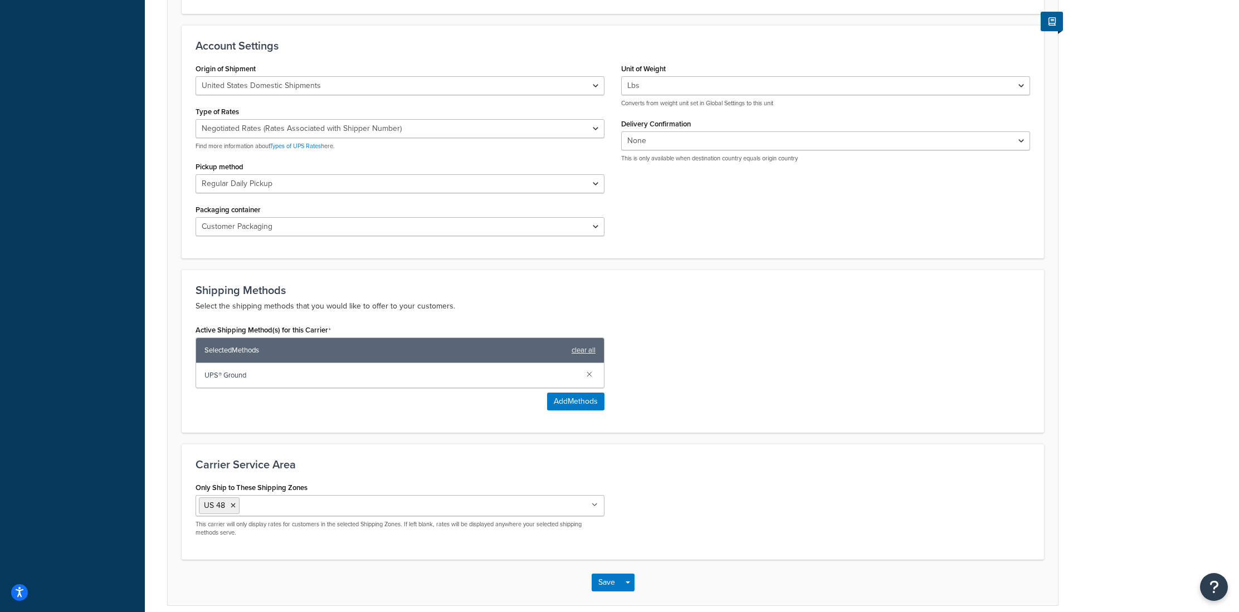
scroll to position [452, 0]
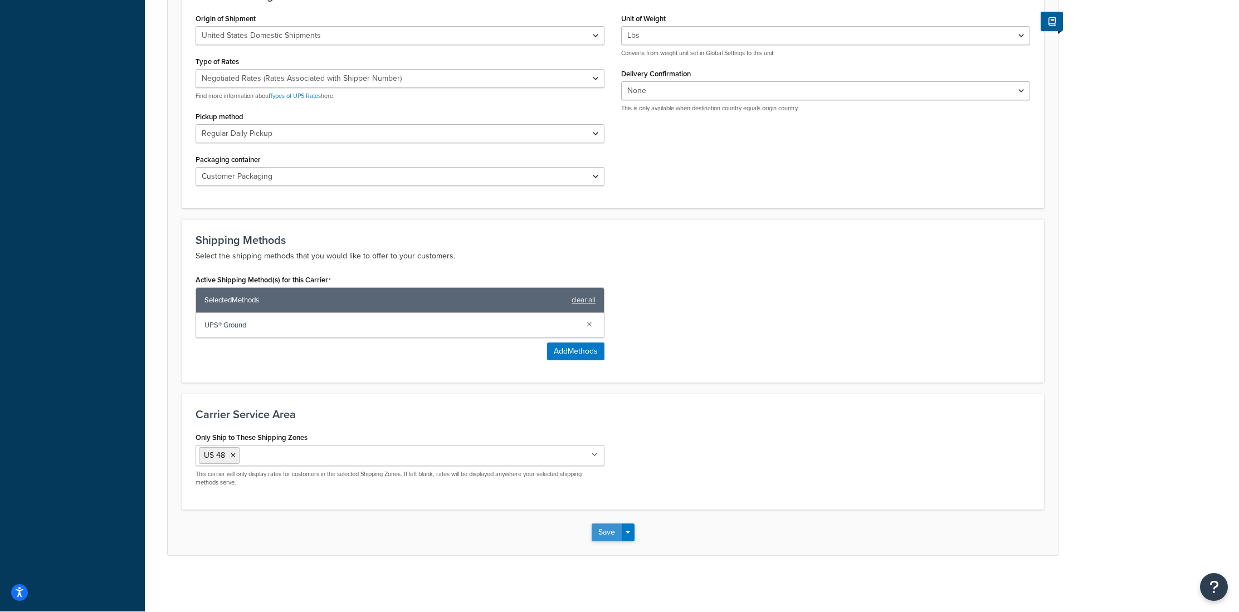
click at [604, 535] on button "Save" at bounding box center [606, 533] width 30 height 18
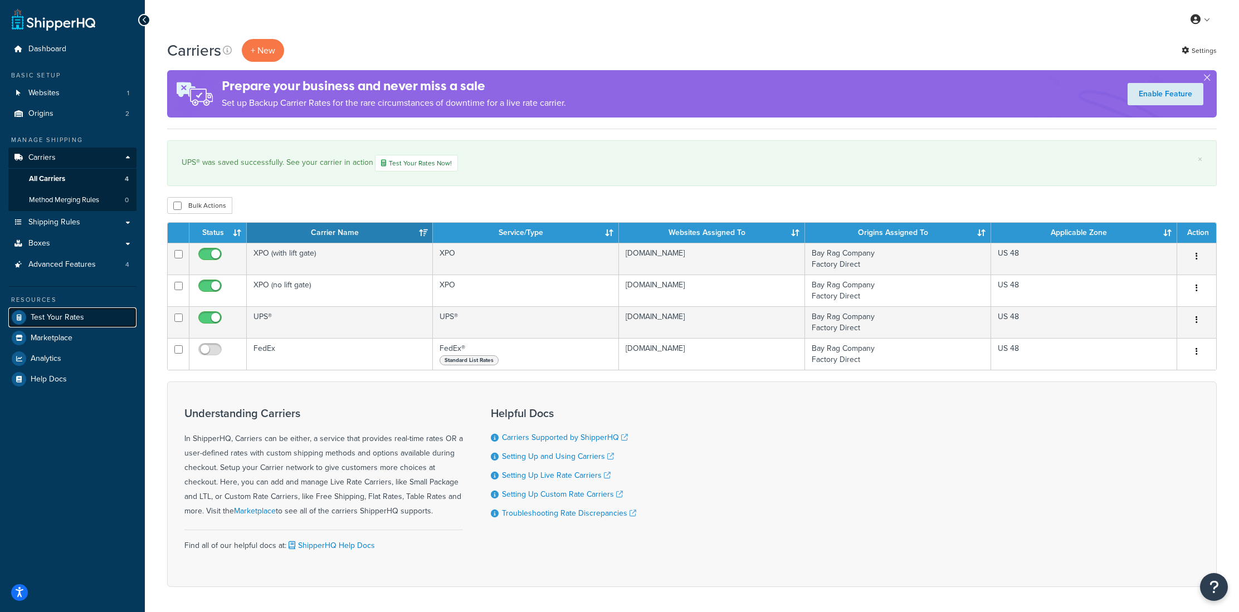
click at [65, 318] on span "Test Your Rates" at bounding box center [57, 317] width 53 height 9
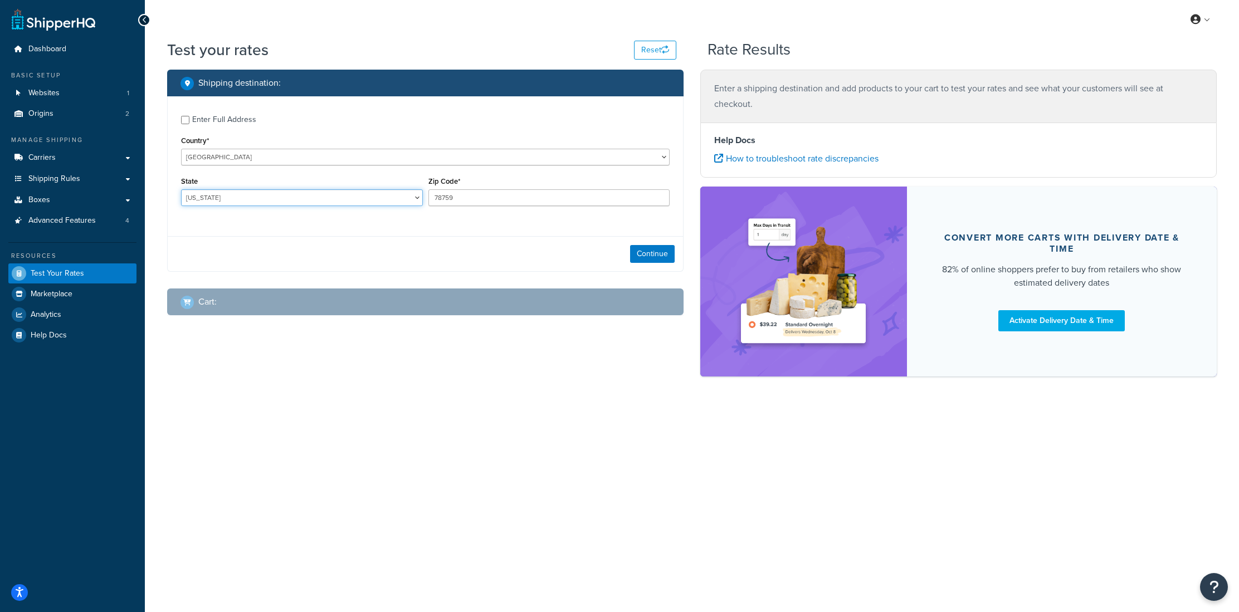
click at [252, 199] on select "[US_STATE] [US_STATE] [US_STATE] [US_STATE] [US_STATE] Armed Forces Americas Ar…" at bounding box center [302, 197] width 242 height 17
select select "CA"
click at [181, 190] on select "Alabama Alaska American Samoa Arizona Arkansas Armed Forces Americas Armed Forc…" at bounding box center [302, 197] width 242 height 17
drag, startPoint x: 455, startPoint y: 197, endPoint x: 418, endPoint y: 196, distance: 37.3
click at [418, 196] on div "State Alabama Alaska American Samoa Arizona Arkansas Armed Forces Americas Arme…" at bounding box center [425, 194] width 494 height 41
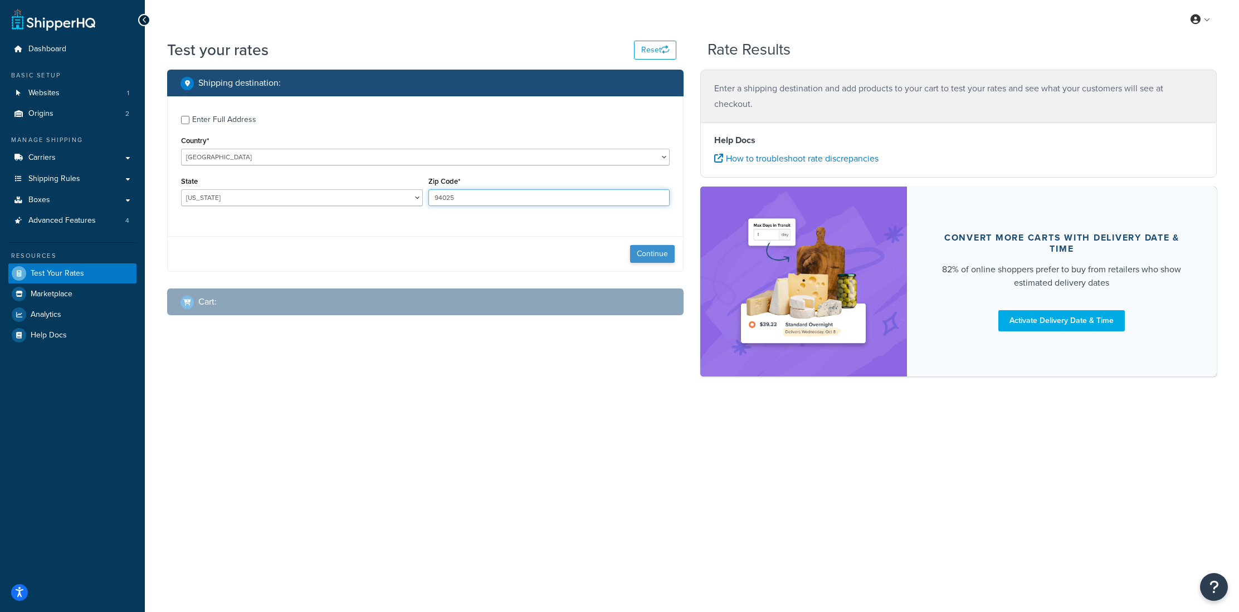
type input "94025"
click at [642, 255] on button "Continue" at bounding box center [652, 254] width 45 height 18
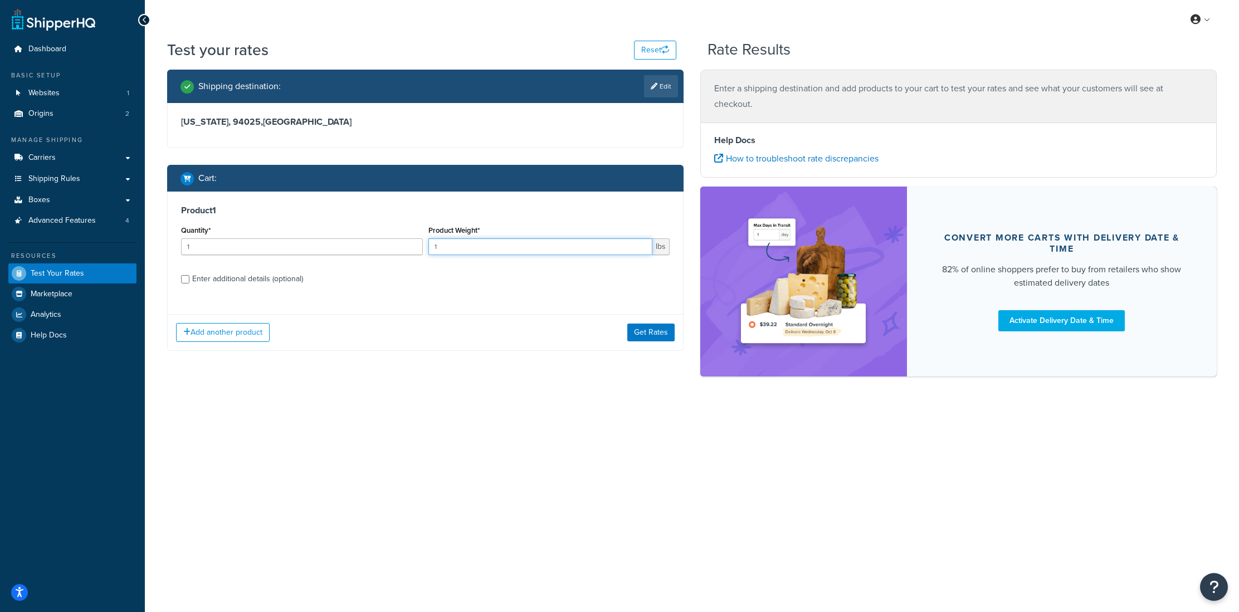
drag, startPoint x: 434, startPoint y: 243, endPoint x: 425, endPoint y: 243, distance: 8.4
click at [425, 243] on div "Product Weight* 1 lbs" at bounding box center [548, 243] width 247 height 41
type input "50"
click at [288, 282] on div "Enter additional details (optional)" at bounding box center [247, 279] width 111 height 16
click at [189, 282] on input "Enter additional details (optional)" at bounding box center [185, 279] width 8 height 8
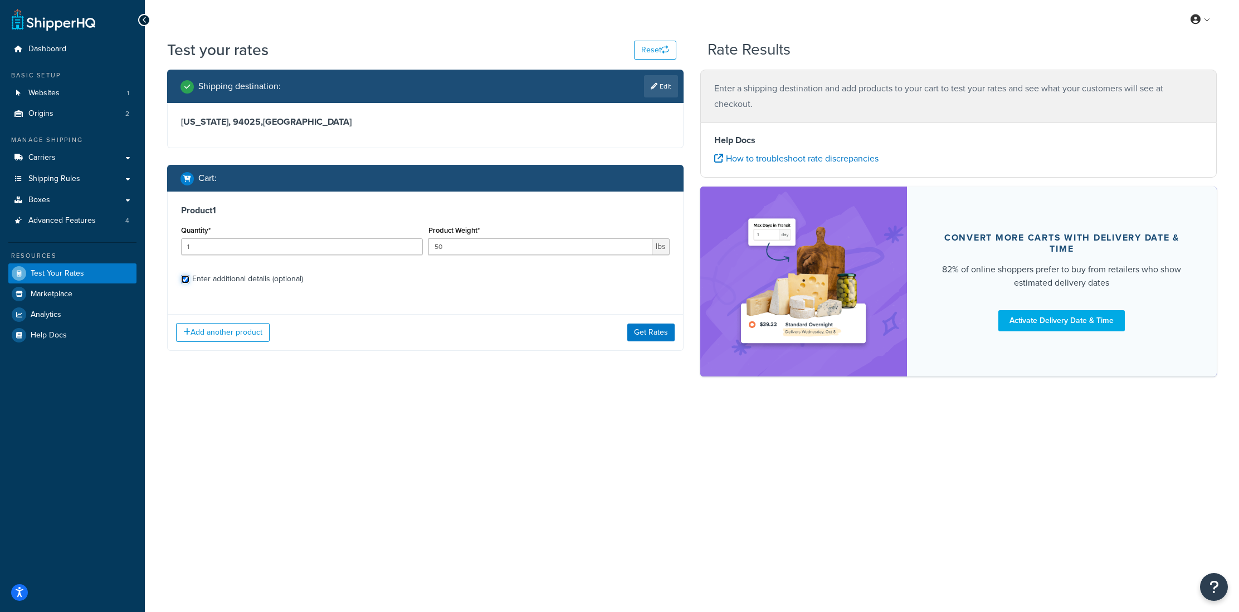
checkbox input "true"
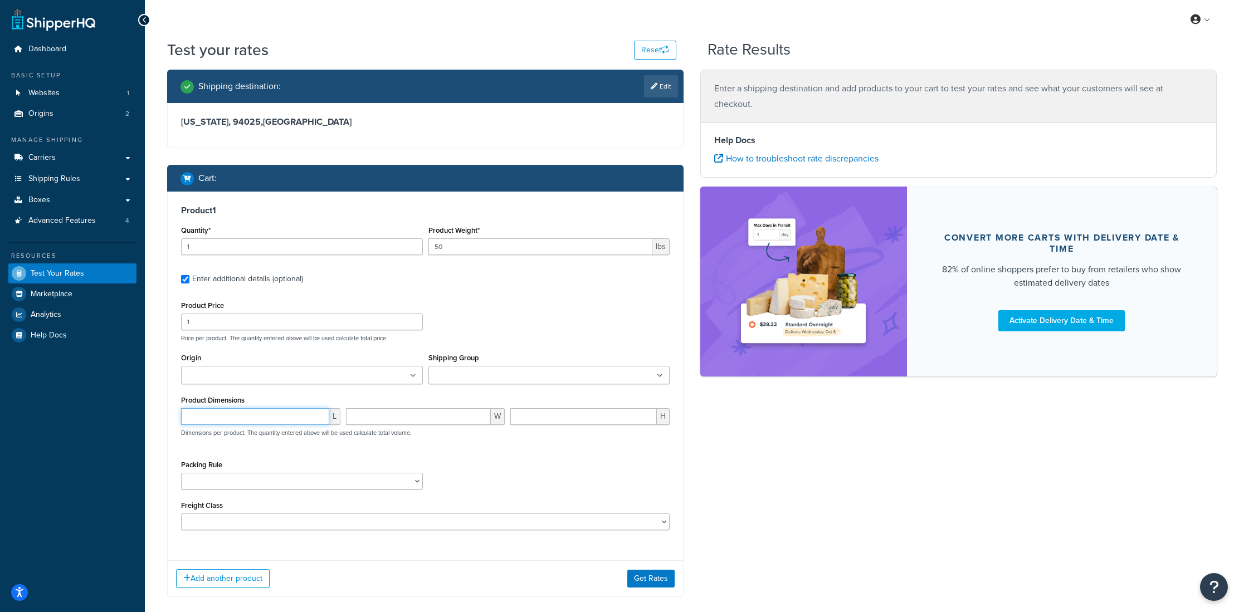
click at [218, 421] on input "number" at bounding box center [255, 416] width 148 height 17
type input "23"
type input "19"
click at [562, 463] on div "Packing Rule Ship SKU Separately" at bounding box center [425, 477] width 494 height 41
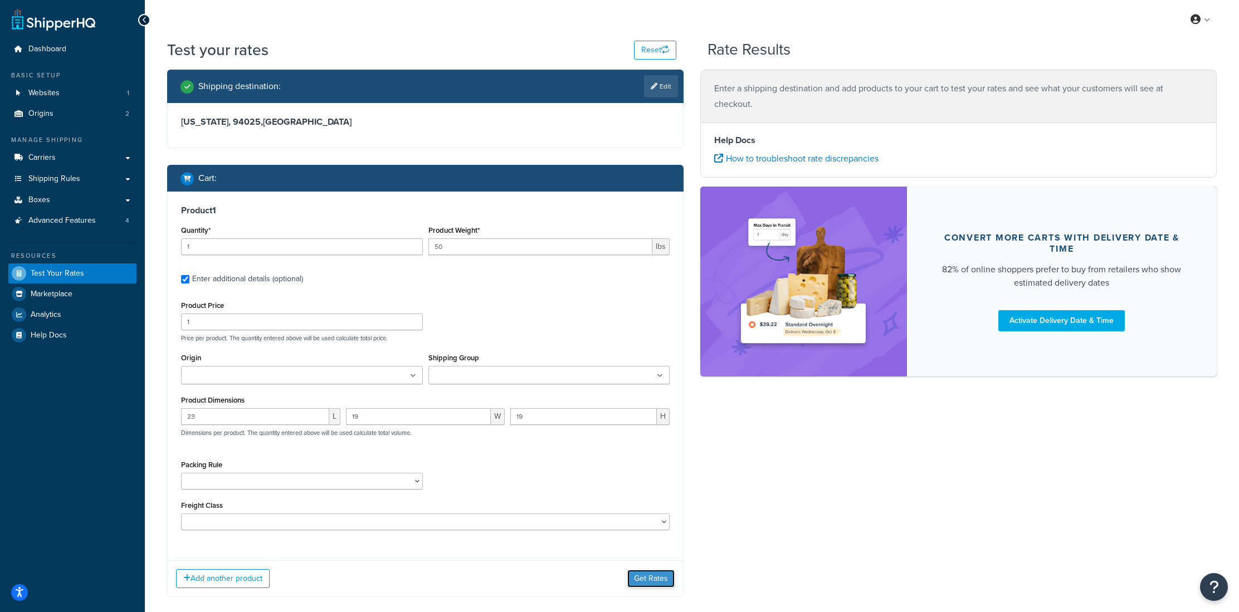
click at [656, 582] on button "Get Rates" at bounding box center [650, 579] width 47 height 18
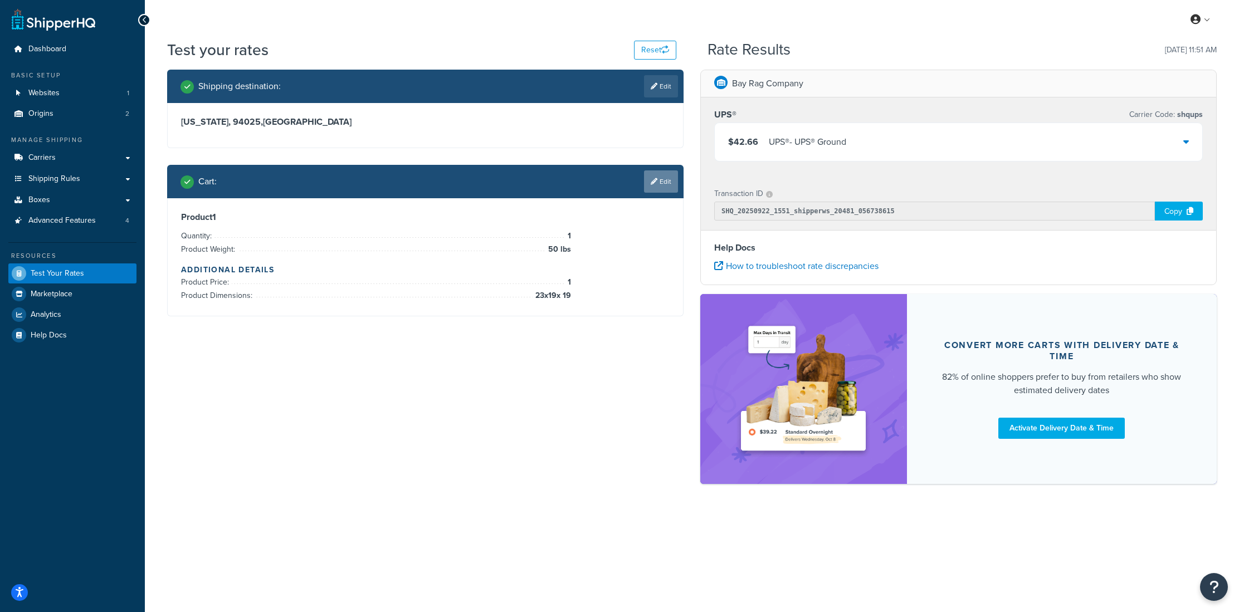
click at [663, 183] on link "Edit" at bounding box center [661, 181] width 34 height 22
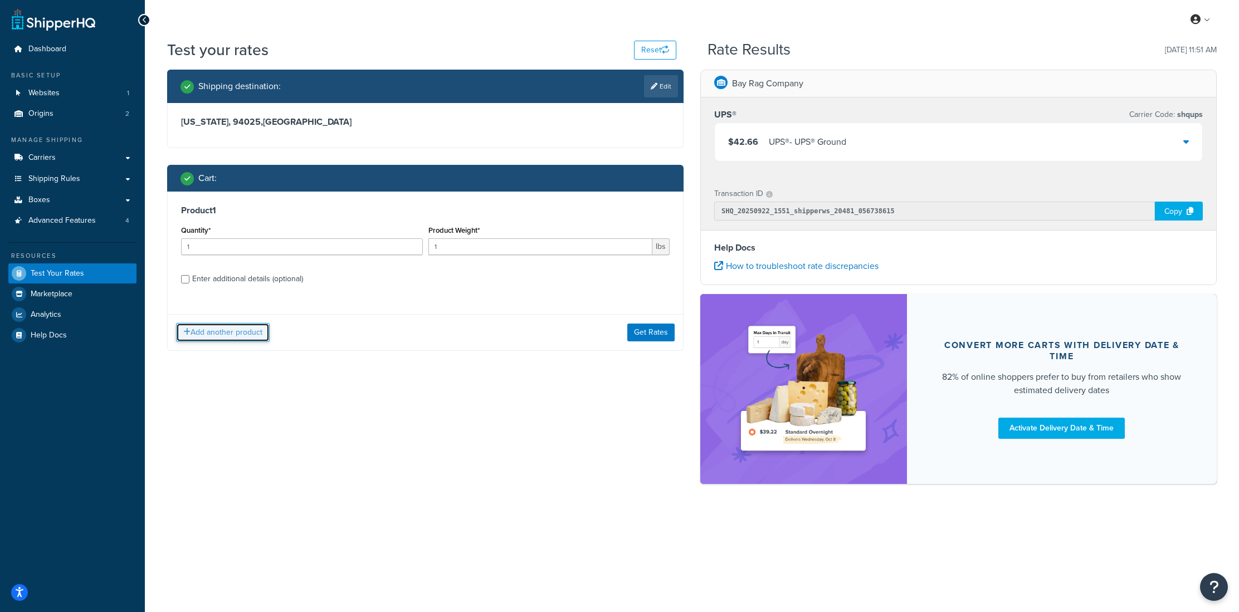
click at [250, 339] on button "Add another product" at bounding box center [223, 332] width 94 height 19
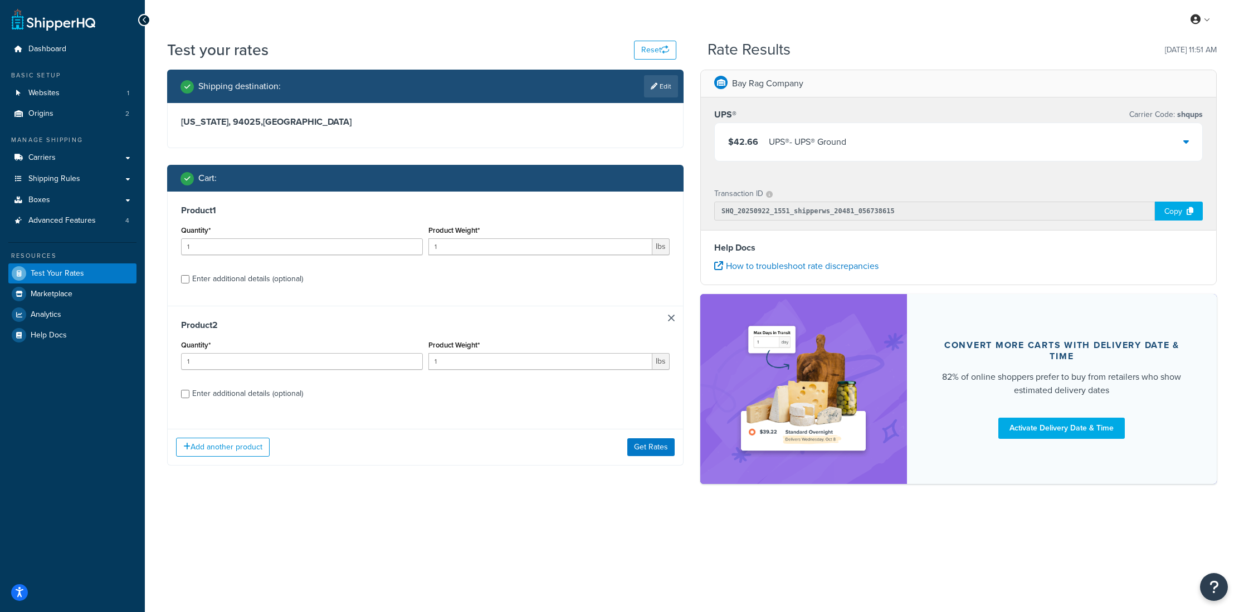
click at [672, 319] on link at bounding box center [671, 318] width 7 height 7
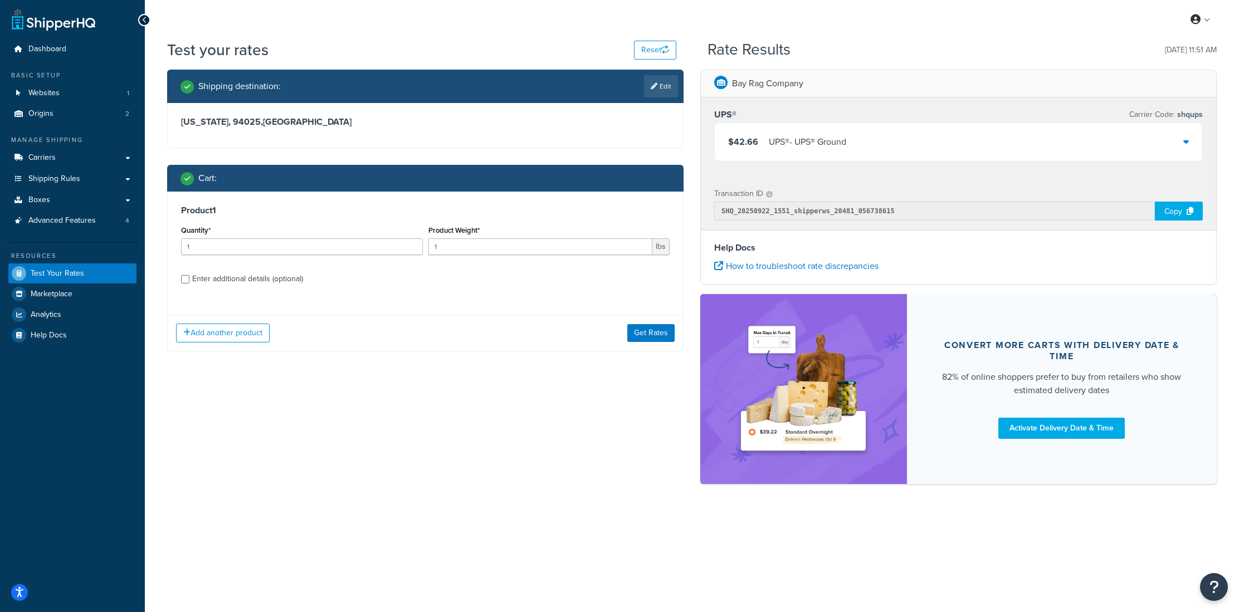
click at [215, 277] on div "Enter additional details (optional)" at bounding box center [247, 279] width 111 height 16
click at [189, 277] on input "Enter additional details (optional)" at bounding box center [185, 279] width 8 height 8
checkbox input "true"
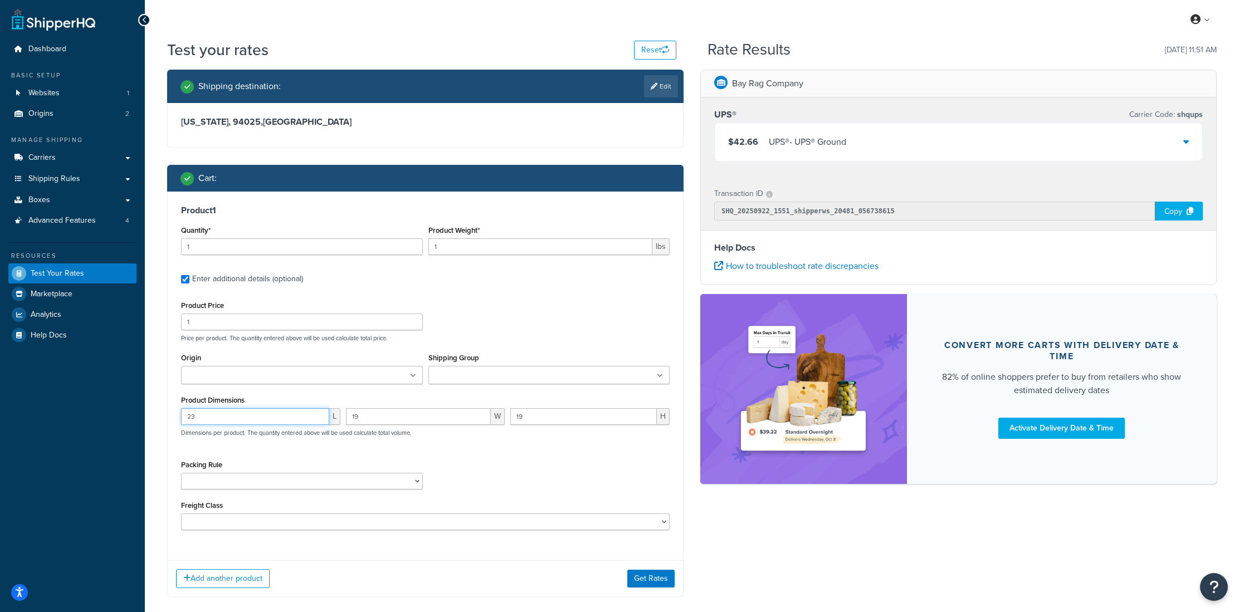
drag, startPoint x: 290, startPoint y: 417, endPoint x: 163, endPoint y: 414, distance: 127.6
click at [163, 414] on div "Shipping destination : Edit California, 94025 , United States Cart : Product 1 …" at bounding box center [425, 342] width 533 height 544
drag, startPoint x: 370, startPoint y: 423, endPoint x: 403, endPoint y: 429, distance: 34.0
click at [345, 420] on div "19 W" at bounding box center [425, 420] width 165 height 25
drag, startPoint x: 528, startPoint y: 420, endPoint x: 508, endPoint y: 420, distance: 20.0
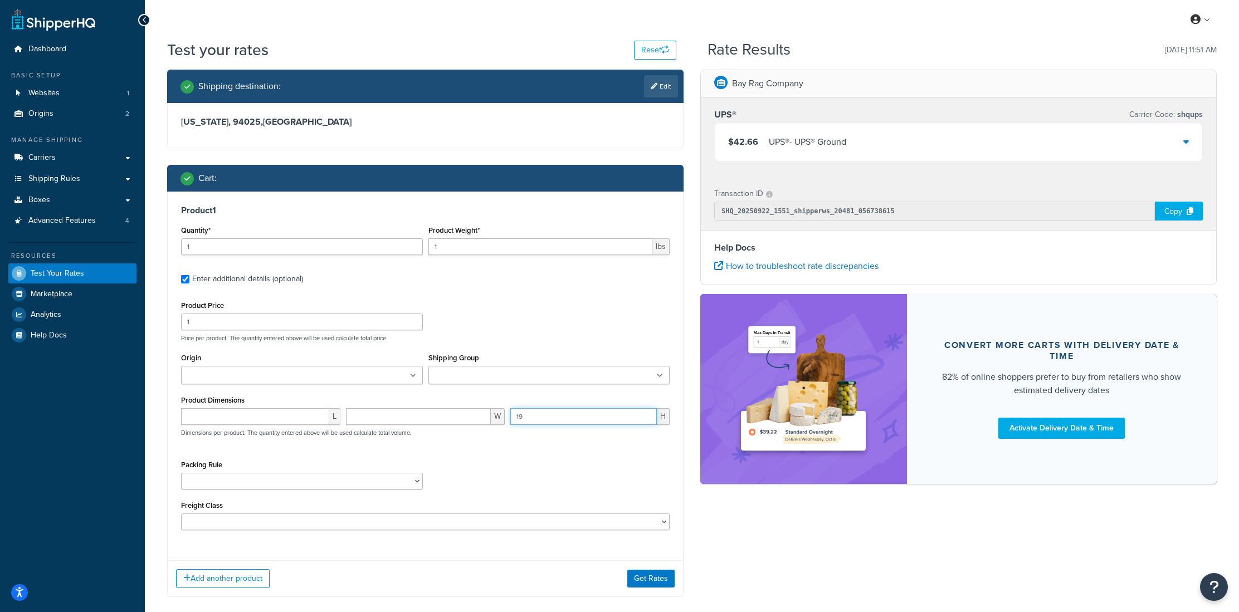
click at [508, 420] on div "19 H" at bounding box center [589, 420] width 165 height 25
click at [639, 579] on button "Get Rates" at bounding box center [650, 579] width 47 height 18
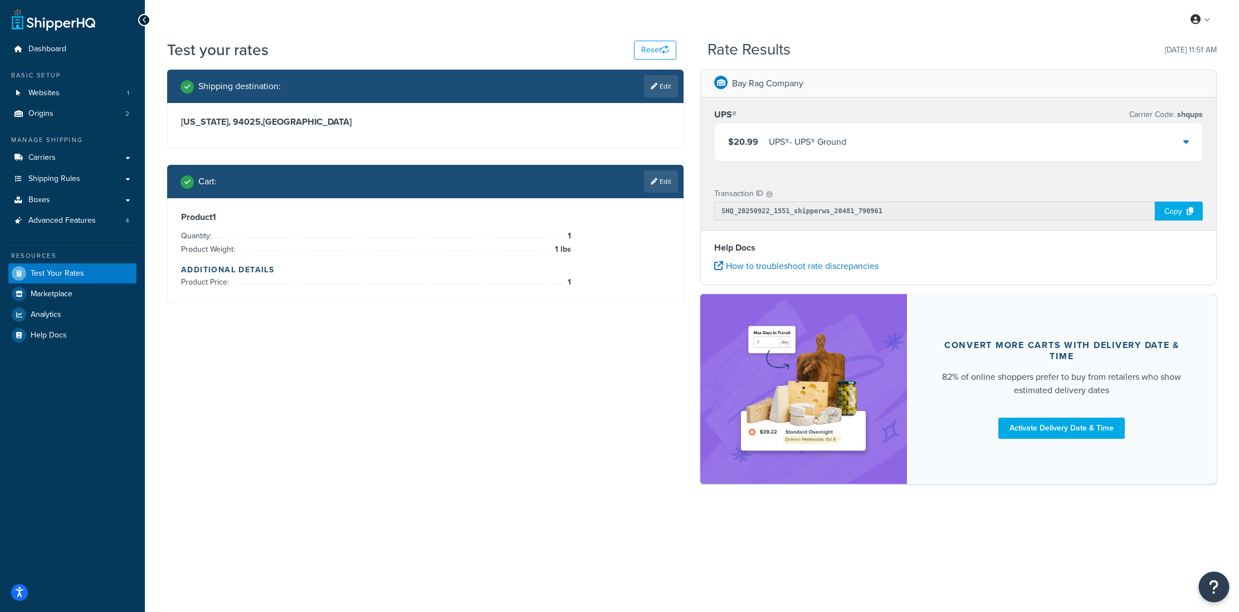
click at [1206, 581] on button "Open Resource Center" at bounding box center [1214, 587] width 31 height 31
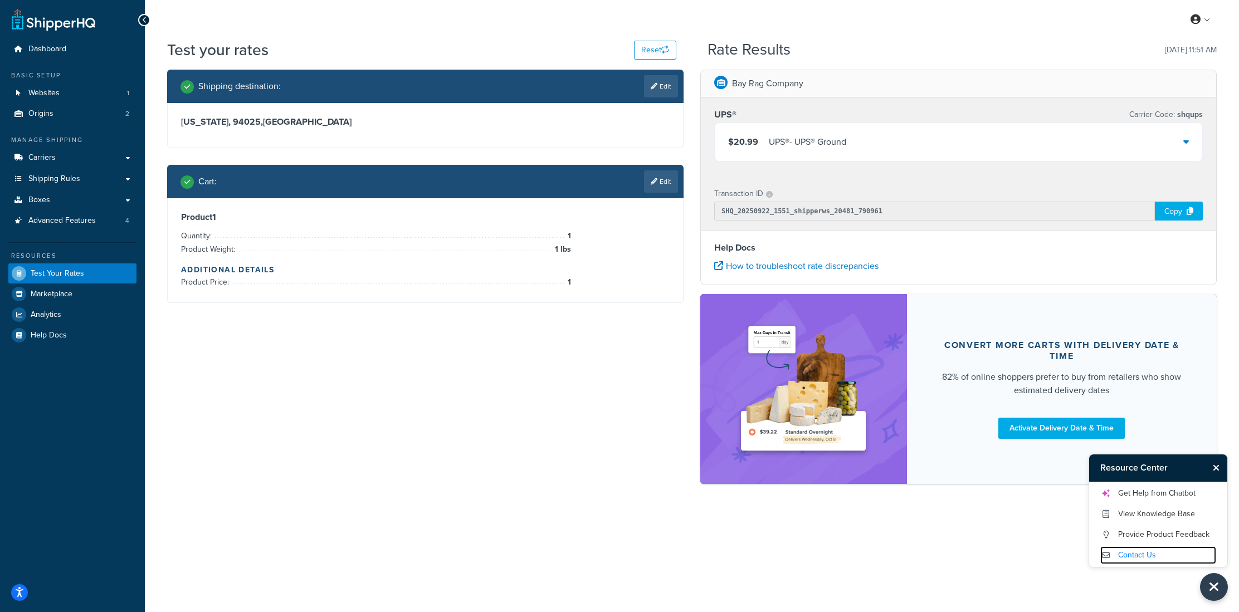
click at [1143, 554] on link "Contact Us" at bounding box center [1158, 555] width 116 height 18
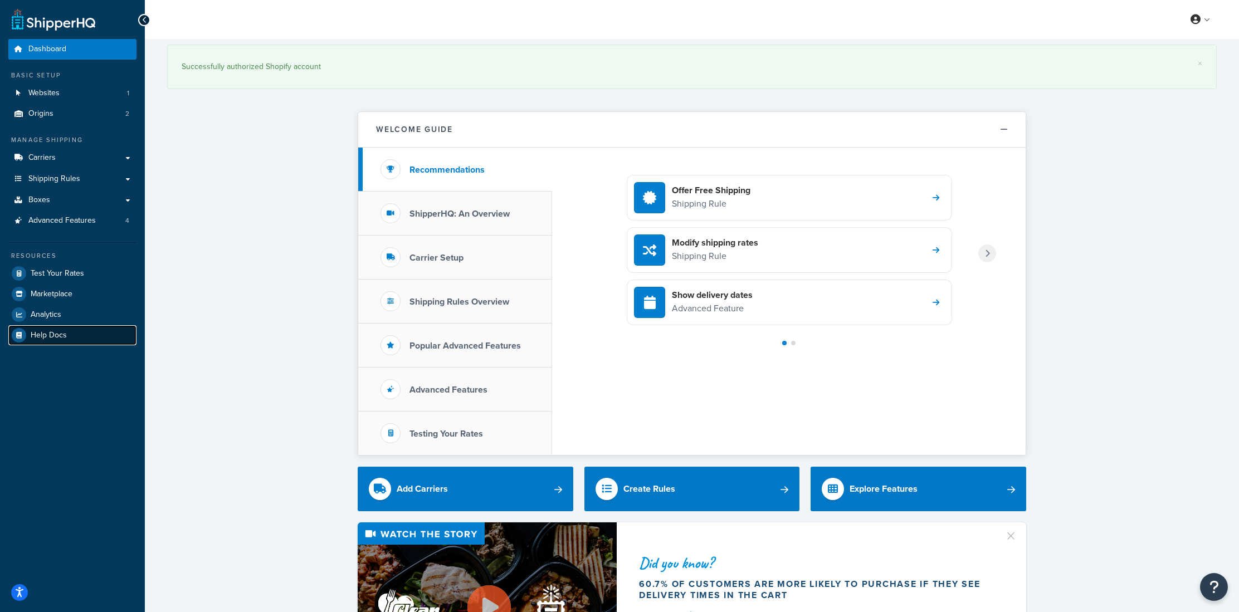
click at [86, 341] on link "Help Docs" at bounding box center [72, 335] width 128 height 20
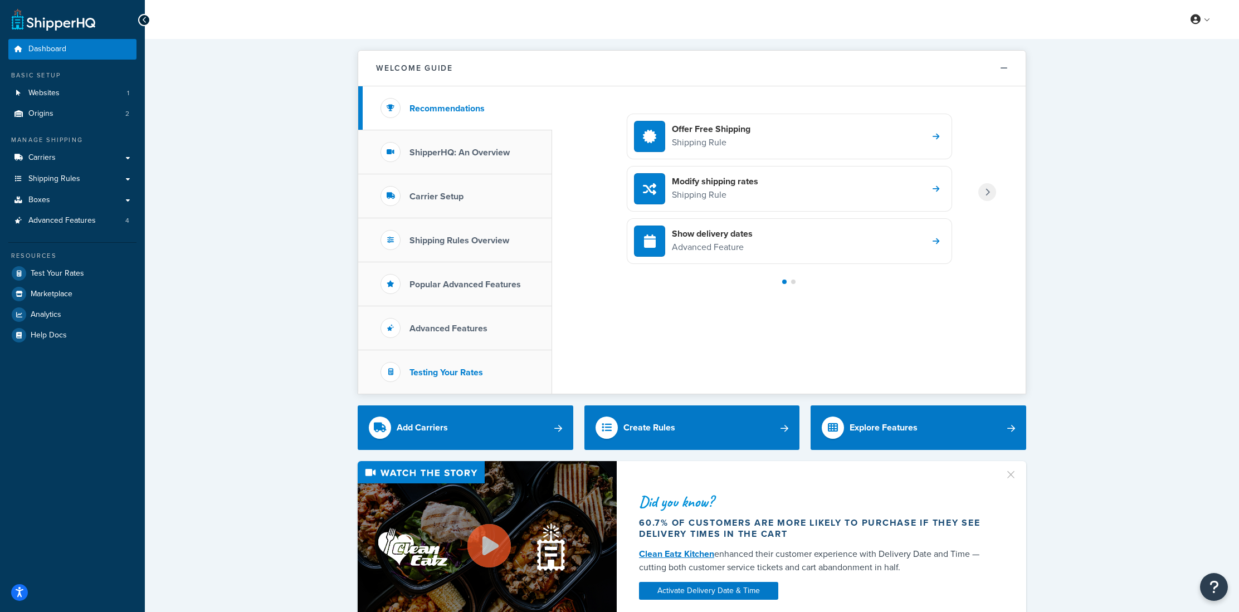
click at [414, 368] on h3 "Testing Your Rates" at bounding box center [446, 373] width 74 height 10
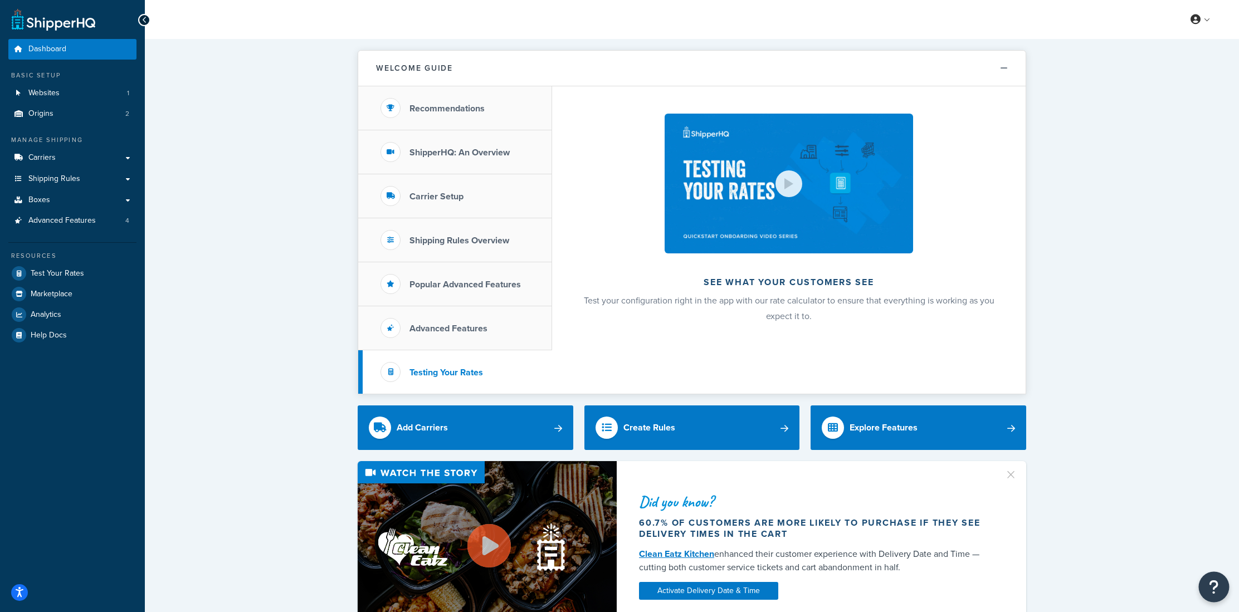
click at [1208, 586] on button "Open Resource Center" at bounding box center [1214, 587] width 31 height 31
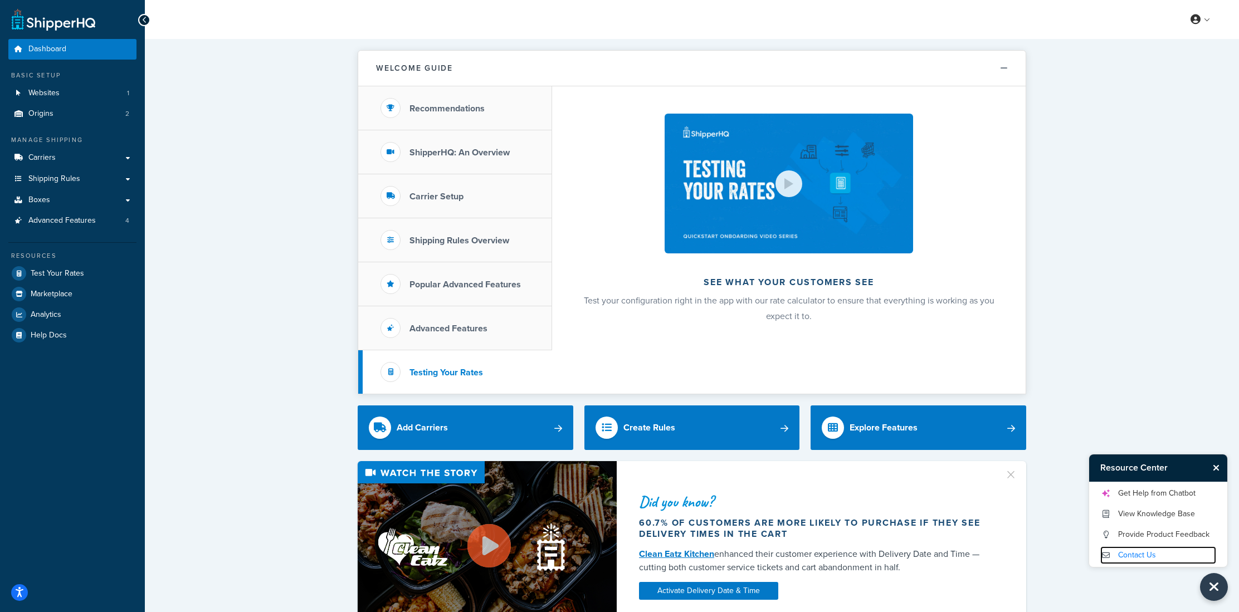
click at [1134, 551] on link "Contact Us" at bounding box center [1158, 555] width 116 height 18
